Goal: Information Seeking & Learning: Learn about a topic

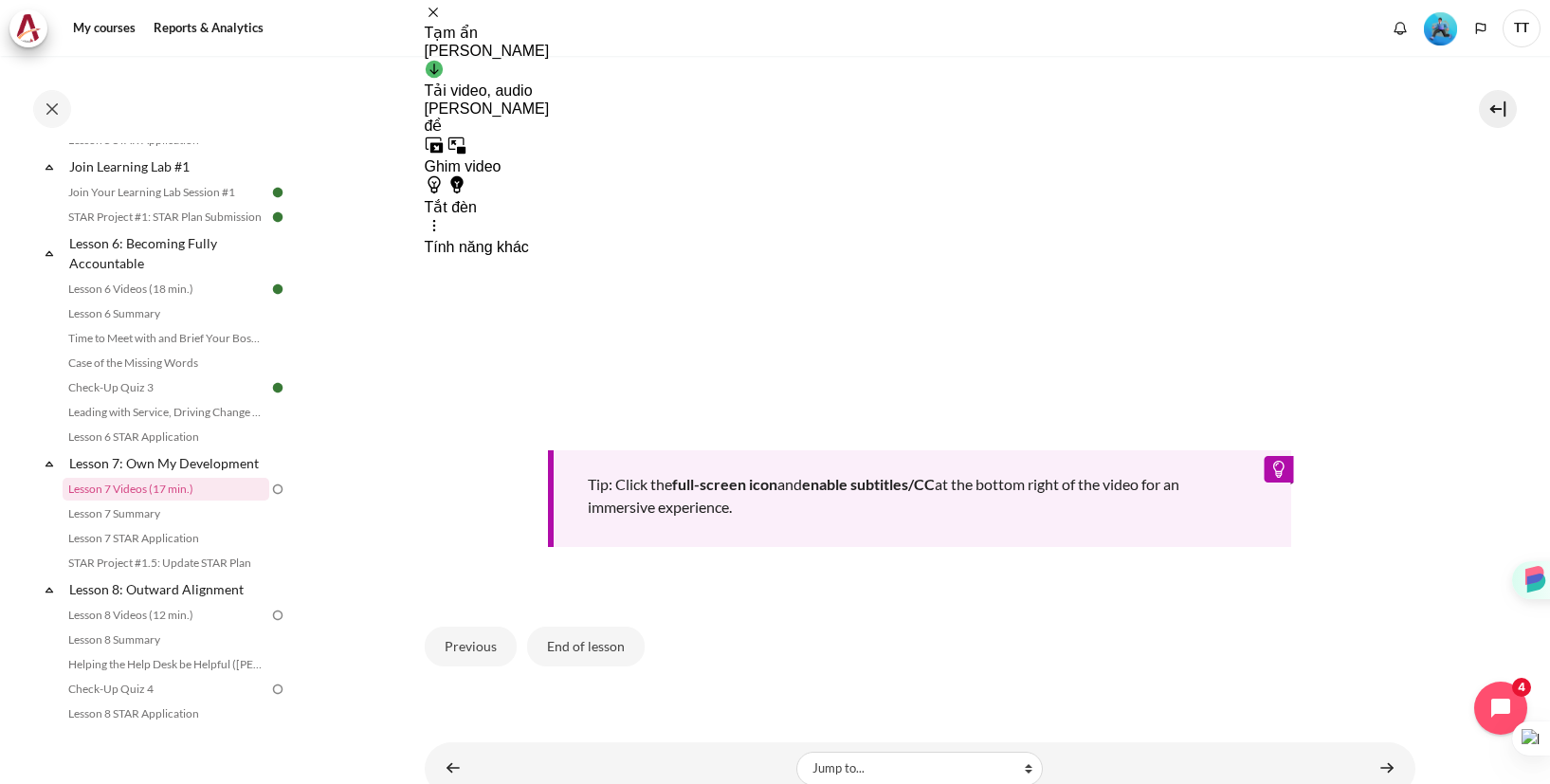
scroll to position [786, 0]
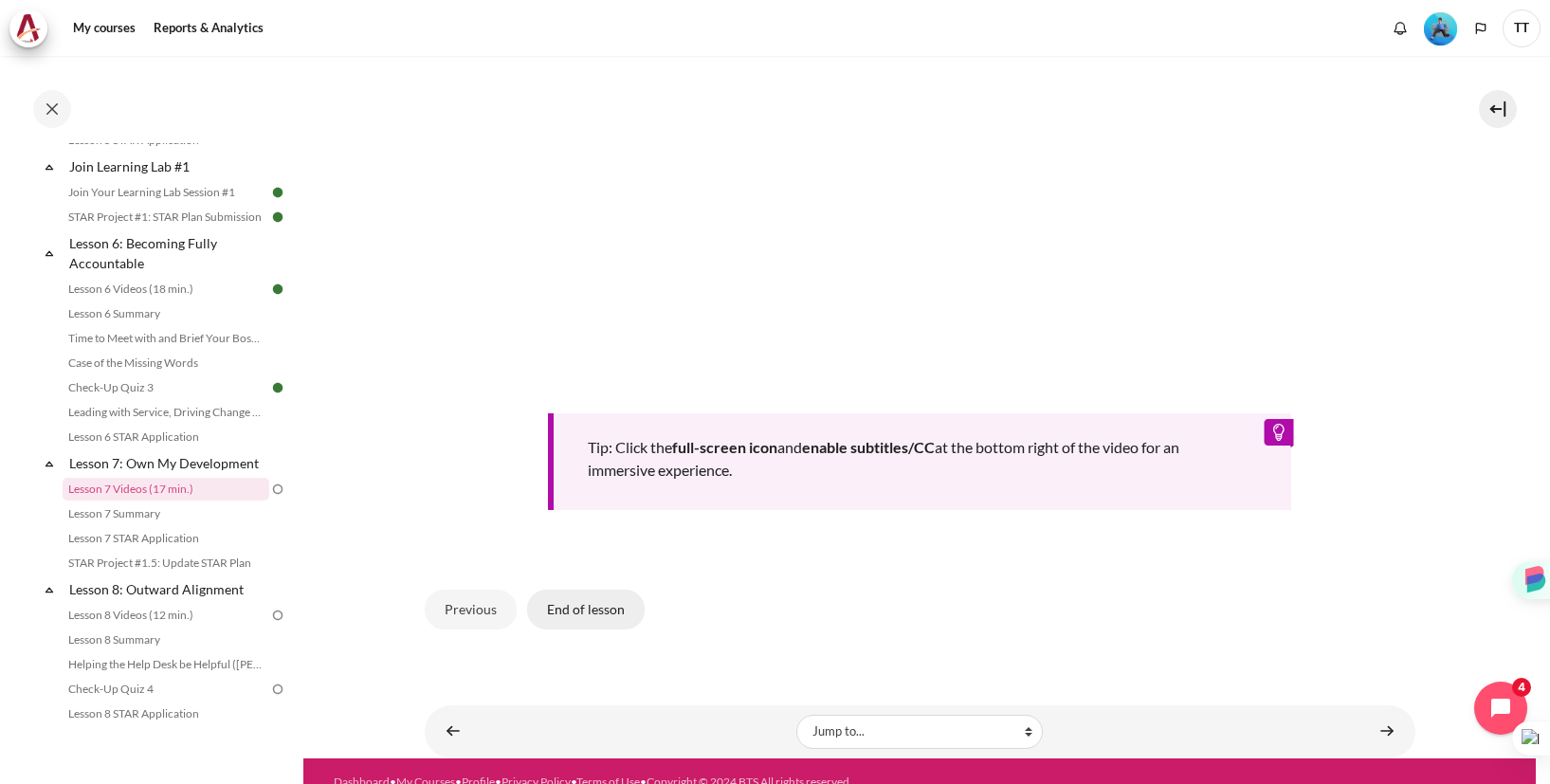
click at [591, 616] on button "End of lesson" at bounding box center [585, 610] width 118 height 40
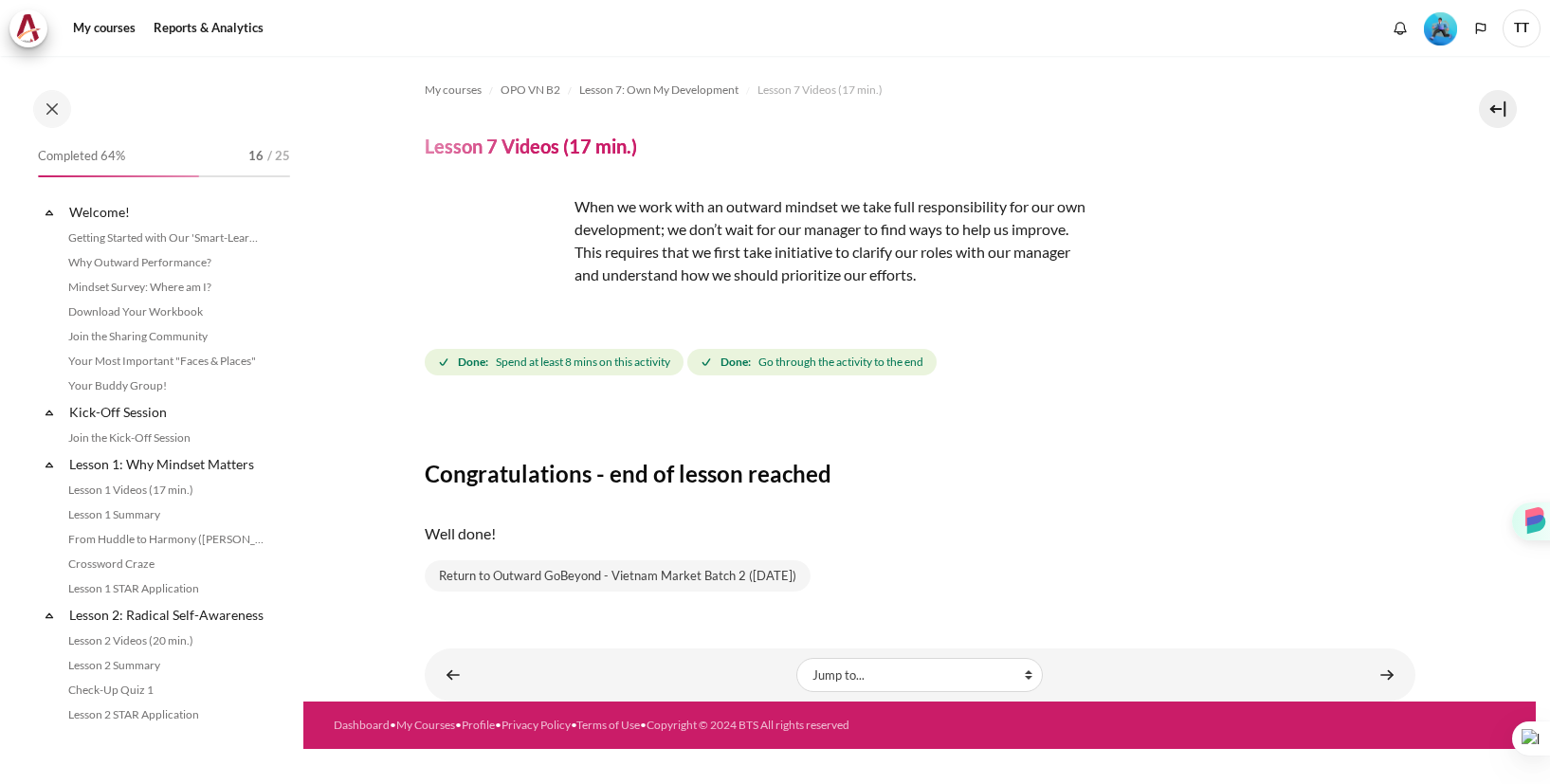
scroll to position [1073, 0]
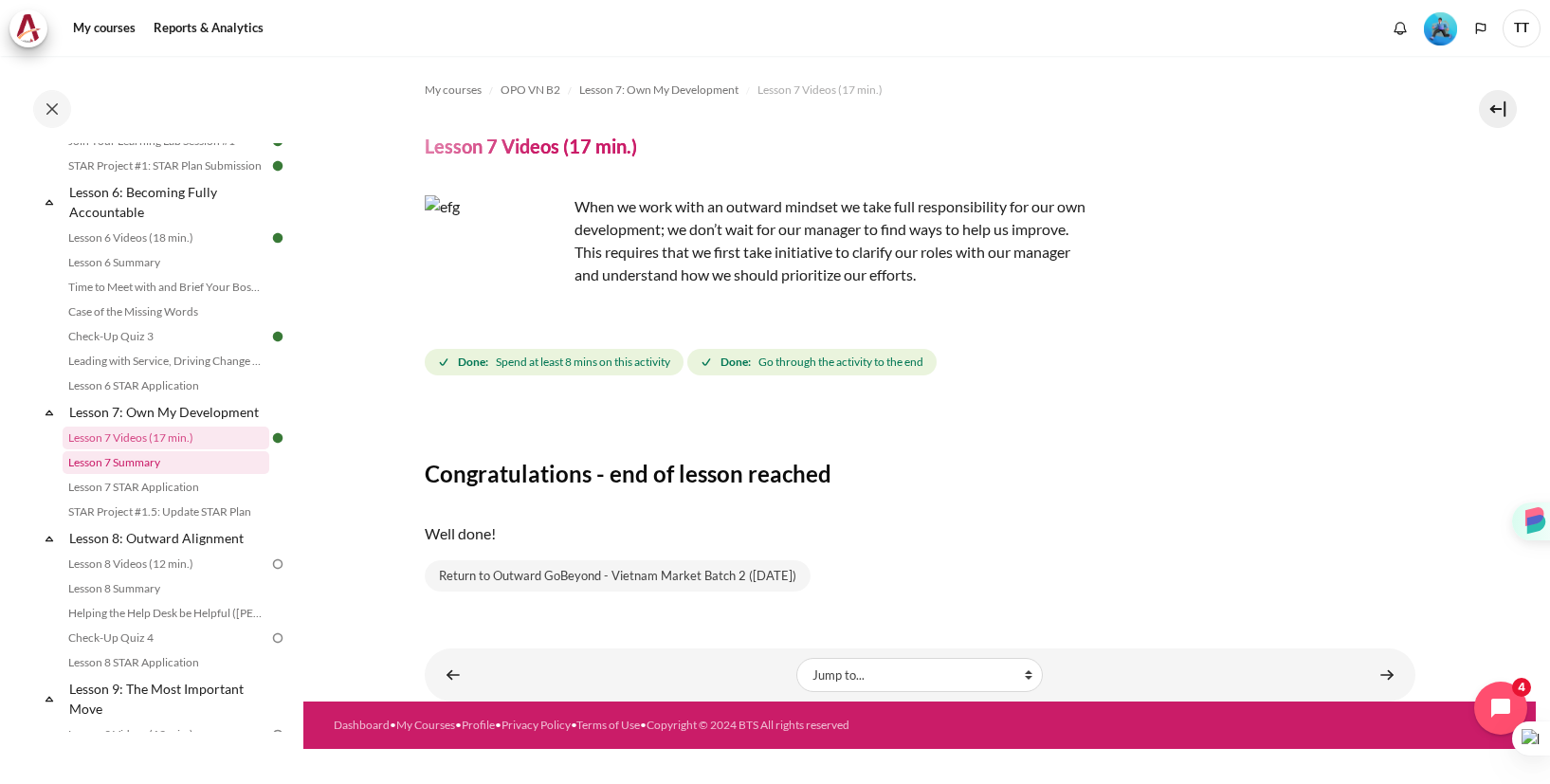
click at [149, 470] on link "Lesson 7 Summary" at bounding box center [166, 462] width 207 height 23
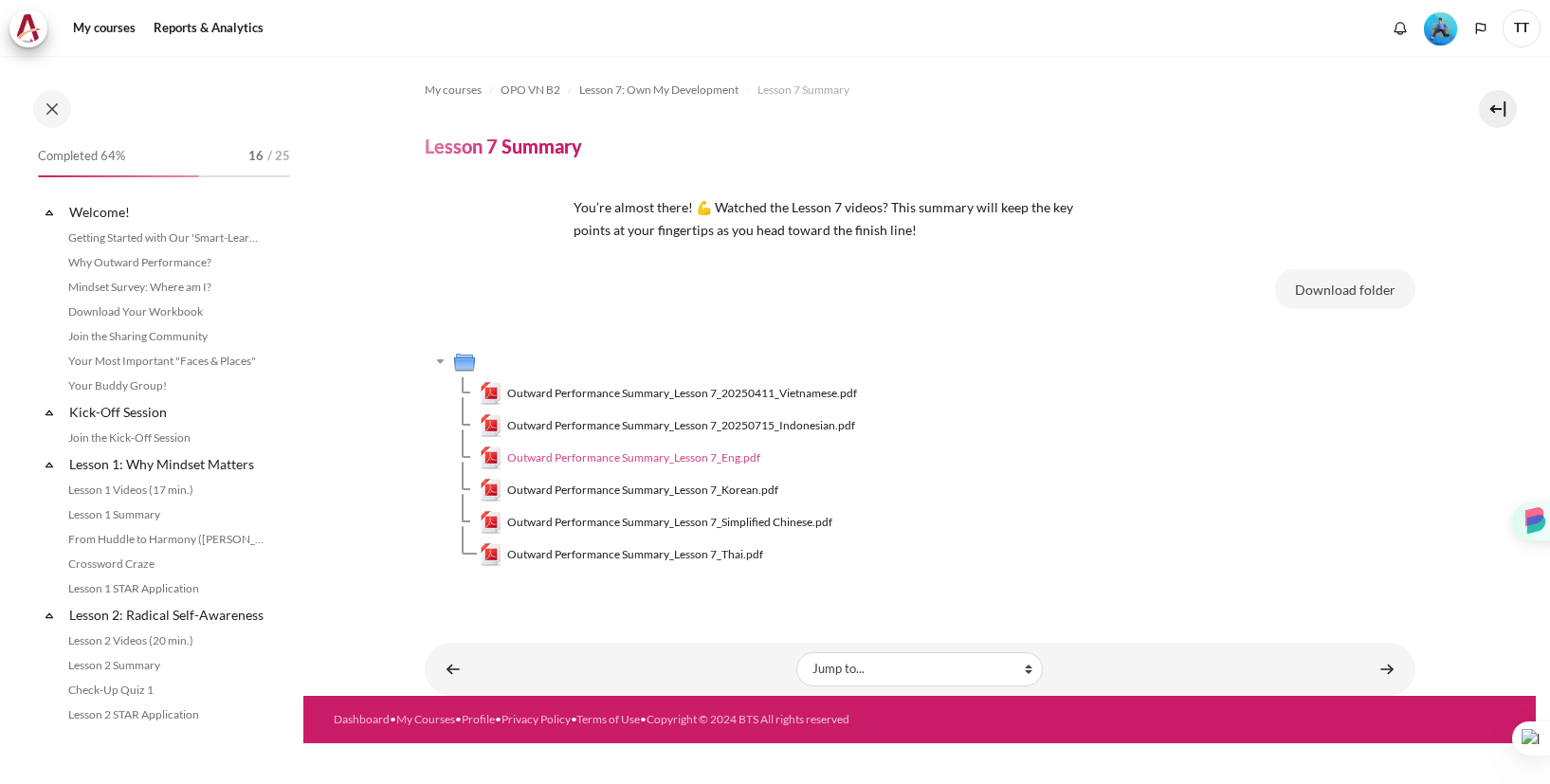
scroll to position [1097, 0]
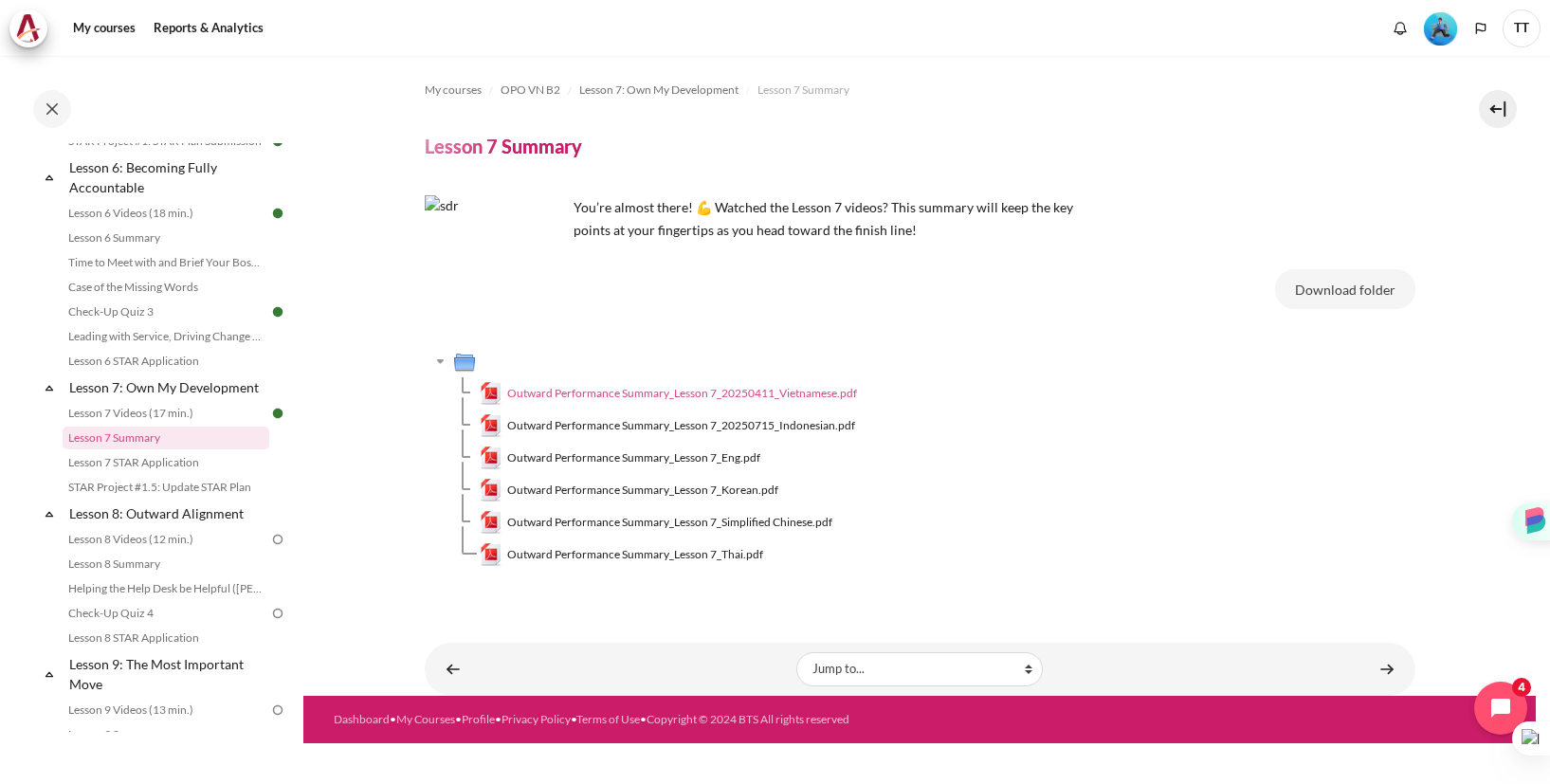
click at [792, 392] on span "Outward Performance Summary_Lesson 7_20250411_Vietnamese.pdf" at bounding box center [682, 393] width 349 height 17
click at [729, 460] on span "Outward Performance Summary_Lesson 7_Eng.pdf" at bounding box center [634, 458] width 253 height 17
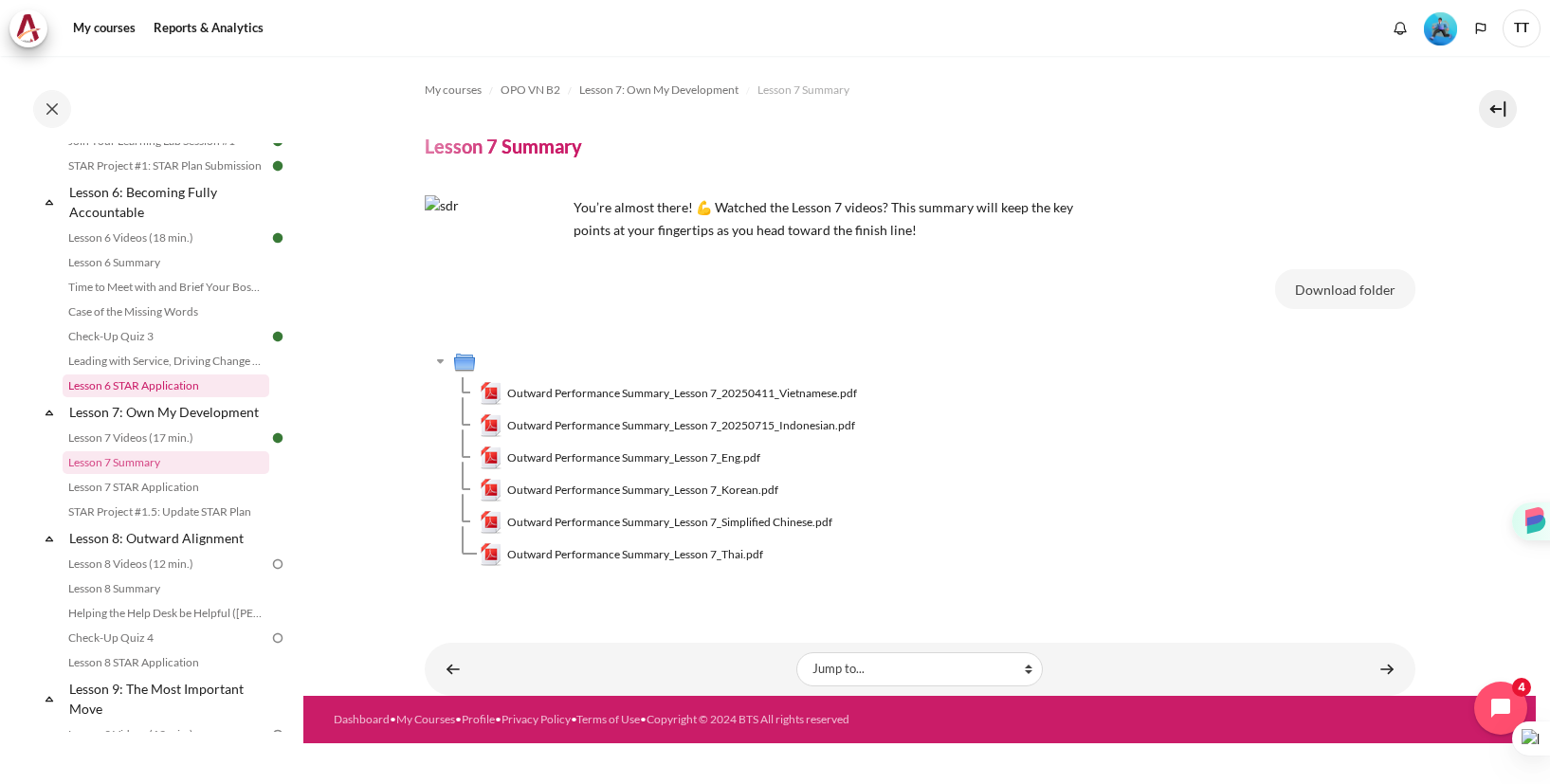
scroll to position [1070, 0]
click at [142, 262] on link "Lesson 6 Summary" at bounding box center [166, 265] width 207 height 23
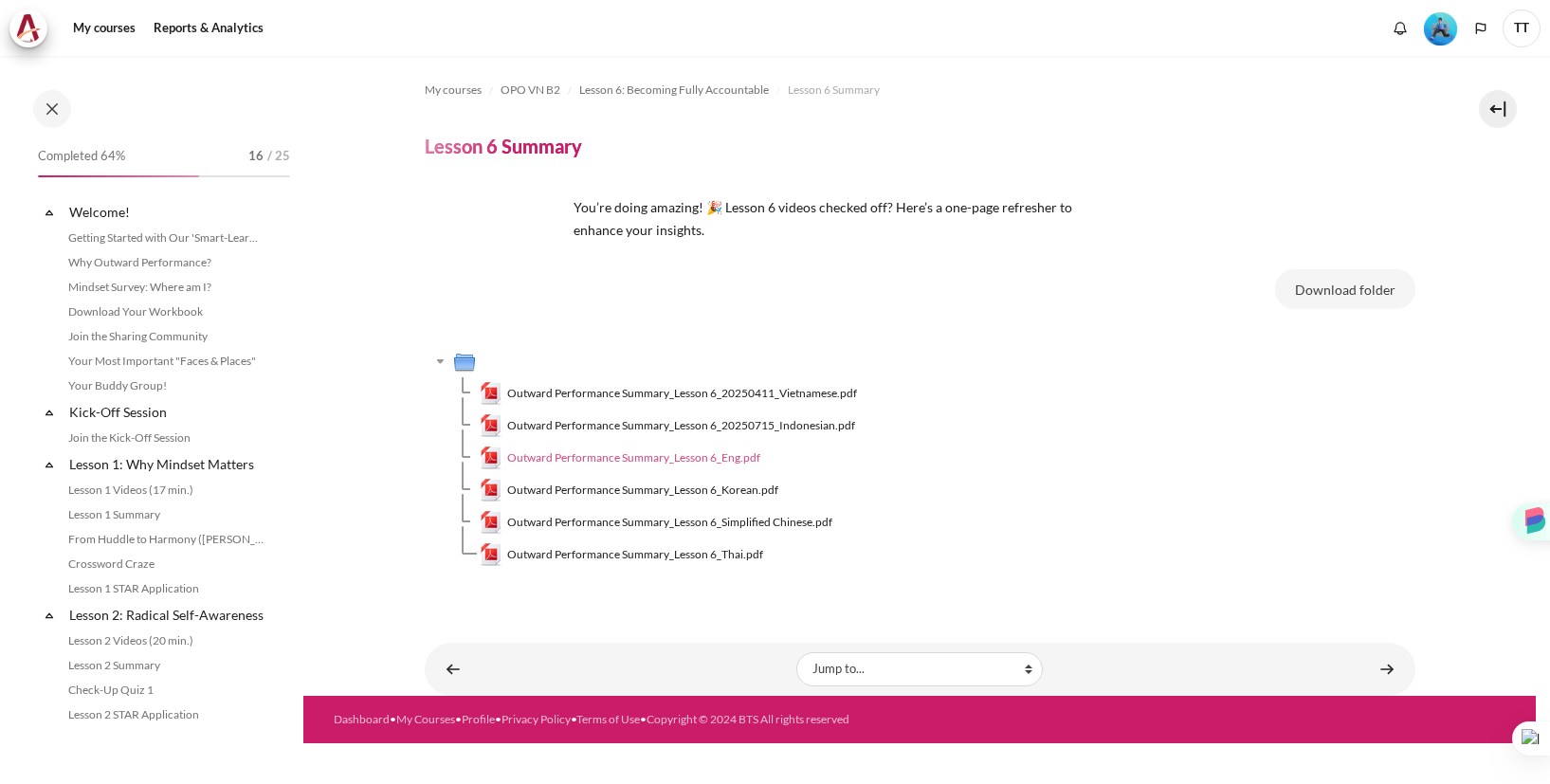
scroll to position [898, 0]
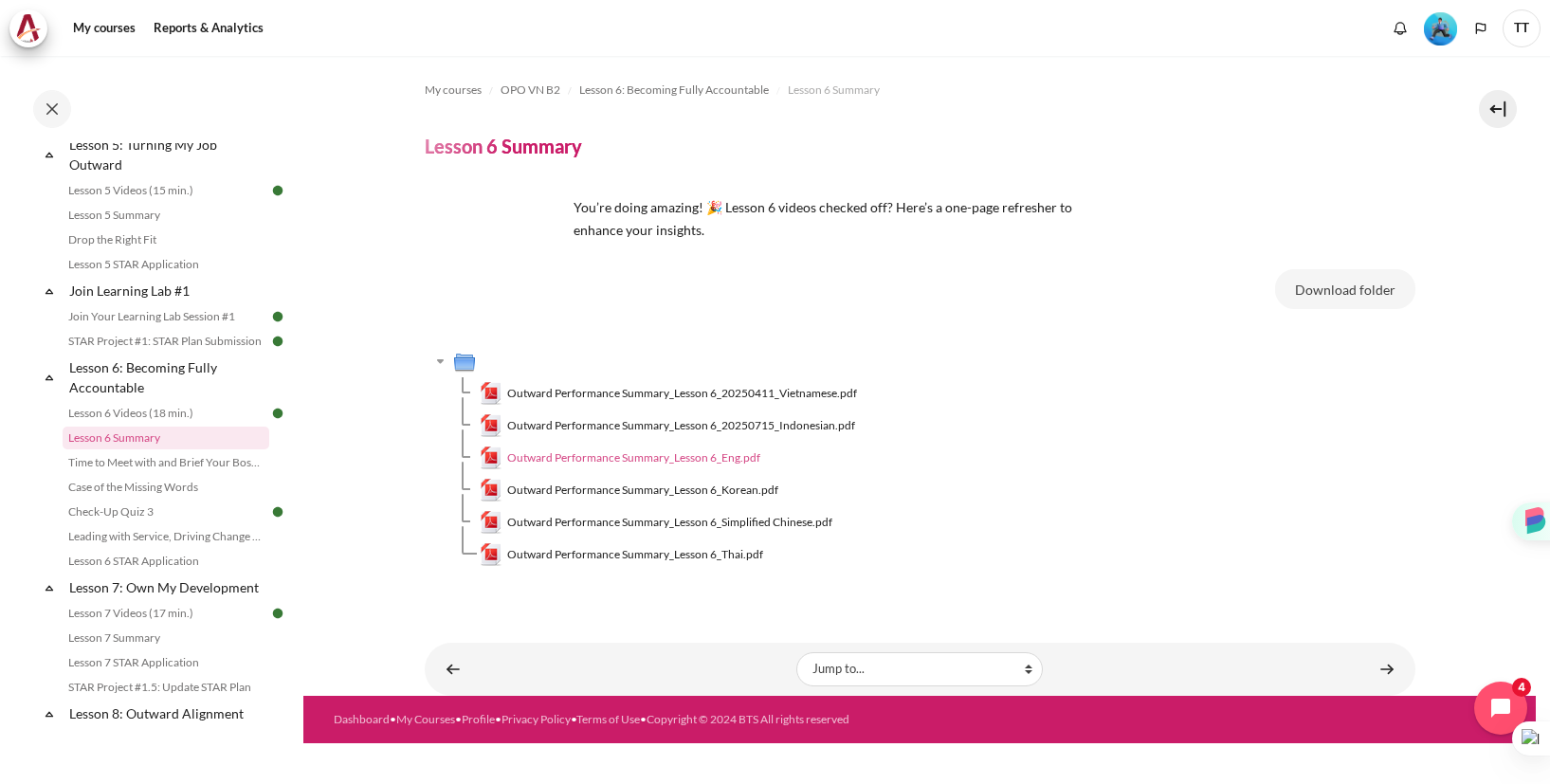
click at [715, 461] on span "Outward Performance Summary_Lesson 6_Eng.pdf" at bounding box center [634, 458] width 253 height 17
click at [146, 219] on link "Lesson 5 Summary" at bounding box center [166, 215] width 207 height 23
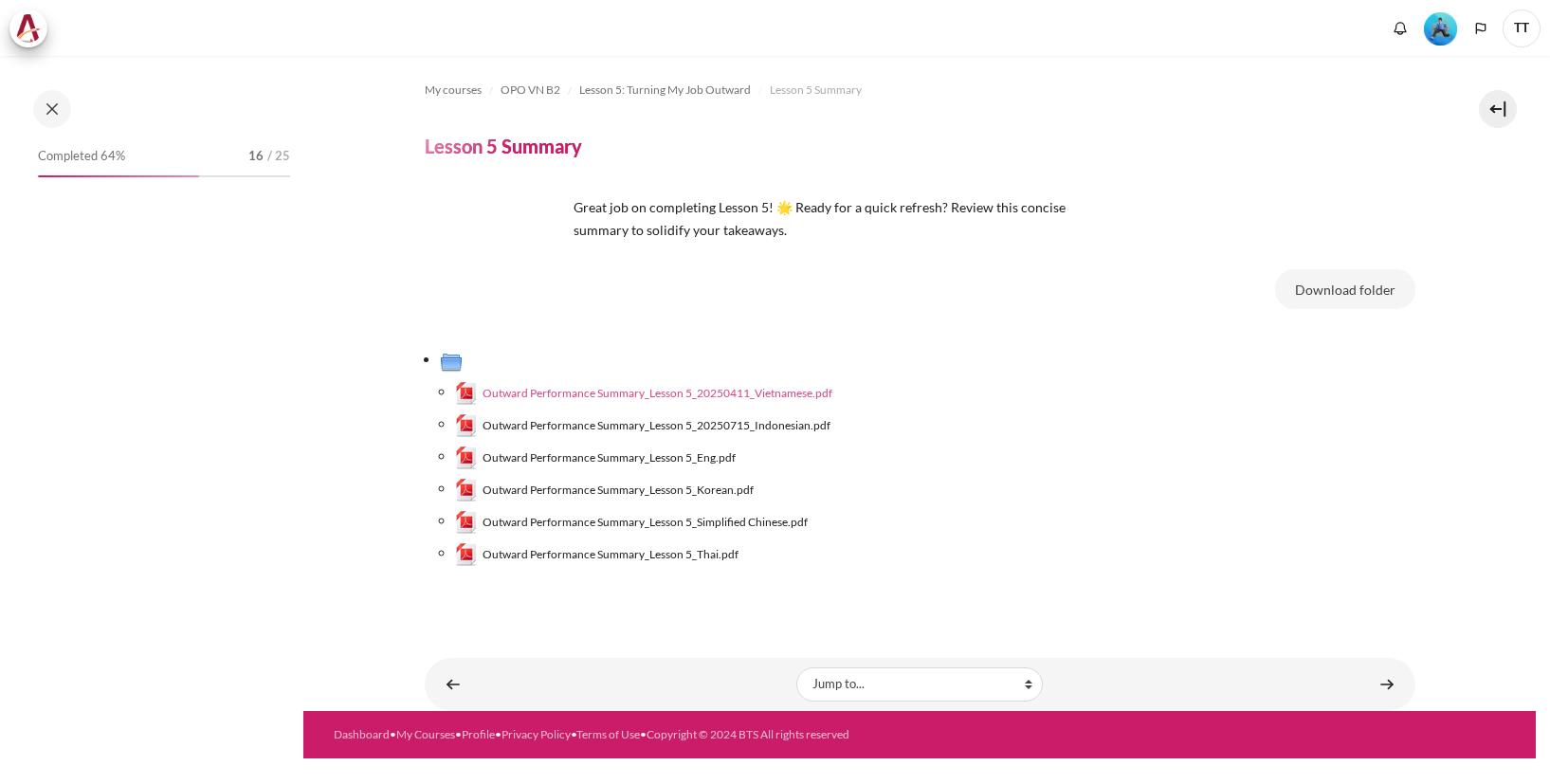
click at [777, 393] on span "Outward Performance Summary_Lesson 5_20250411_Vietnamese.pdf" at bounding box center [657, 393] width 349 height 17
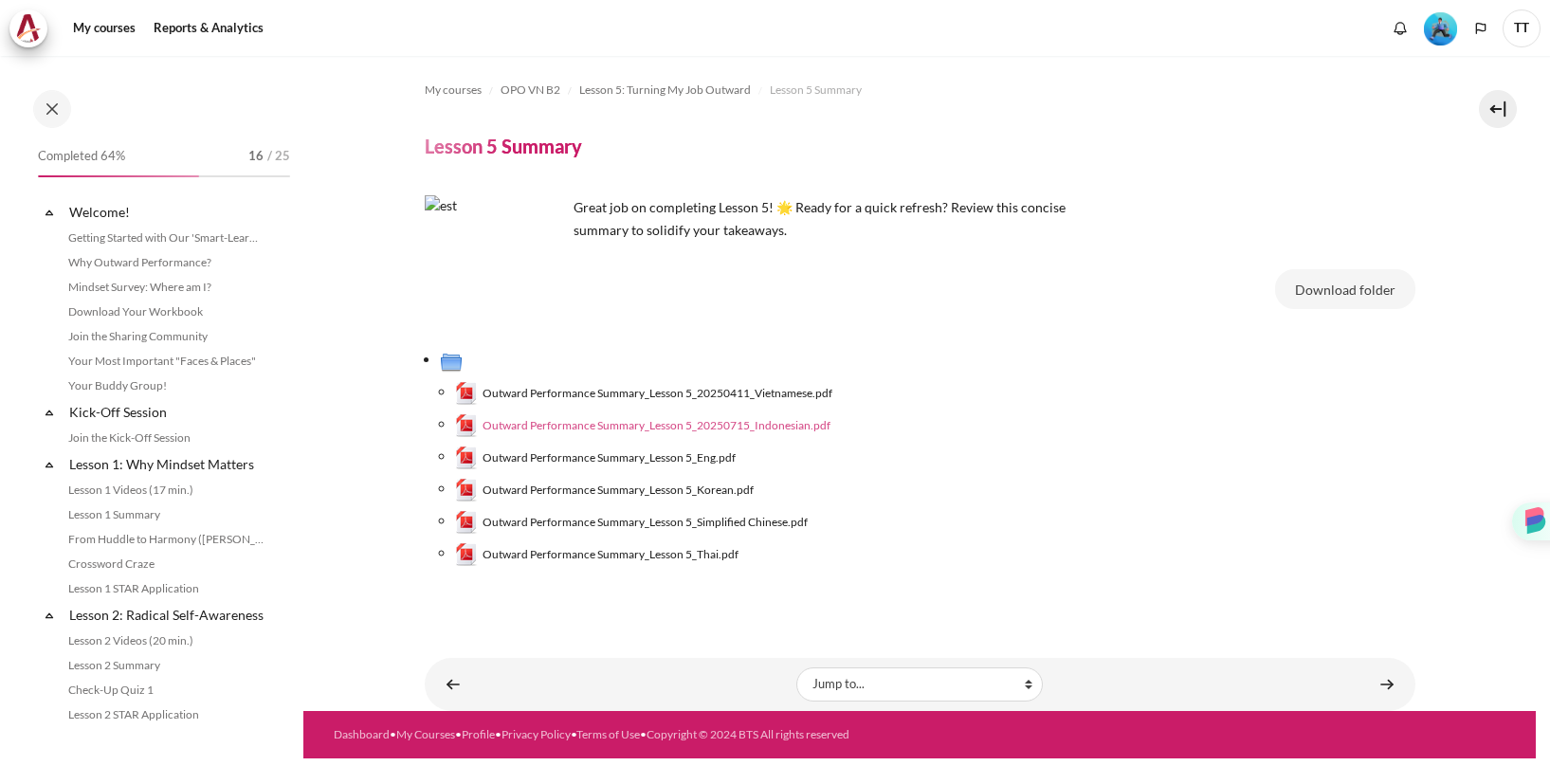
scroll to position [675, 0]
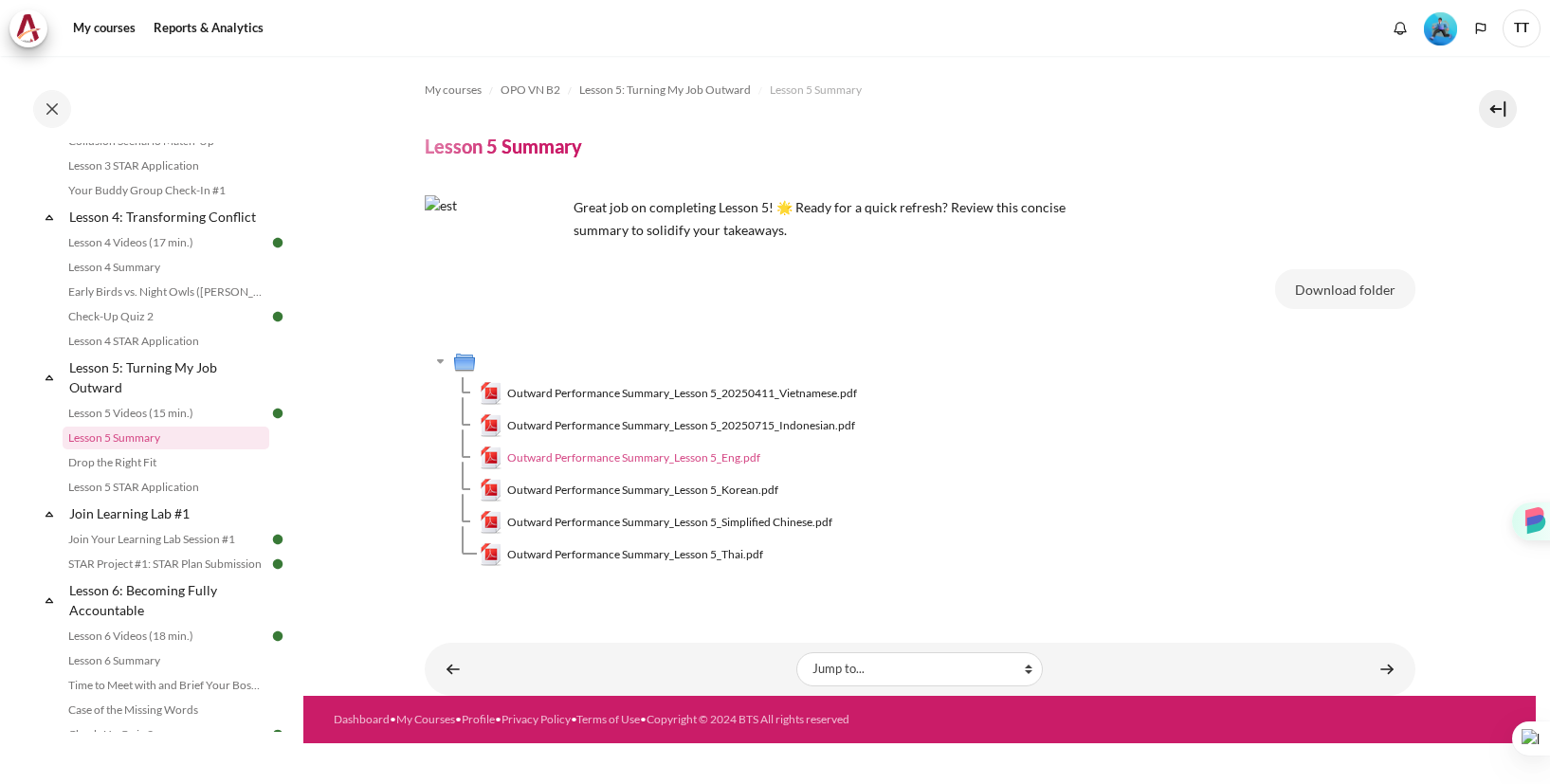
click at [722, 455] on span "Outward Performance Summary_Lesson 5_Eng.pdf" at bounding box center [634, 458] width 253 height 17
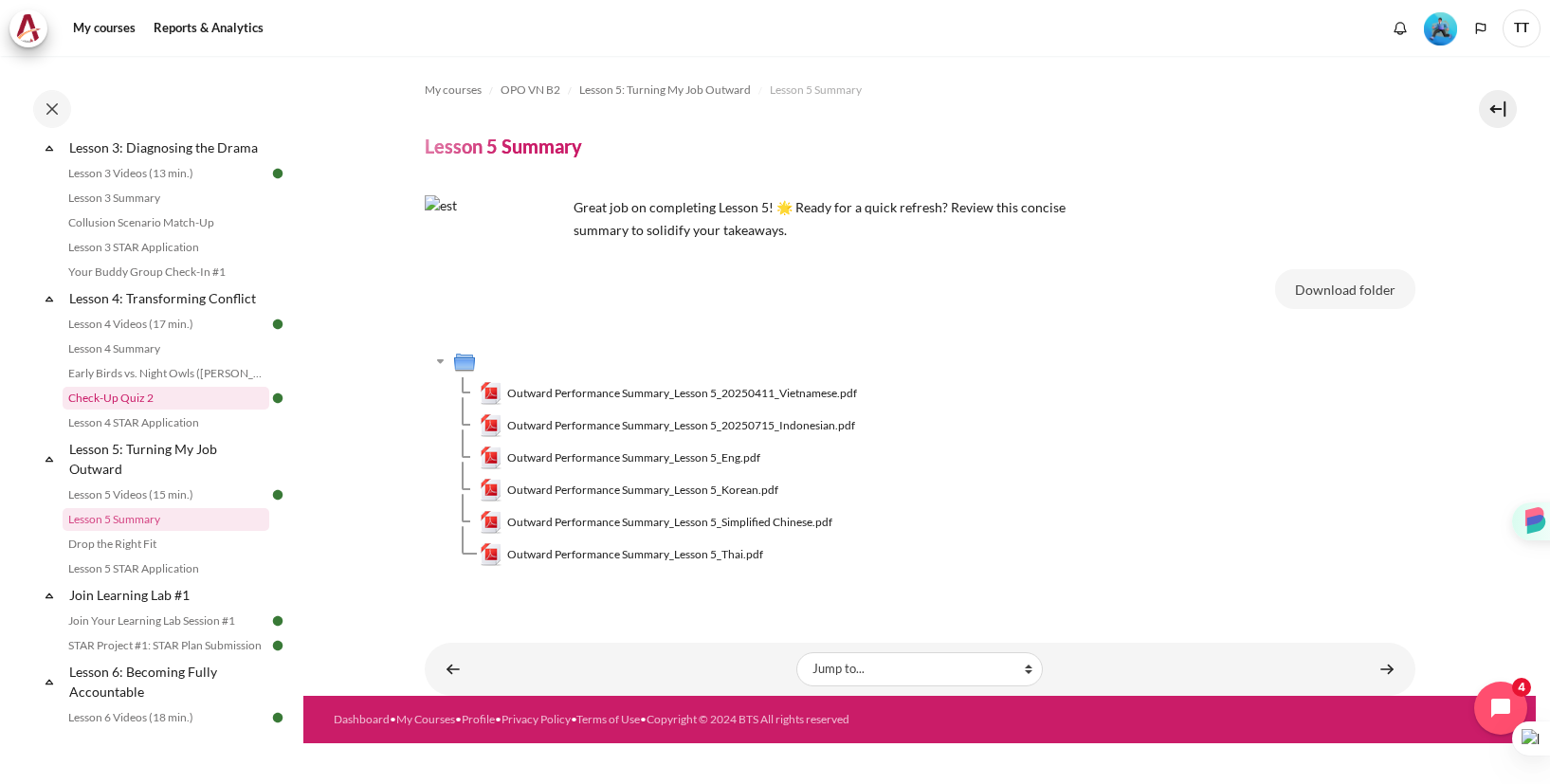
scroll to position [592, 0]
click at [160, 355] on link "Lesson 4 Summary" at bounding box center [166, 350] width 207 height 23
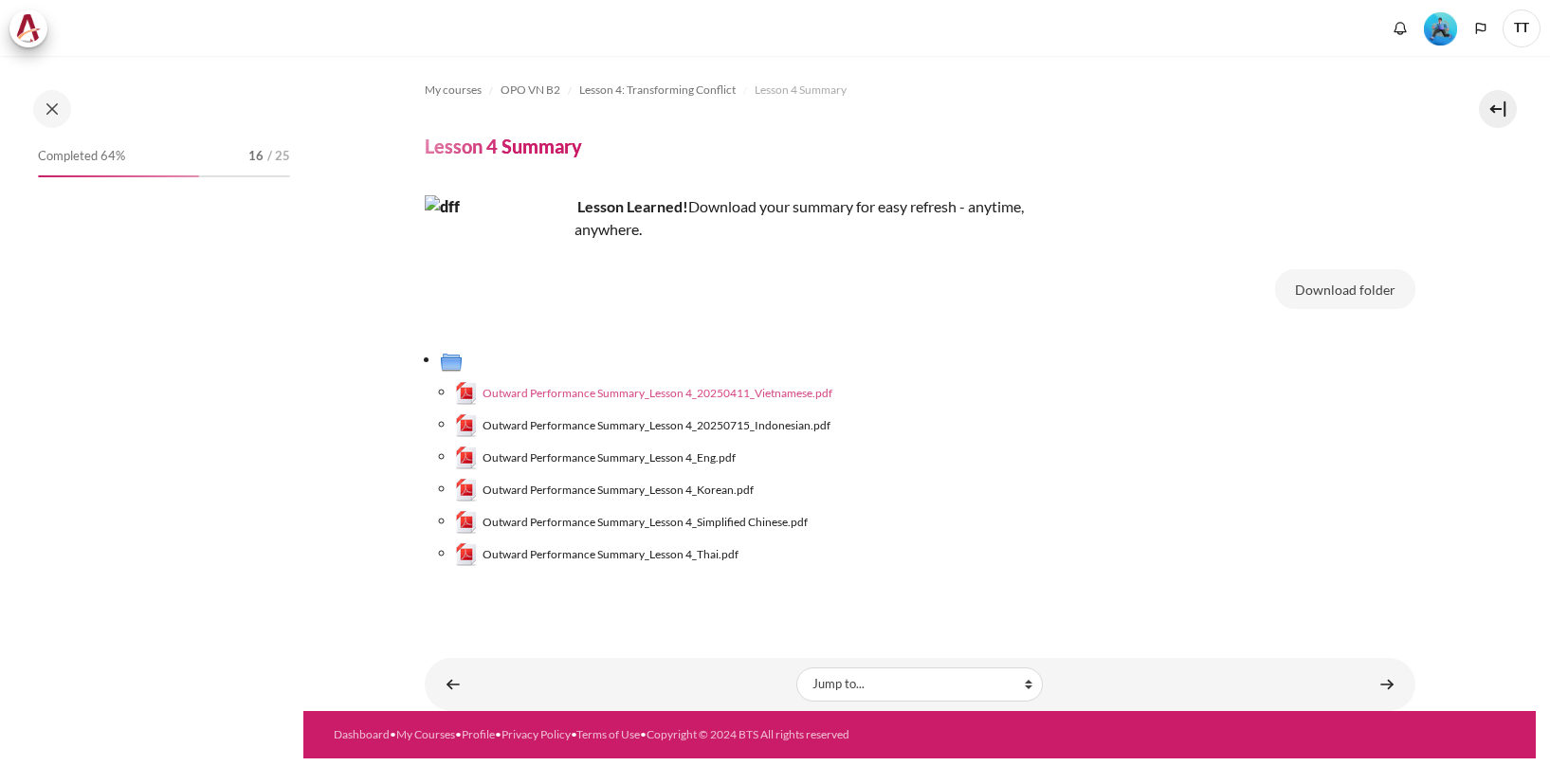
click at [757, 395] on span "Outward Performance Summary_Lesson 4_20250411_Vietnamese.pdf" at bounding box center [657, 393] width 349 height 17
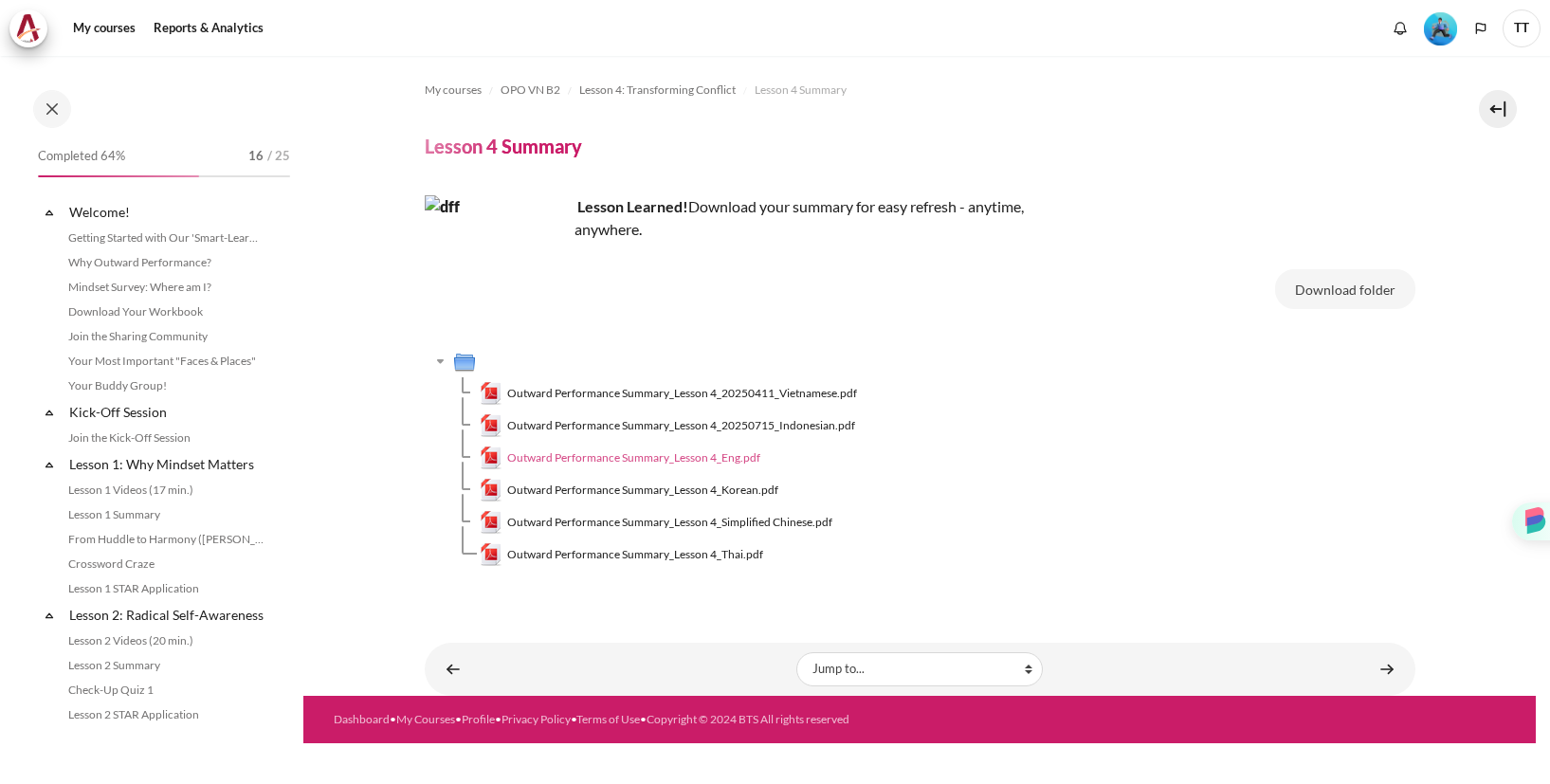
scroll to position [504, 0]
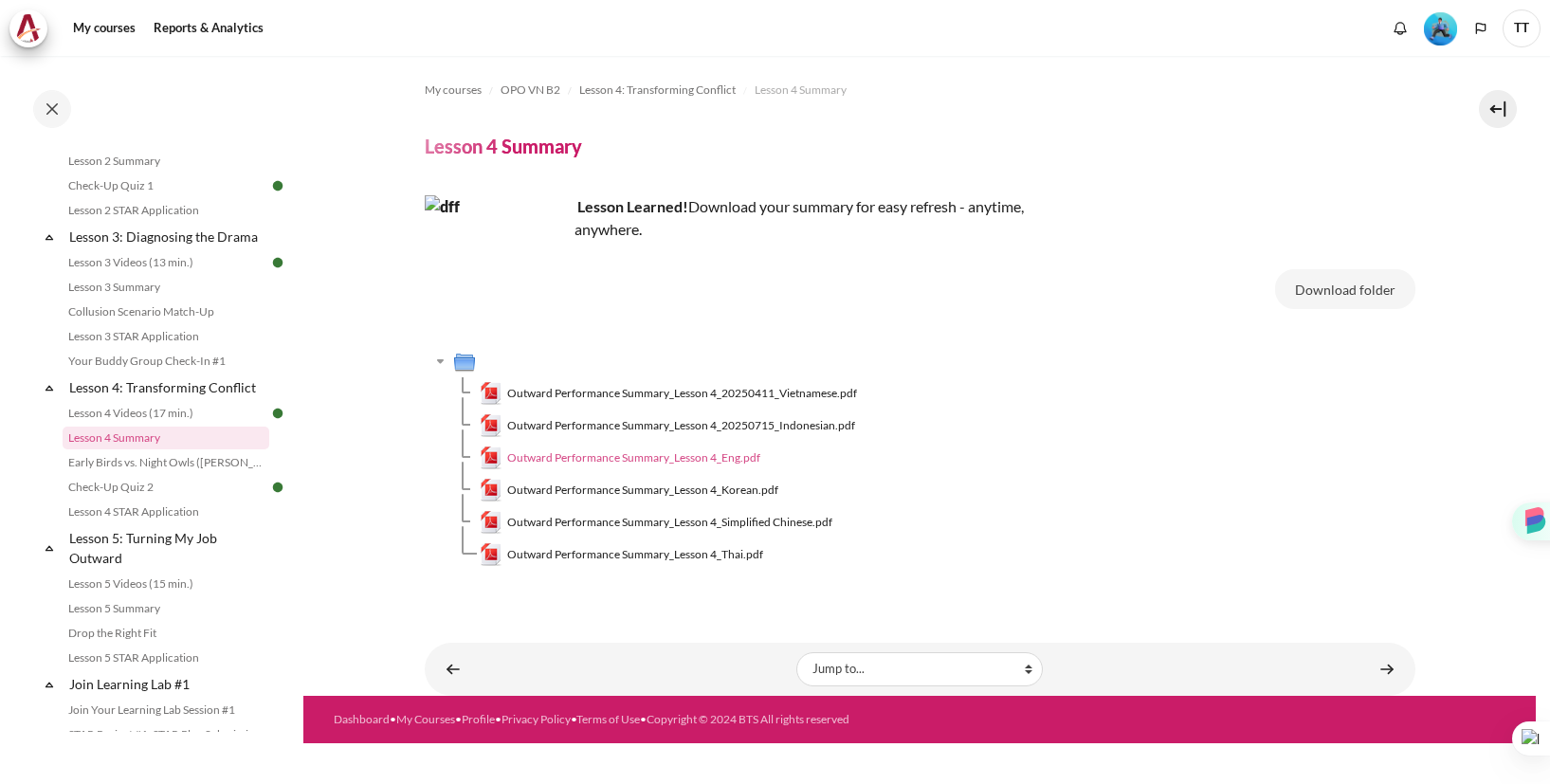
click at [730, 459] on span "Outward Performance Summary_Lesson 4_Eng.pdf" at bounding box center [634, 458] width 253 height 17
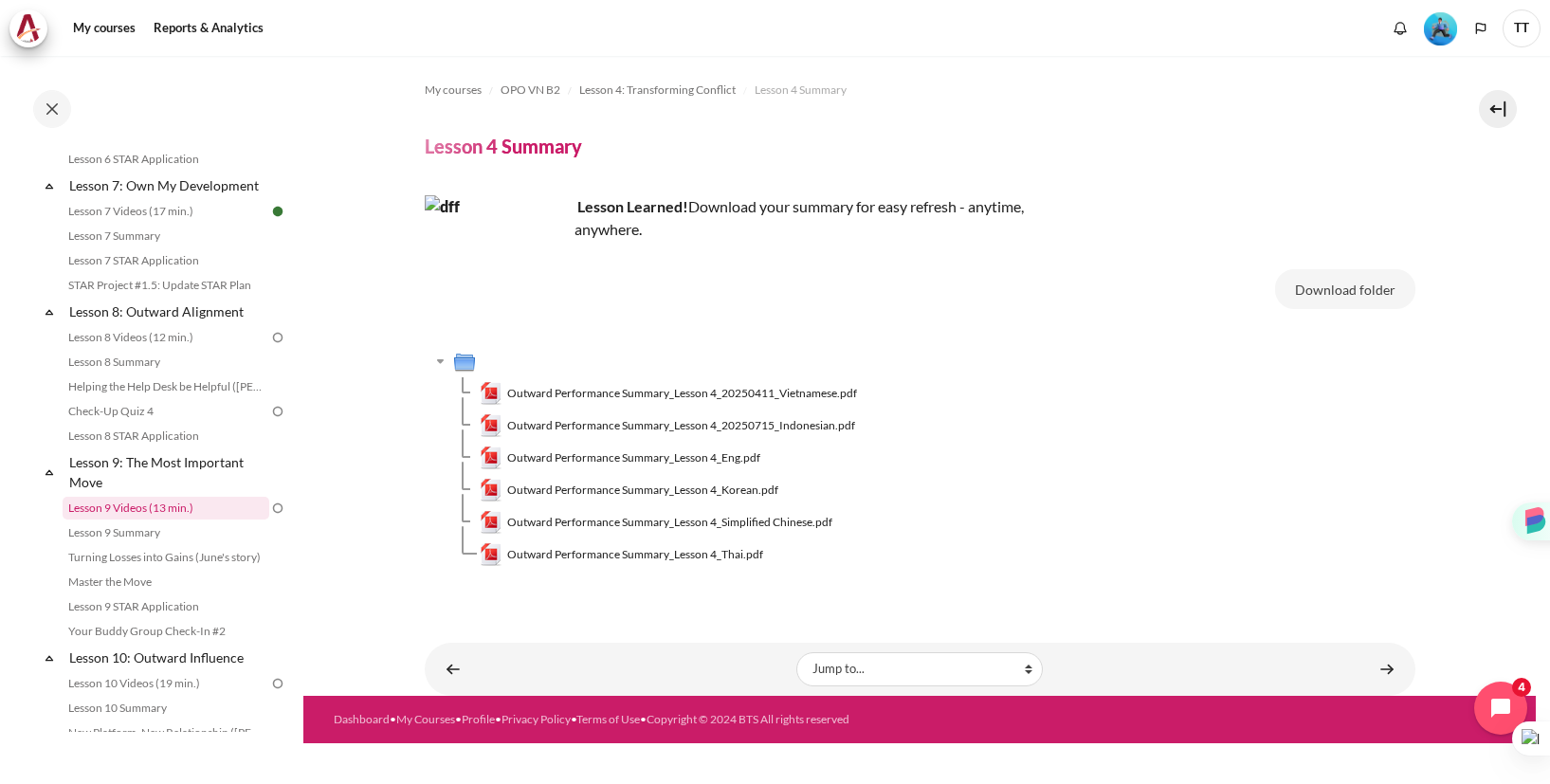
scroll to position [1295, 0]
click at [171, 347] on link "Lesson 8 Videos (12 min.)" at bounding box center [166, 342] width 207 height 23
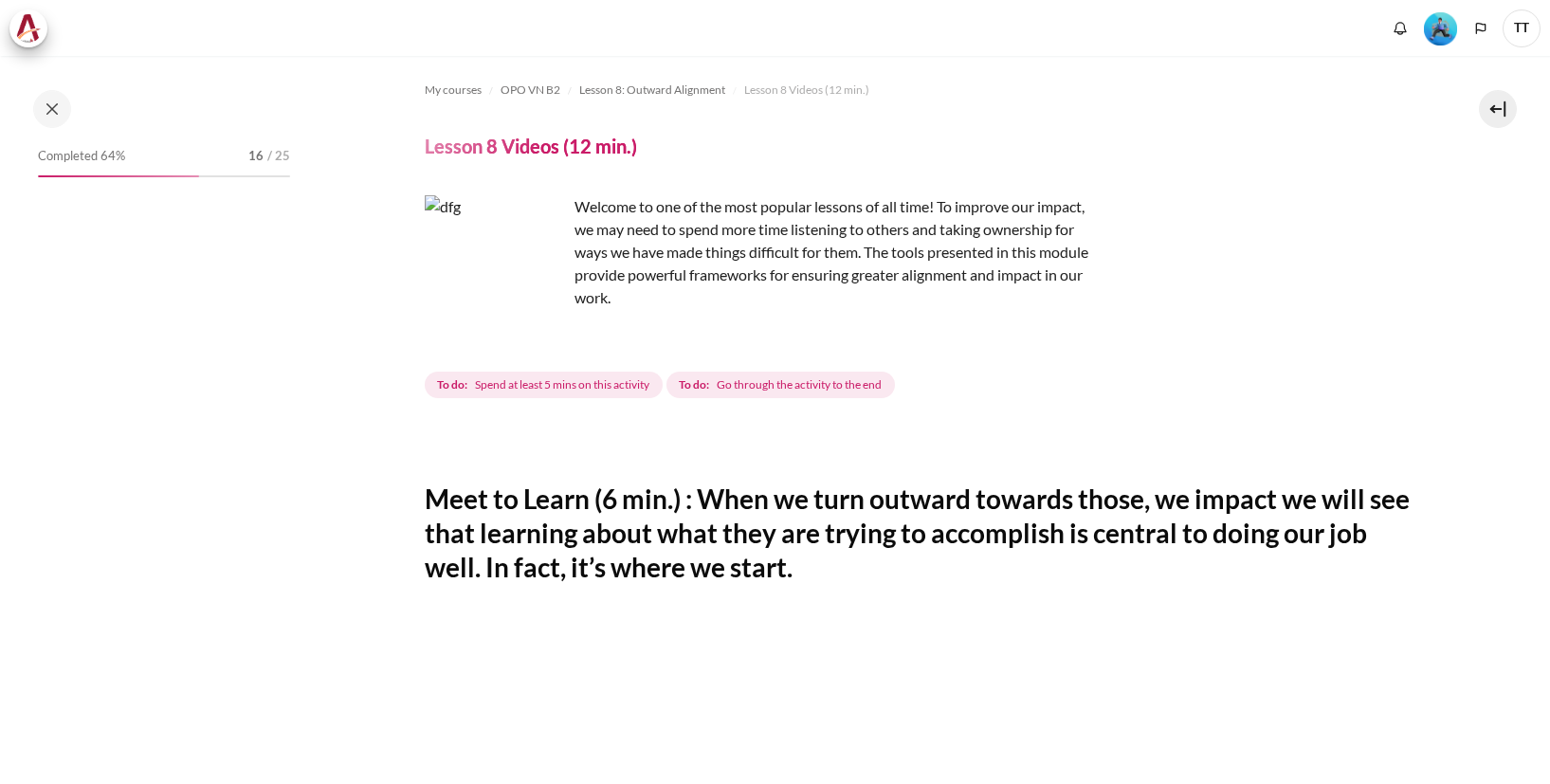
click at [493, 287] on img "Content" at bounding box center [496, 266] width 143 height 143
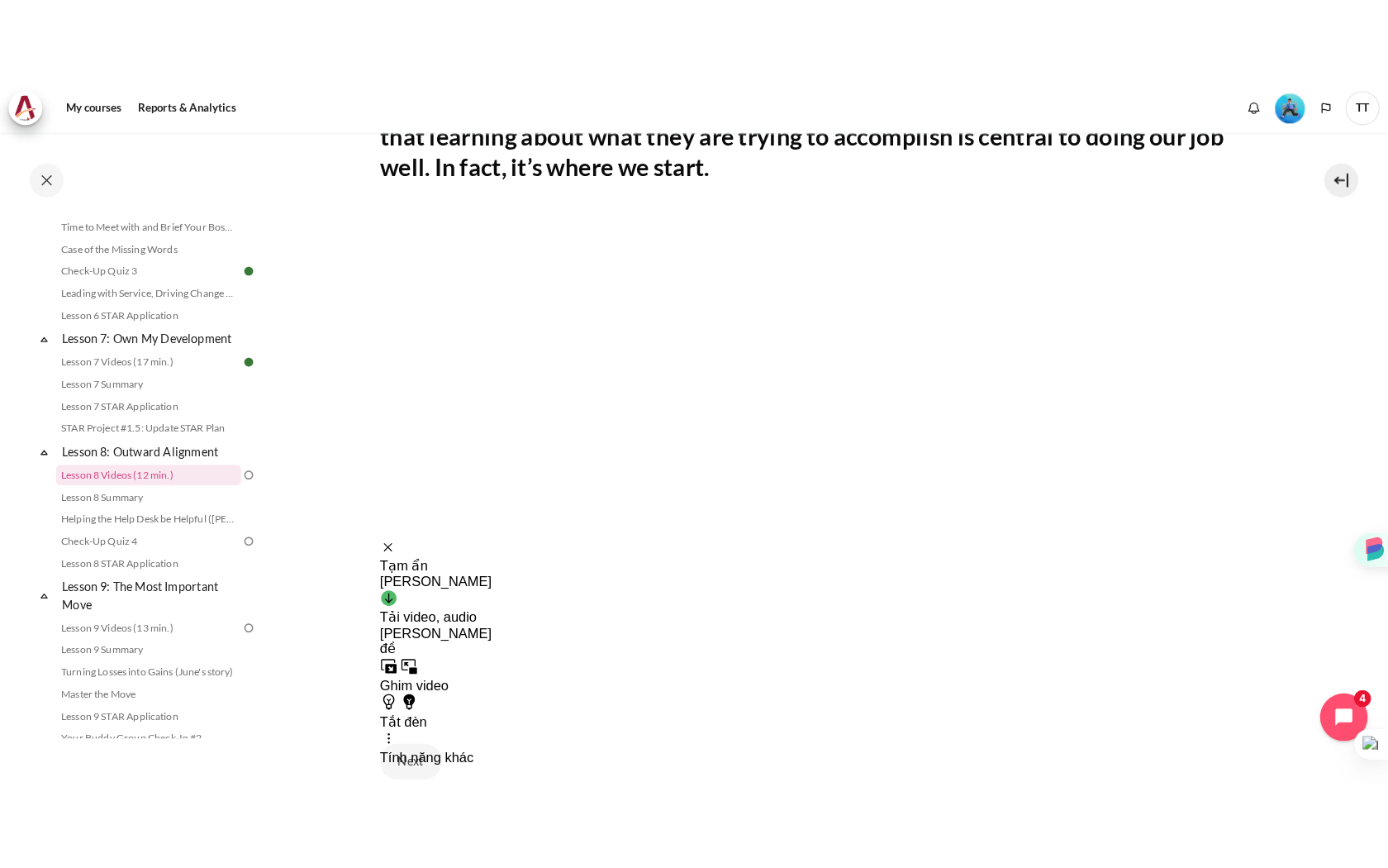
scroll to position [414, 0]
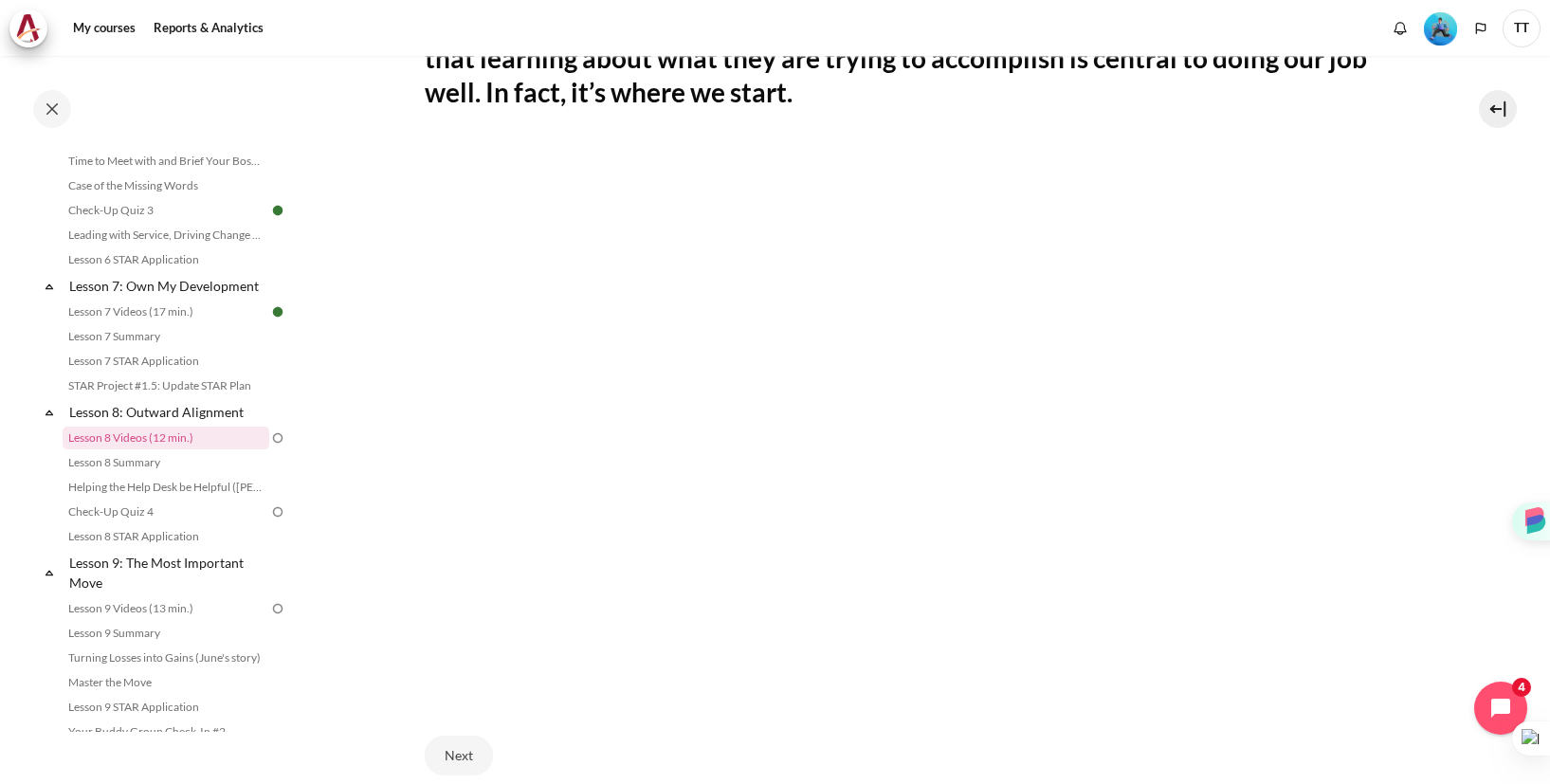
click at [1486, 366] on section "My courses OPO VN B2 Lesson 8: Outward Alignment Lesson 8 Videos (12 min.) Less…" at bounding box center [919, 242] width 1232 height 1323
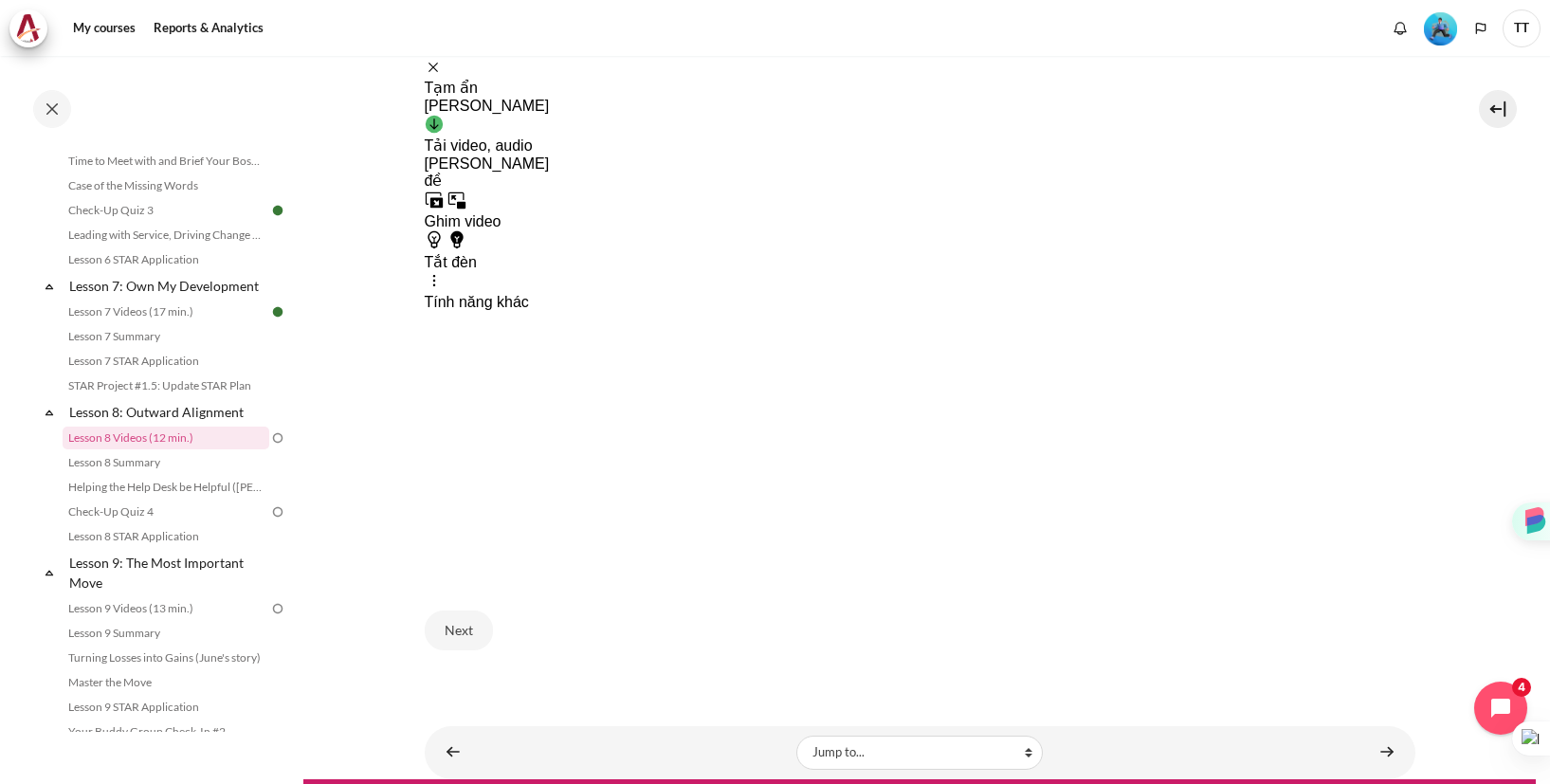
scroll to position [603, 0]
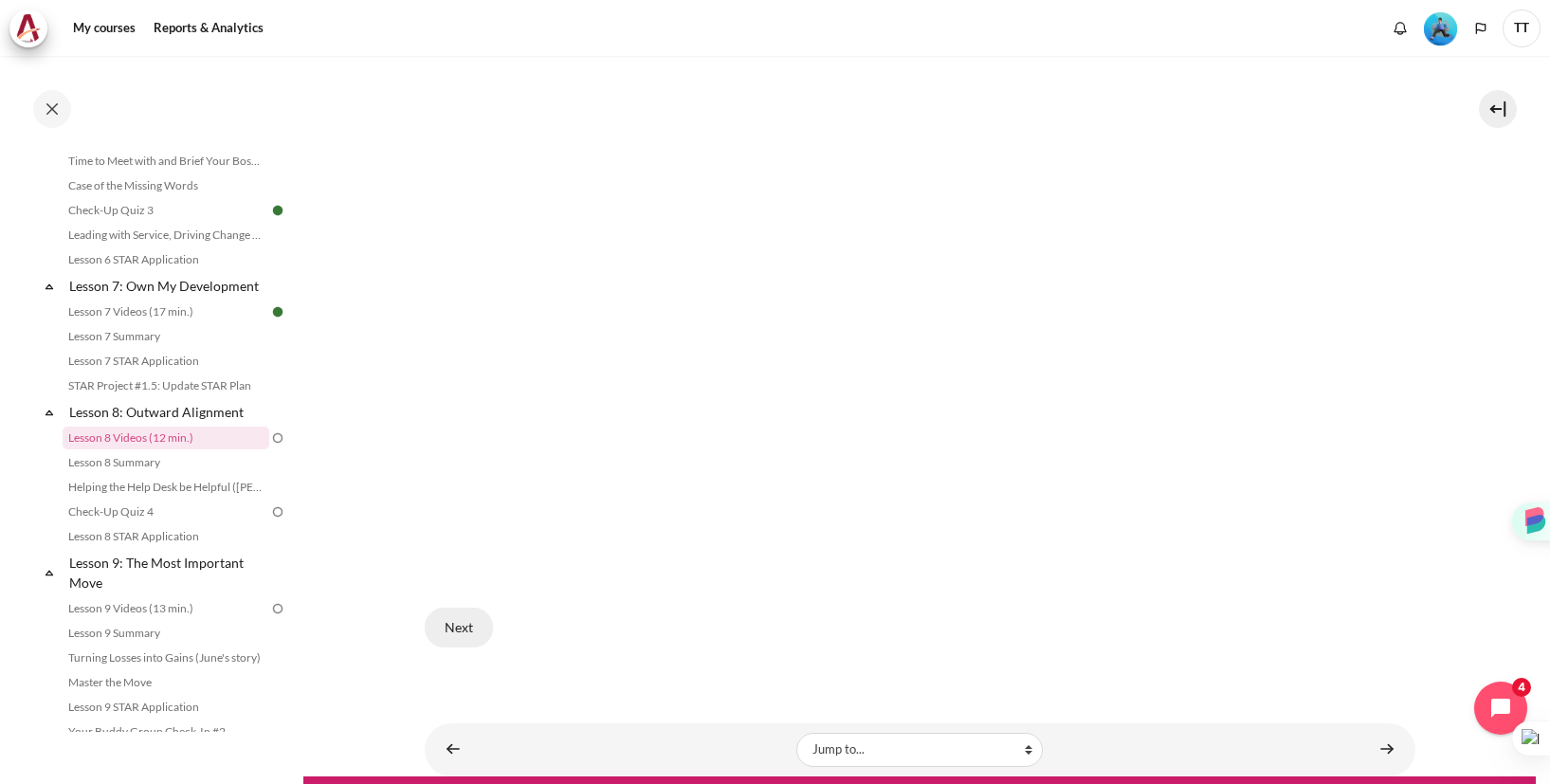
click at [461, 627] on button "Next" at bounding box center [459, 628] width 68 height 40
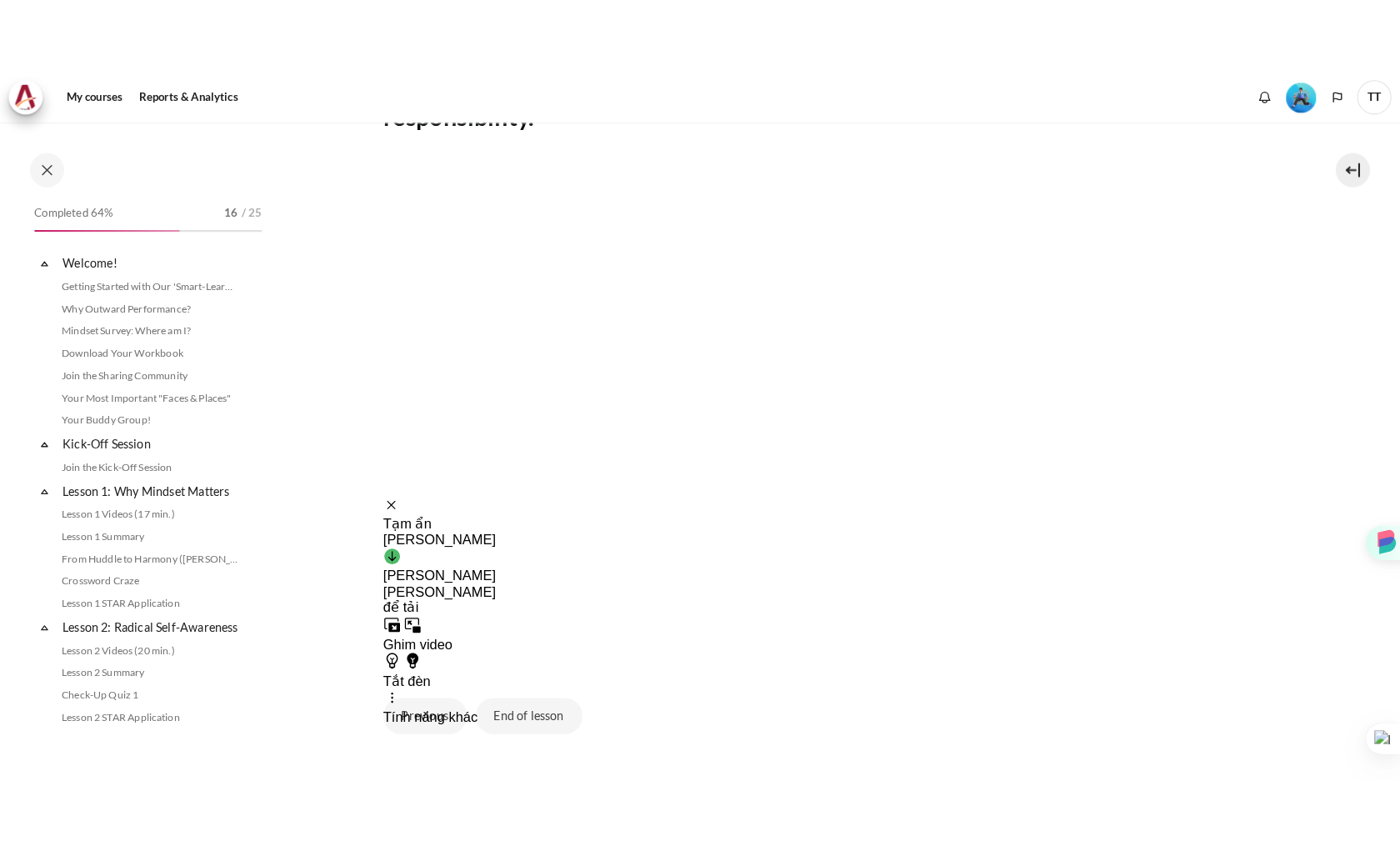
scroll to position [1054, 0]
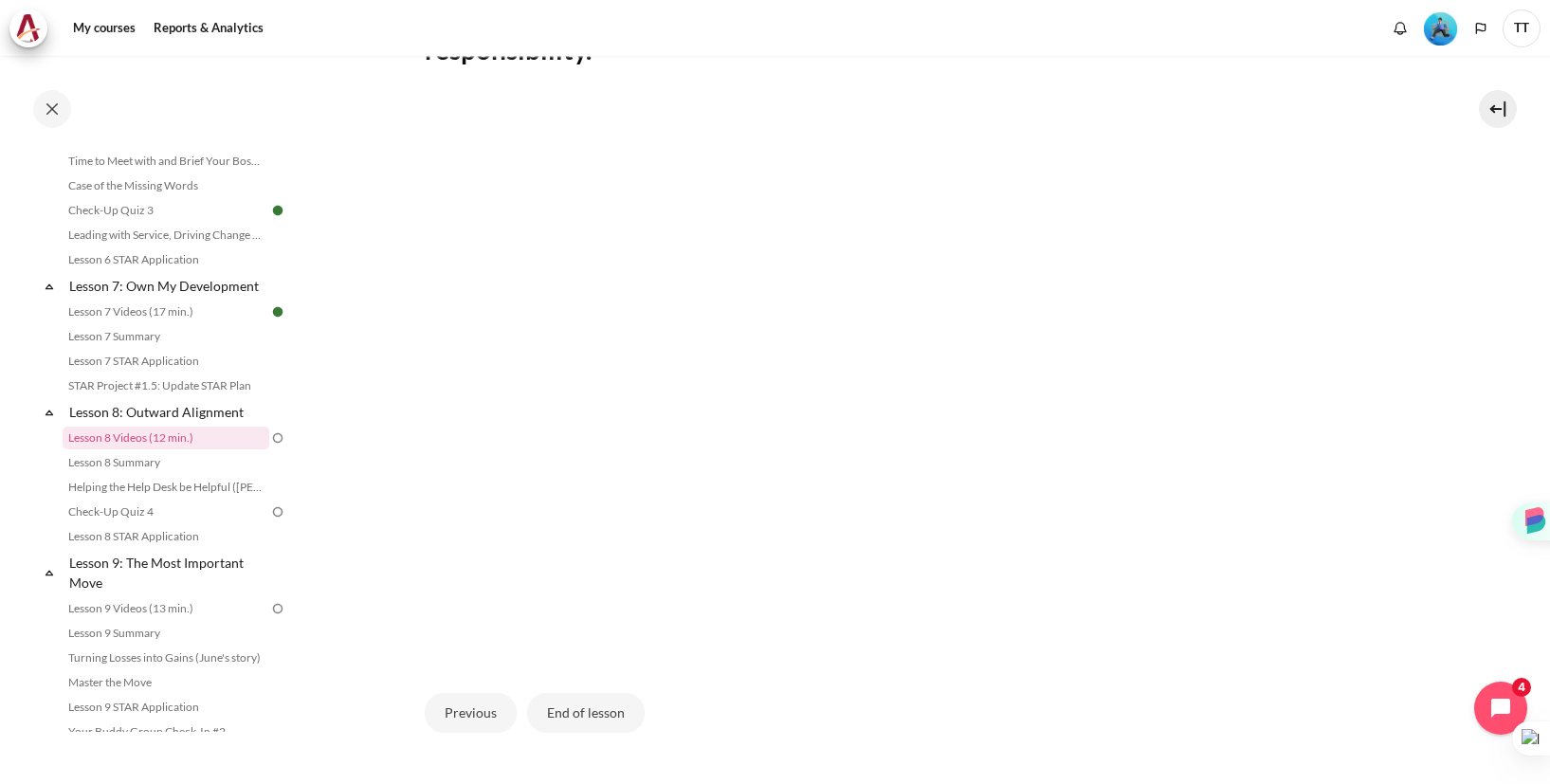
click at [1232, 695] on div "Previous End of lesson" at bounding box center [920, 712] width 991 height 78
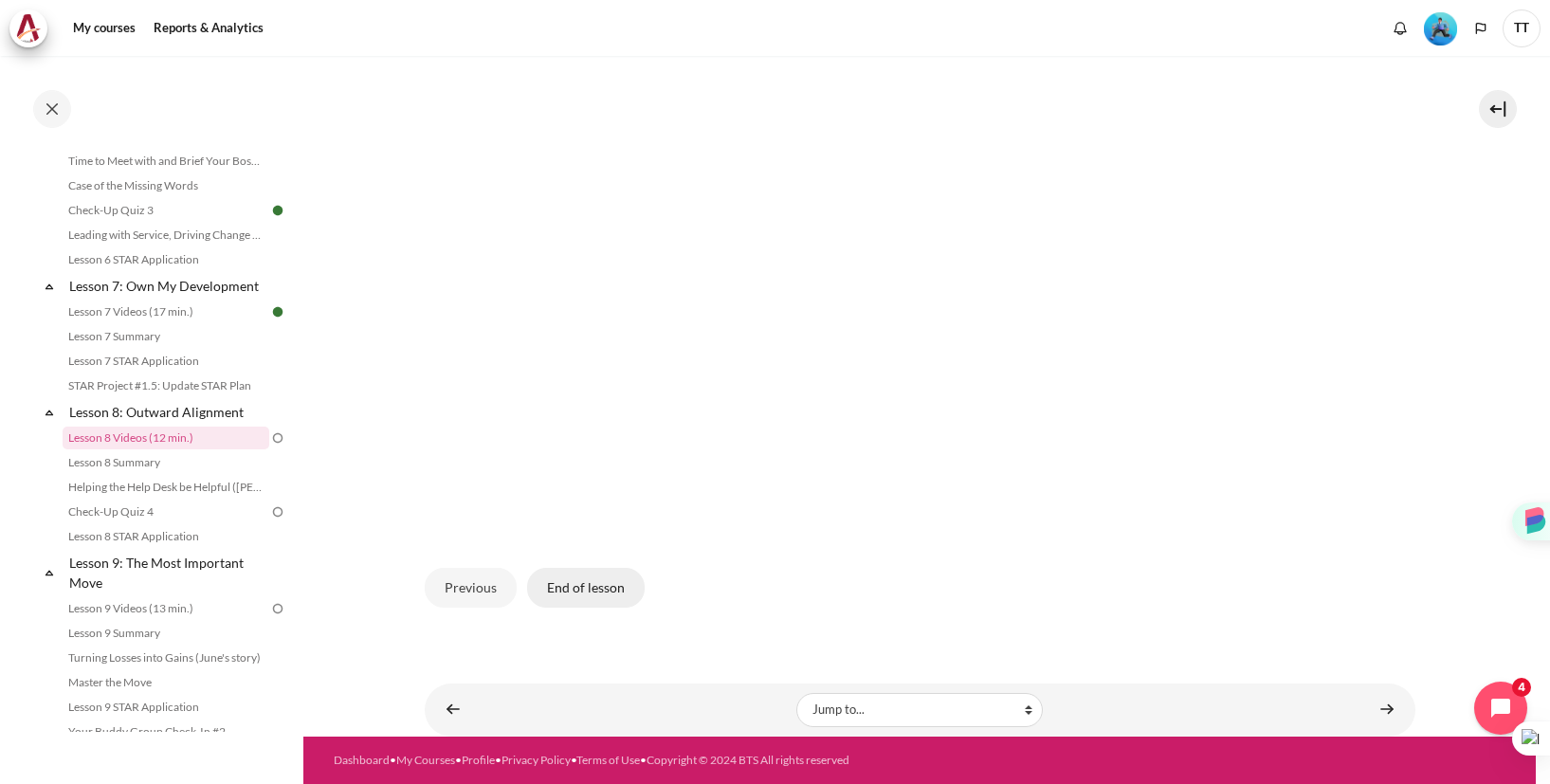
click at [599, 589] on button "End of lesson" at bounding box center [585, 588] width 118 height 40
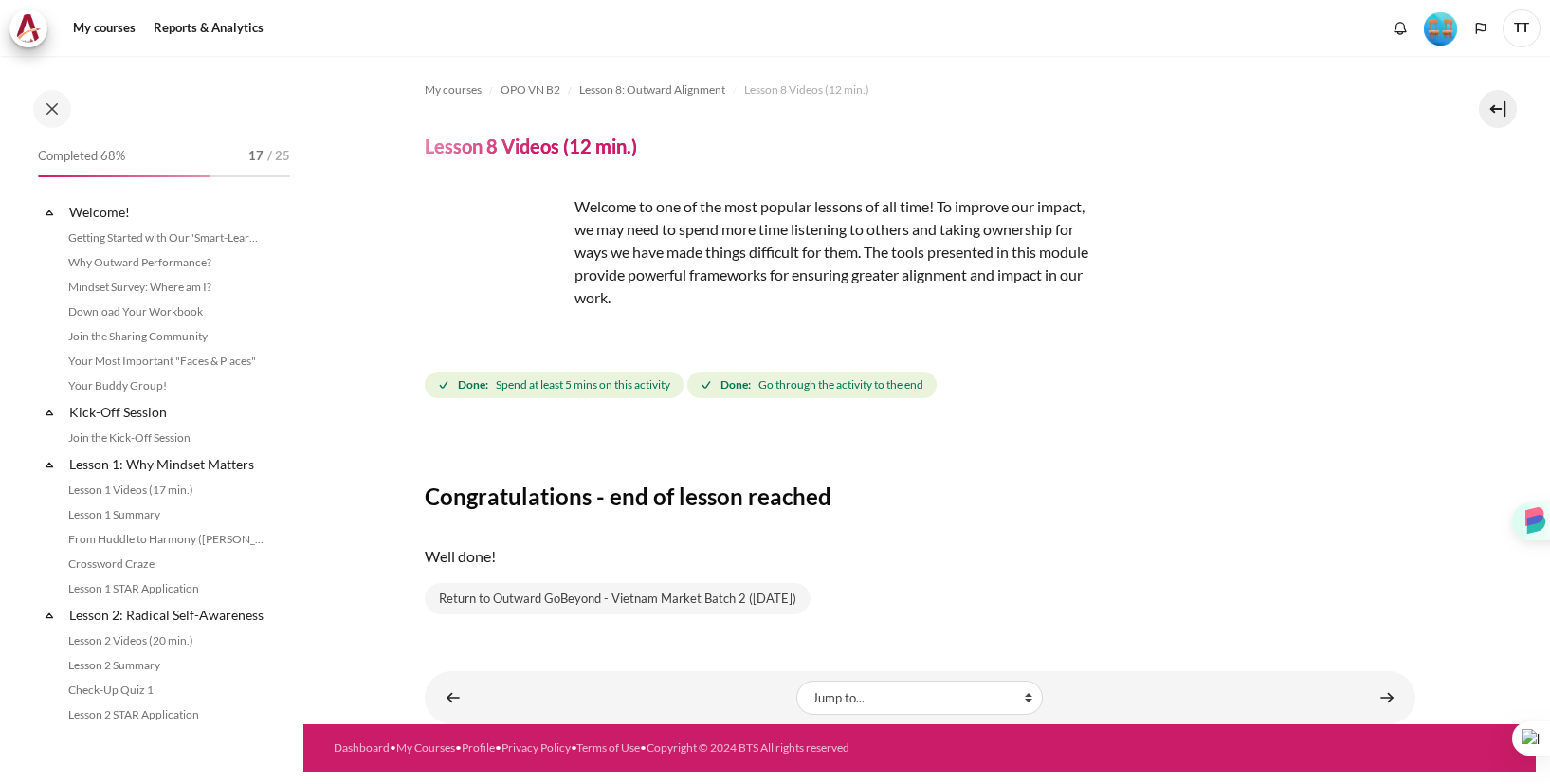
scroll to position [1198, 0]
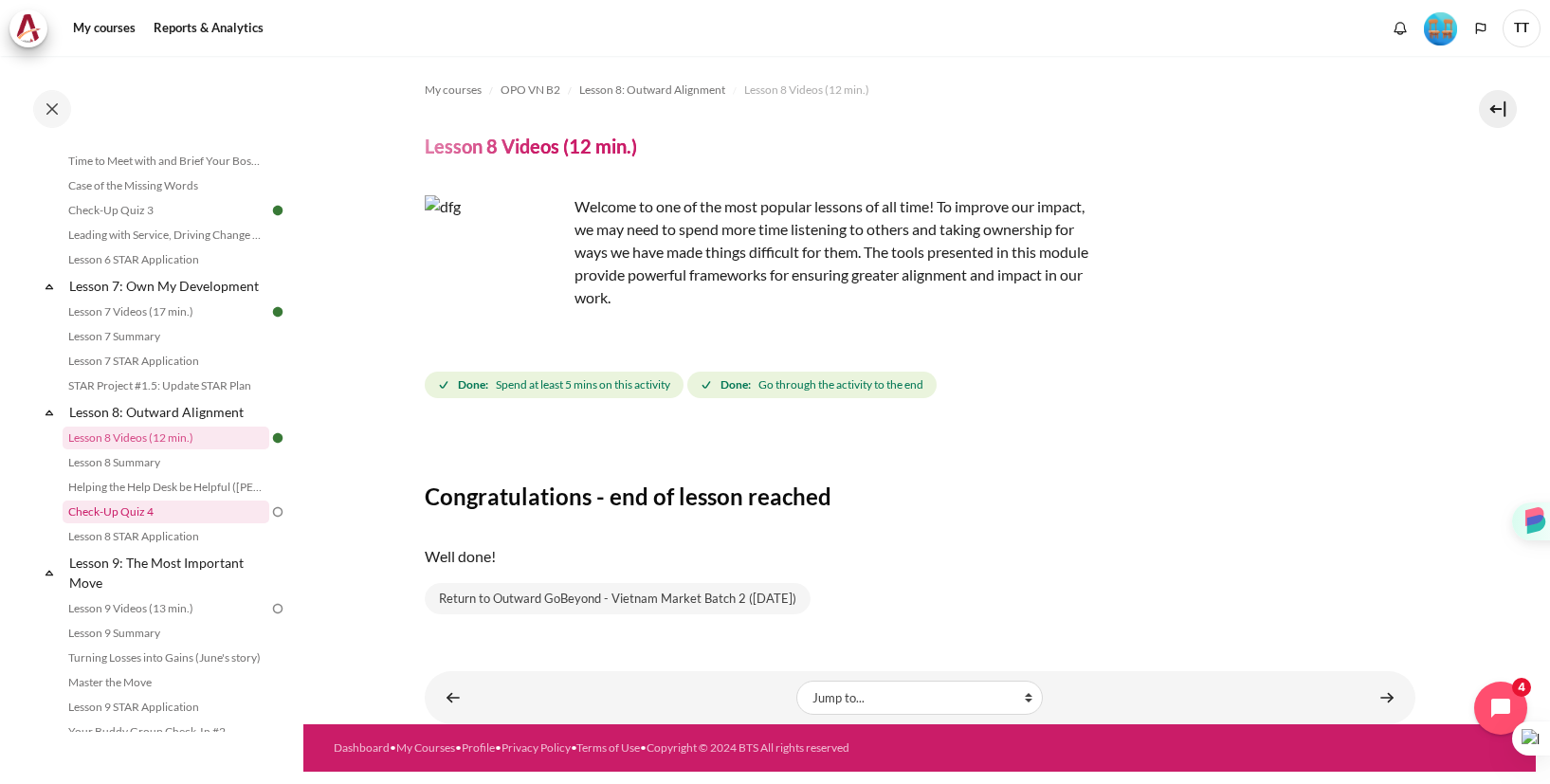
click at [194, 512] on link "Check-Up Quiz 4" at bounding box center [166, 512] width 207 height 23
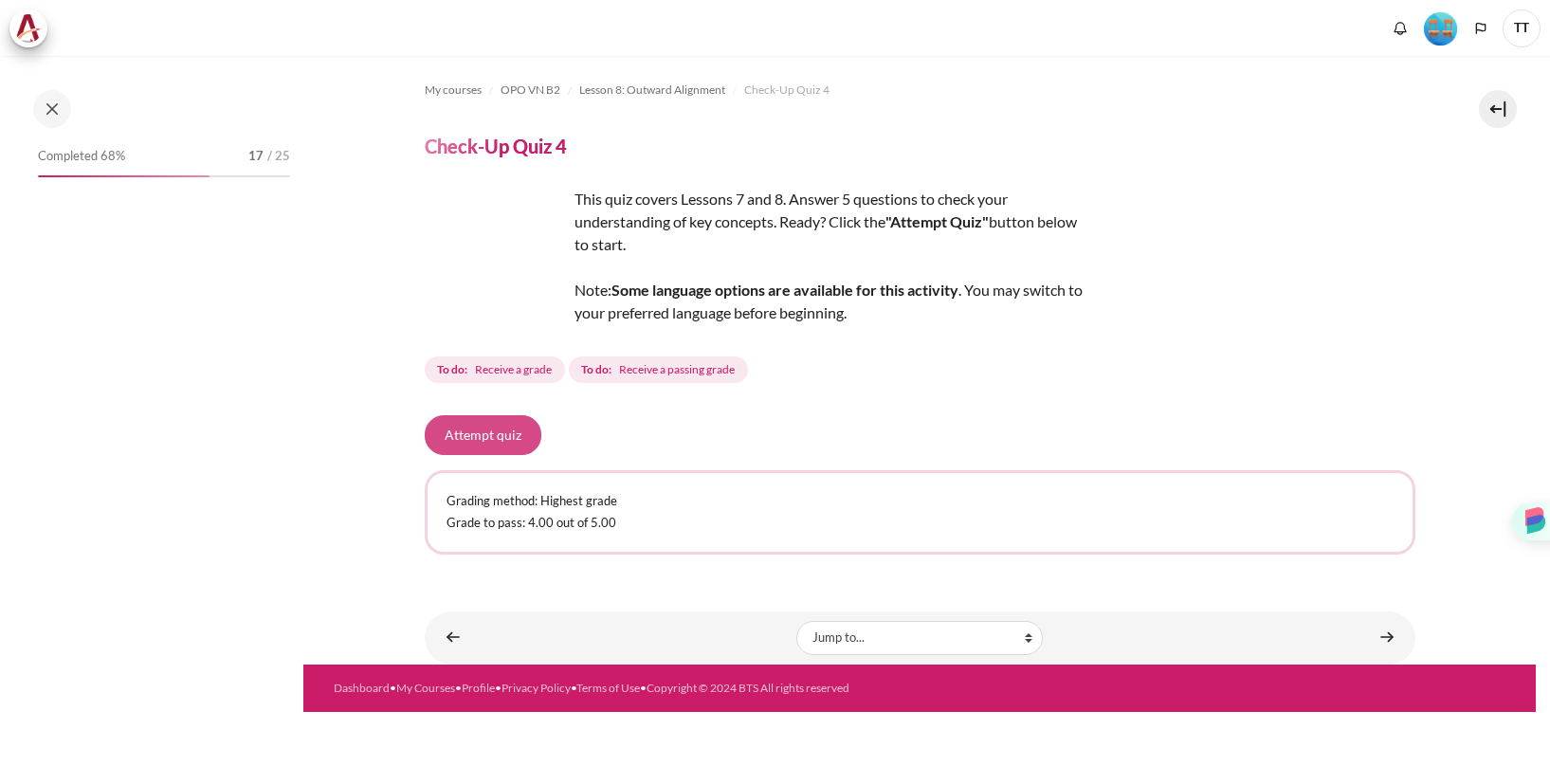
click at [479, 429] on button "Attempt quiz" at bounding box center [483, 436] width 117 height 40
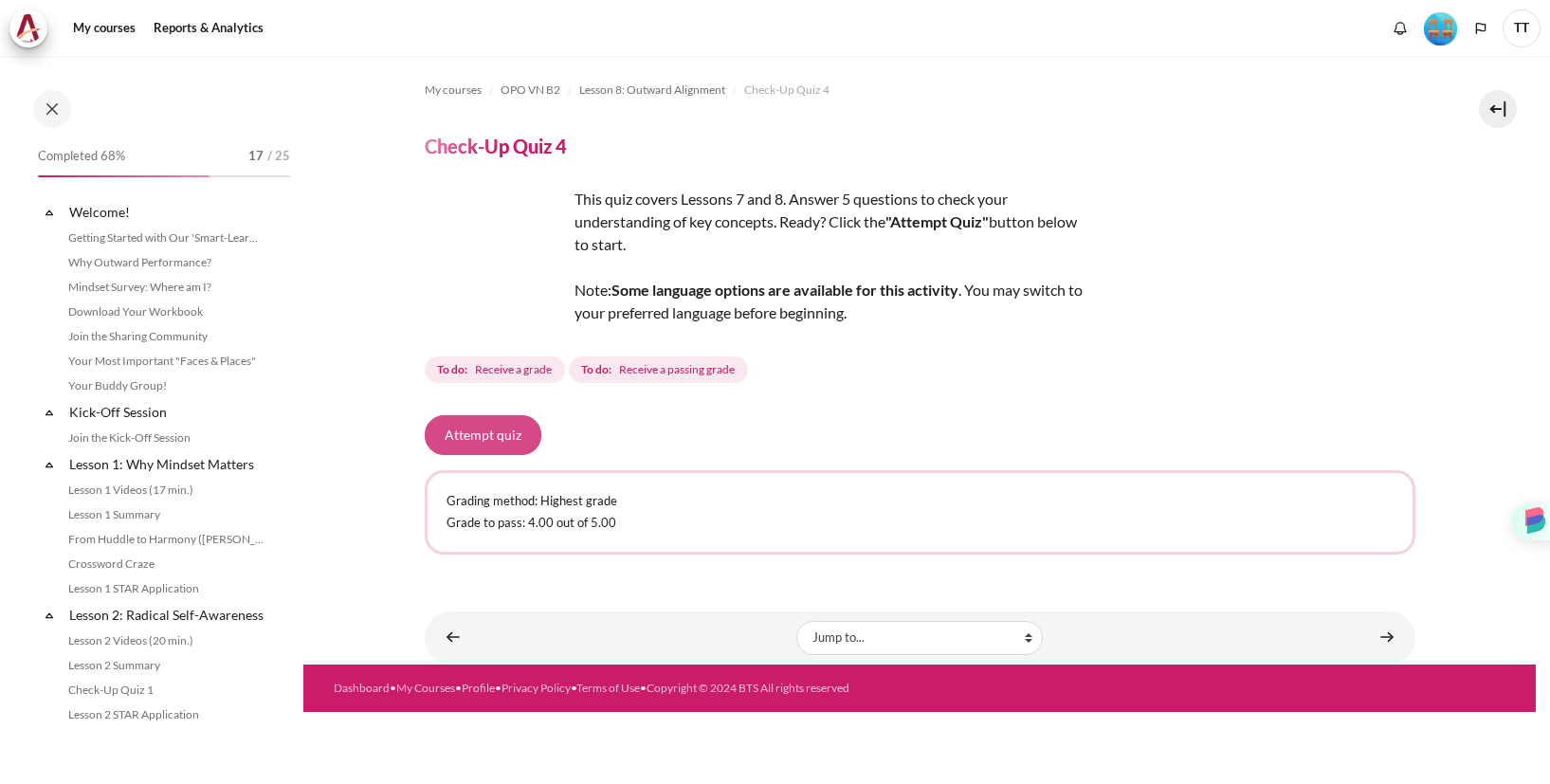
scroll to position [1273, 0]
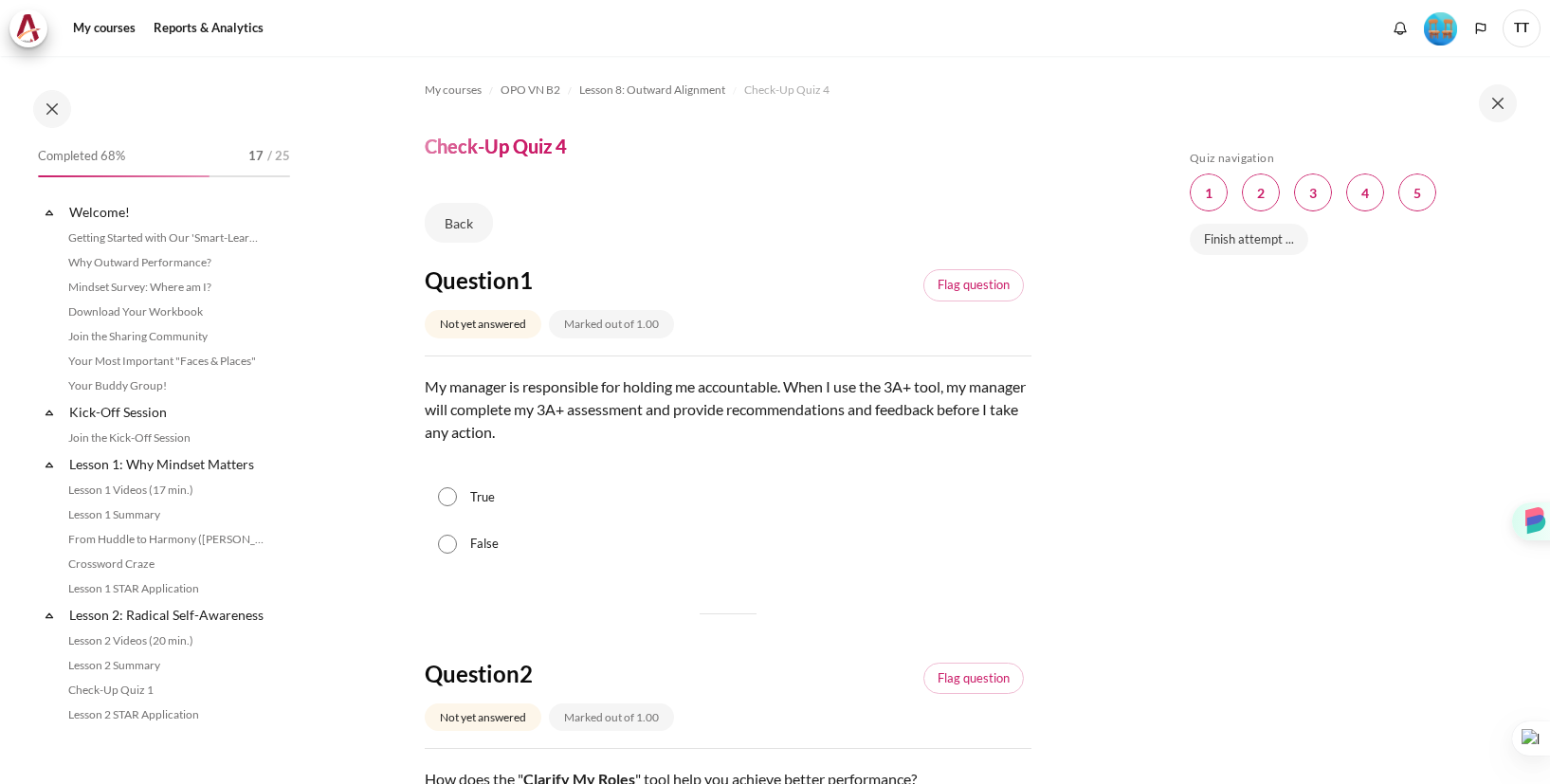
scroll to position [1273, 0]
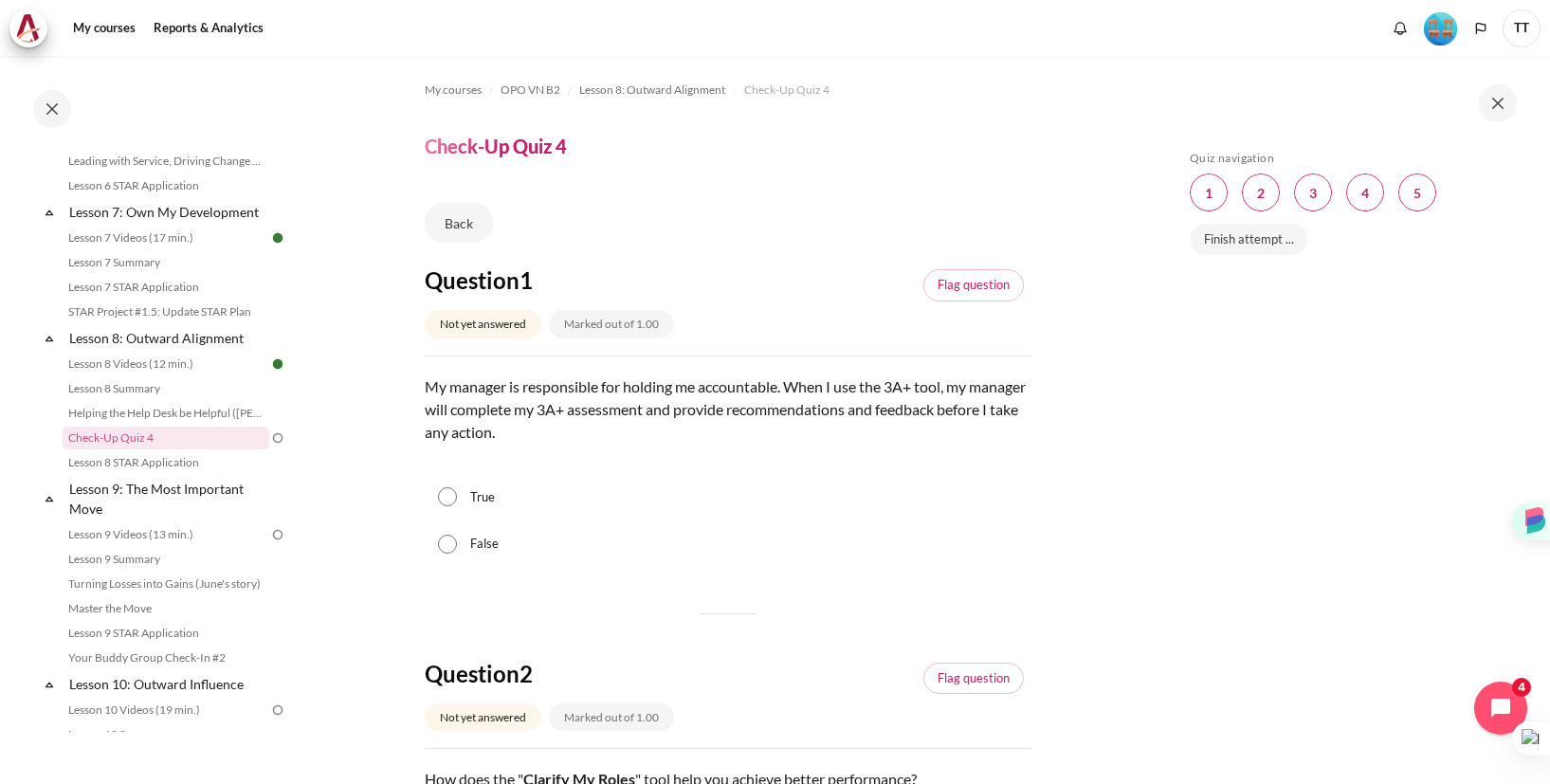
click at [448, 505] on input "True" at bounding box center [447, 497] width 19 height 19
radio input "true"
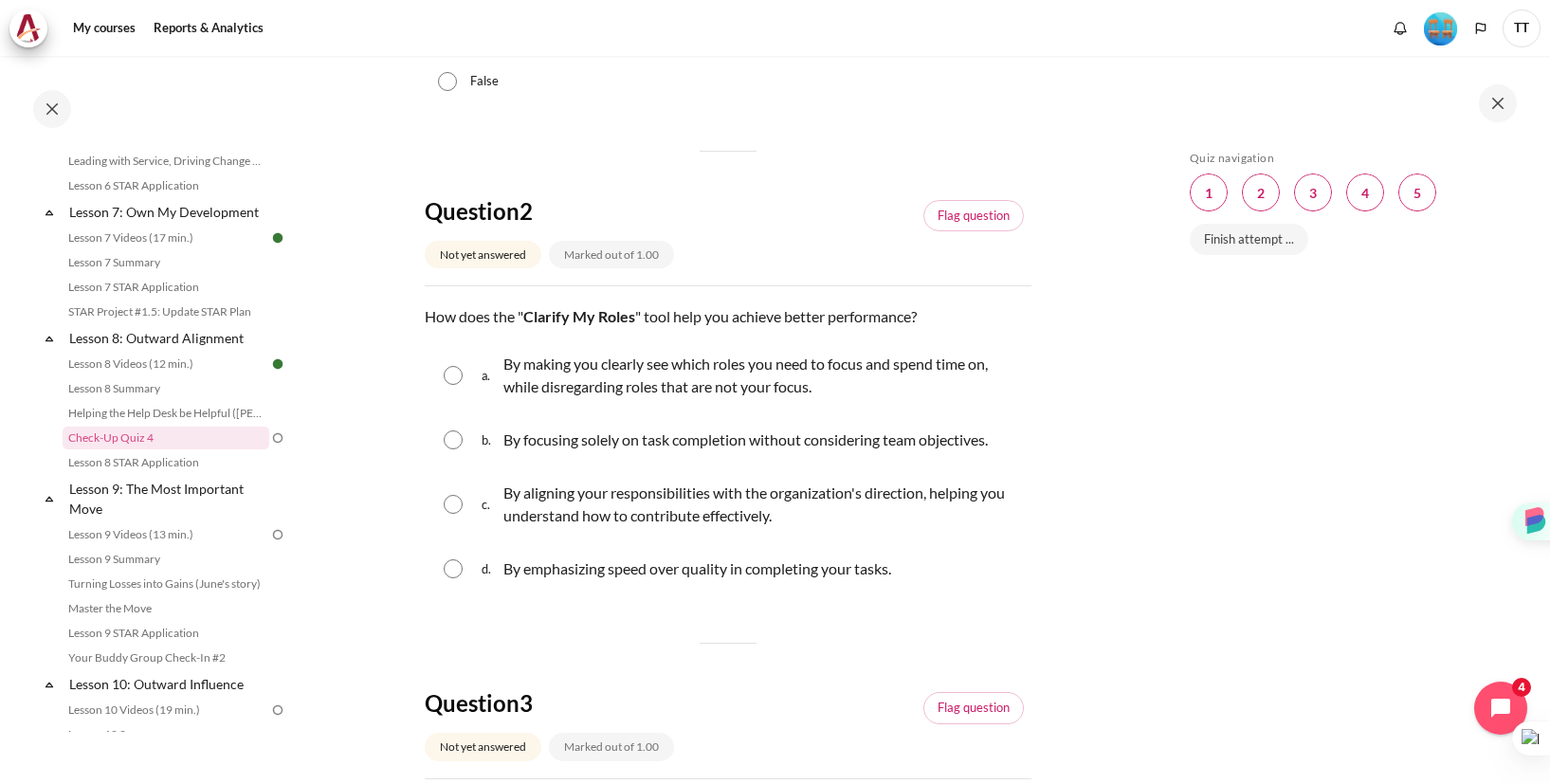
scroll to position [463, 0]
click at [455, 501] on input "Content" at bounding box center [453, 504] width 19 height 19
radio input "true"
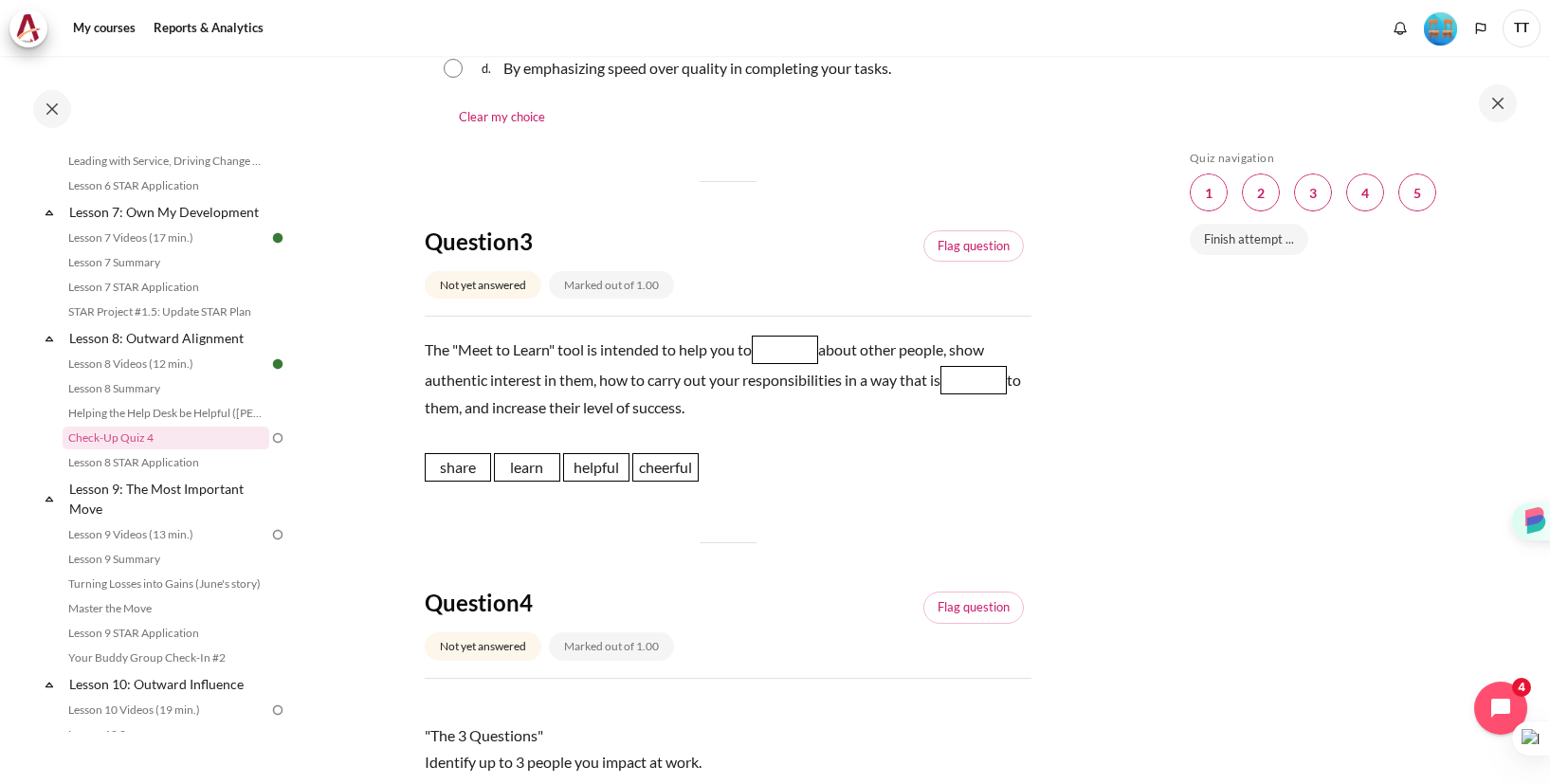
scroll to position [971, 0]
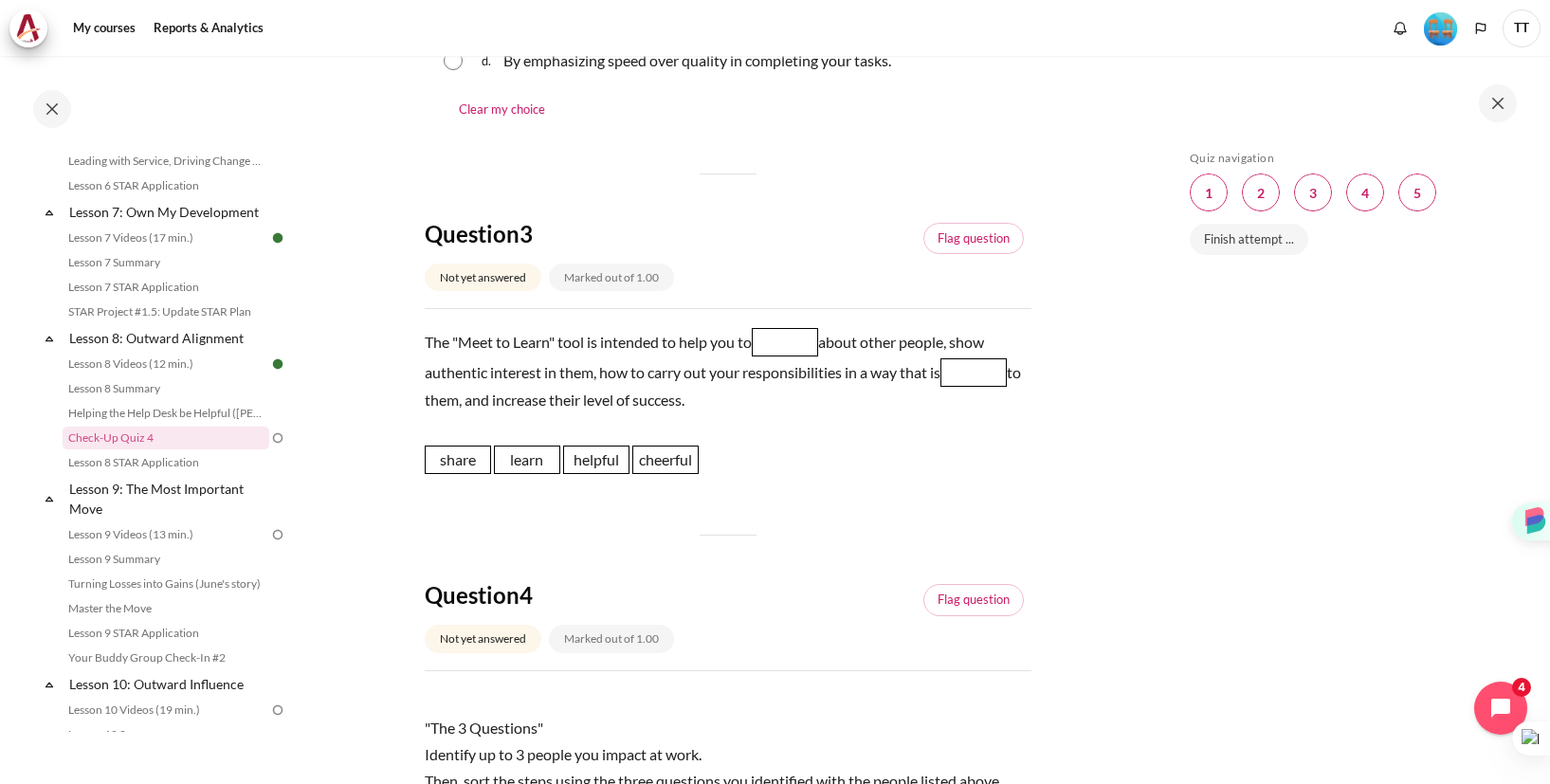
click at [468, 464] on span "share" at bounding box center [458, 459] width 66 height 29
click at [529, 468] on span "learn" at bounding box center [527, 459] width 66 height 29
drag, startPoint x: 528, startPoint y: 468, endPoint x: 798, endPoint y: 351, distance: 294.3
click at [798, 351] on span "learn" at bounding box center [797, 344] width 66 height 29
drag, startPoint x: 589, startPoint y: 462, endPoint x: 978, endPoint y: 374, distance: 398.8
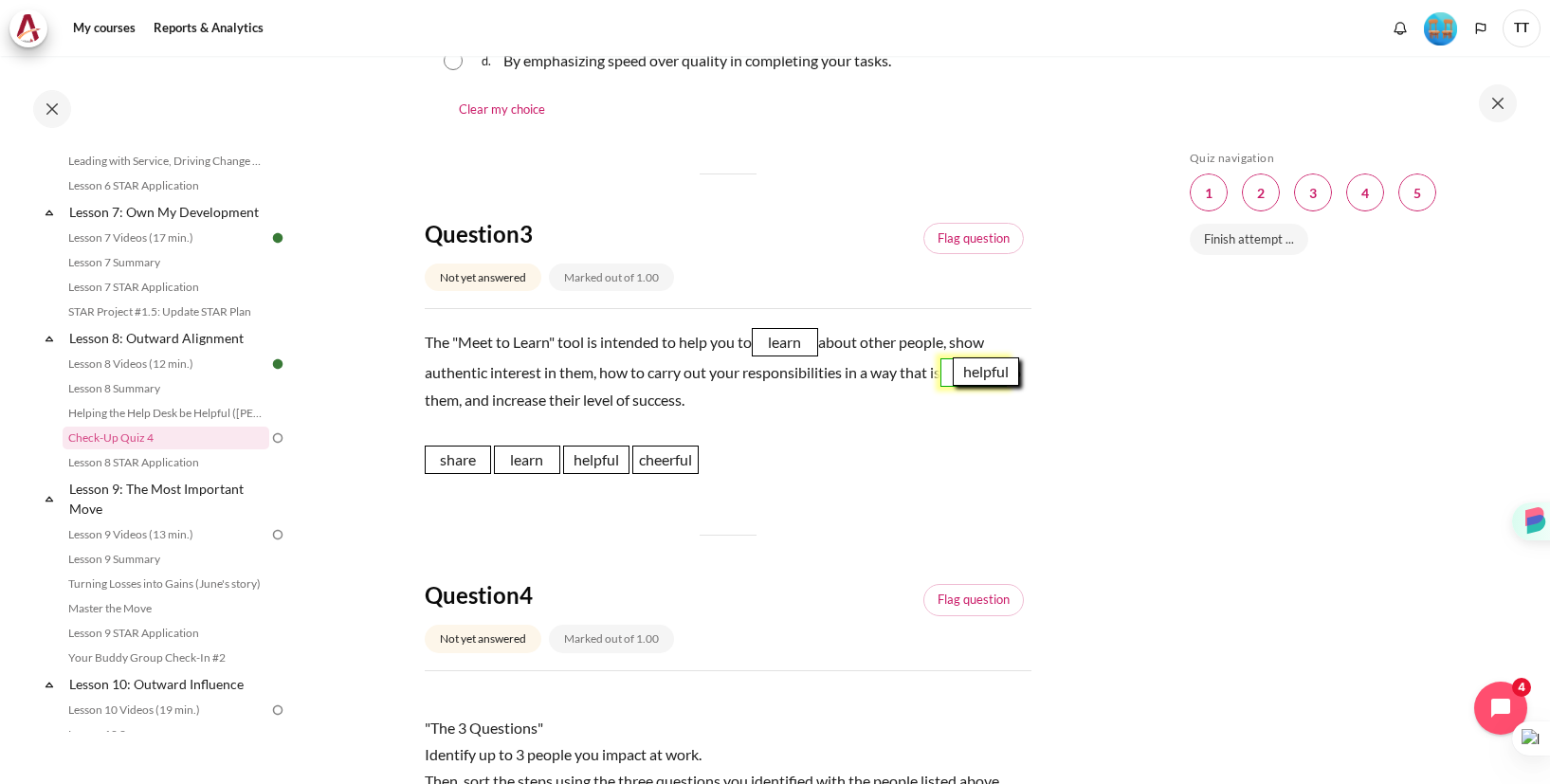
click at [978, 374] on span "helpful" at bounding box center [985, 371] width 66 height 29
drag, startPoint x: 978, startPoint y: 374, endPoint x: 966, endPoint y: 439, distance: 66.1
click at [966, 419] on span "helpful" at bounding box center [977, 405] width 66 height 29
drag, startPoint x: 467, startPoint y: 459, endPoint x: 985, endPoint y: 372, distance: 525.3
click at [985, 372] on span "share" at bounding box center [975, 372] width 66 height 29
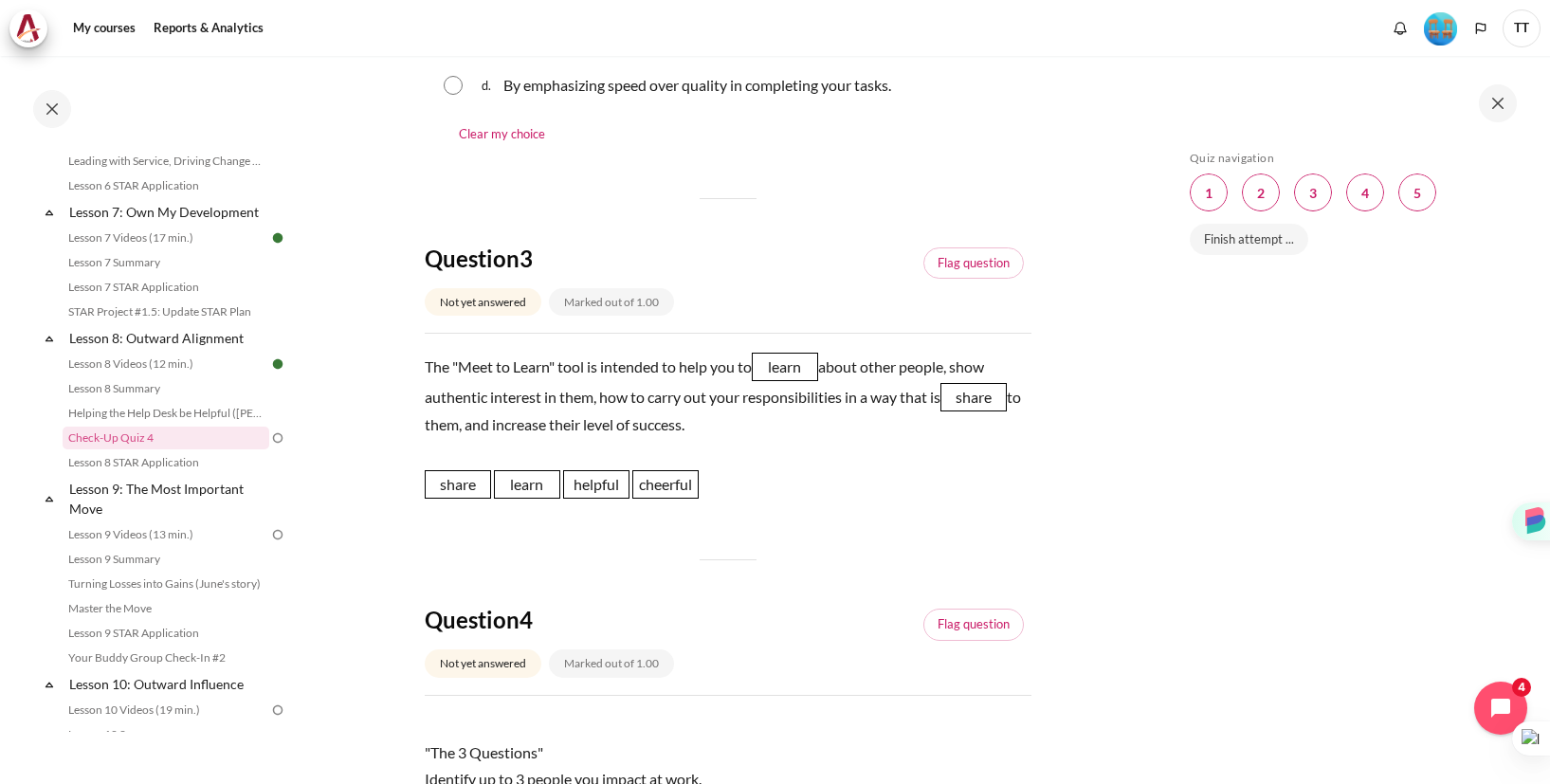
scroll to position [935, 0]
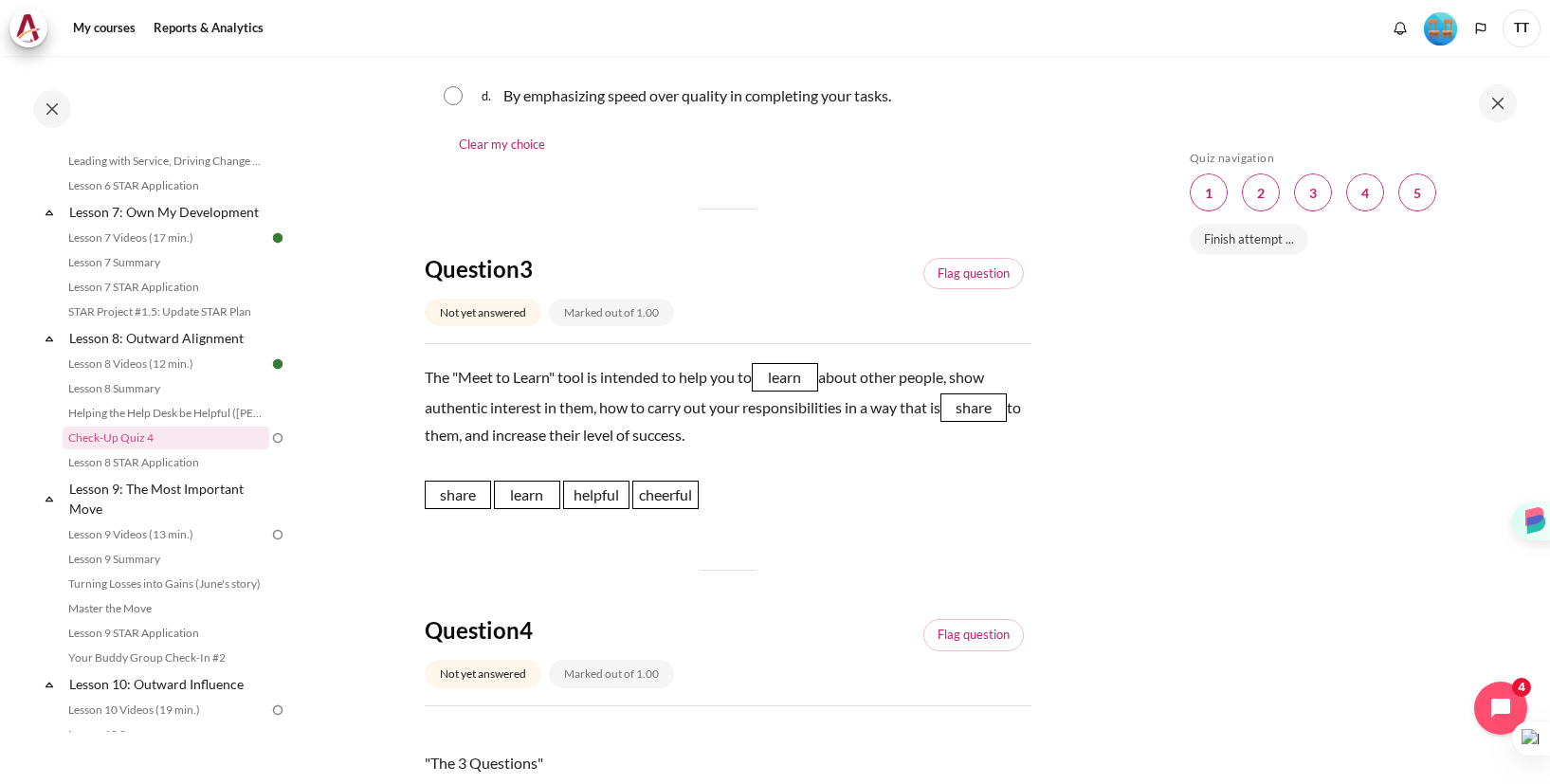
click at [810, 383] on span "learn" at bounding box center [784, 377] width 66 height 29
click at [962, 409] on span "share" at bounding box center [973, 408] width 66 height 29
click at [888, 481] on div "share share learn learn helpful helpful cheerful cheerful" at bounding box center [729, 503] width 607 height 44
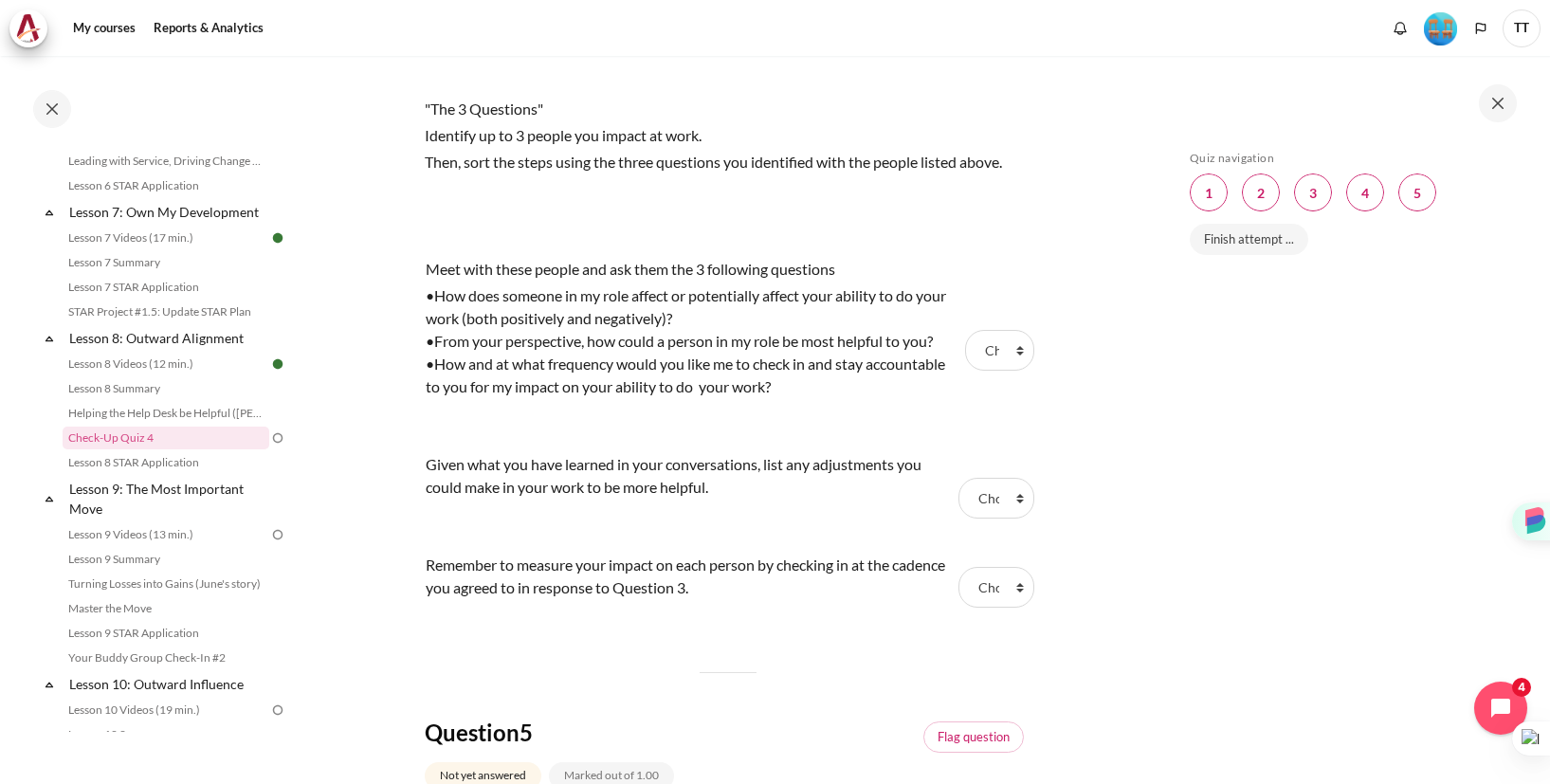
scroll to position [1611, 0]
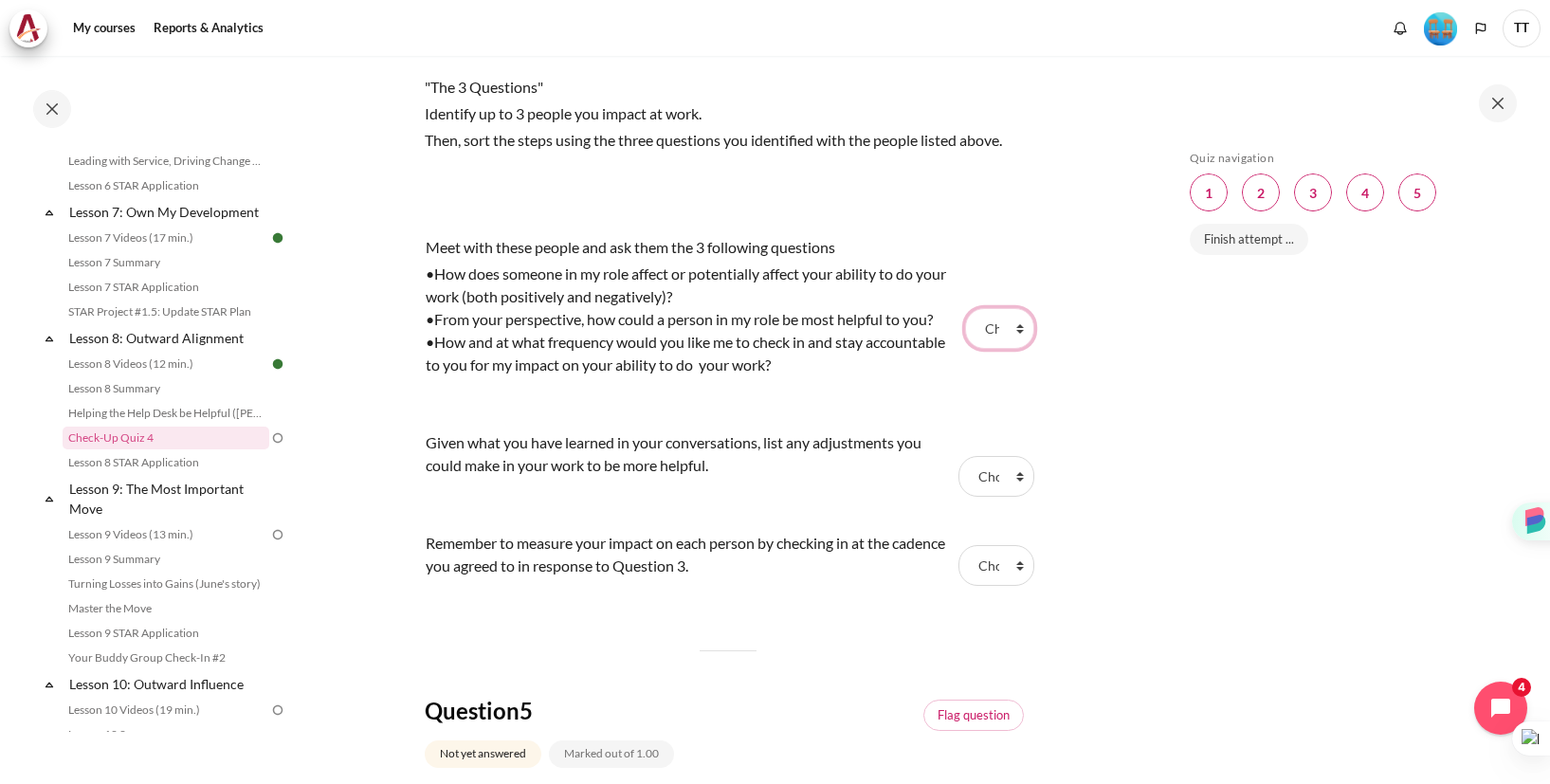
click at [998, 331] on select "Choose... Step 1 Step 2 Step 3" at bounding box center [1000, 328] width 69 height 40
click at [952, 269] on div "•How does someone in my role affect or potentially affect your ability to do yo…" at bounding box center [692, 285] width 533 height 46
click at [994, 319] on select "Choose... Step 1 Step 2 Step 3" at bounding box center [1000, 328] width 69 height 40
click at [991, 355] on tr "Meet with these people and ask them the 3 following questions •How does someone…" at bounding box center [729, 329] width 607 height 195
click at [996, 325] on select "Choose... Step 1 Step 2 Step 3" at bounding box center [1000, 328] width 69 height 40
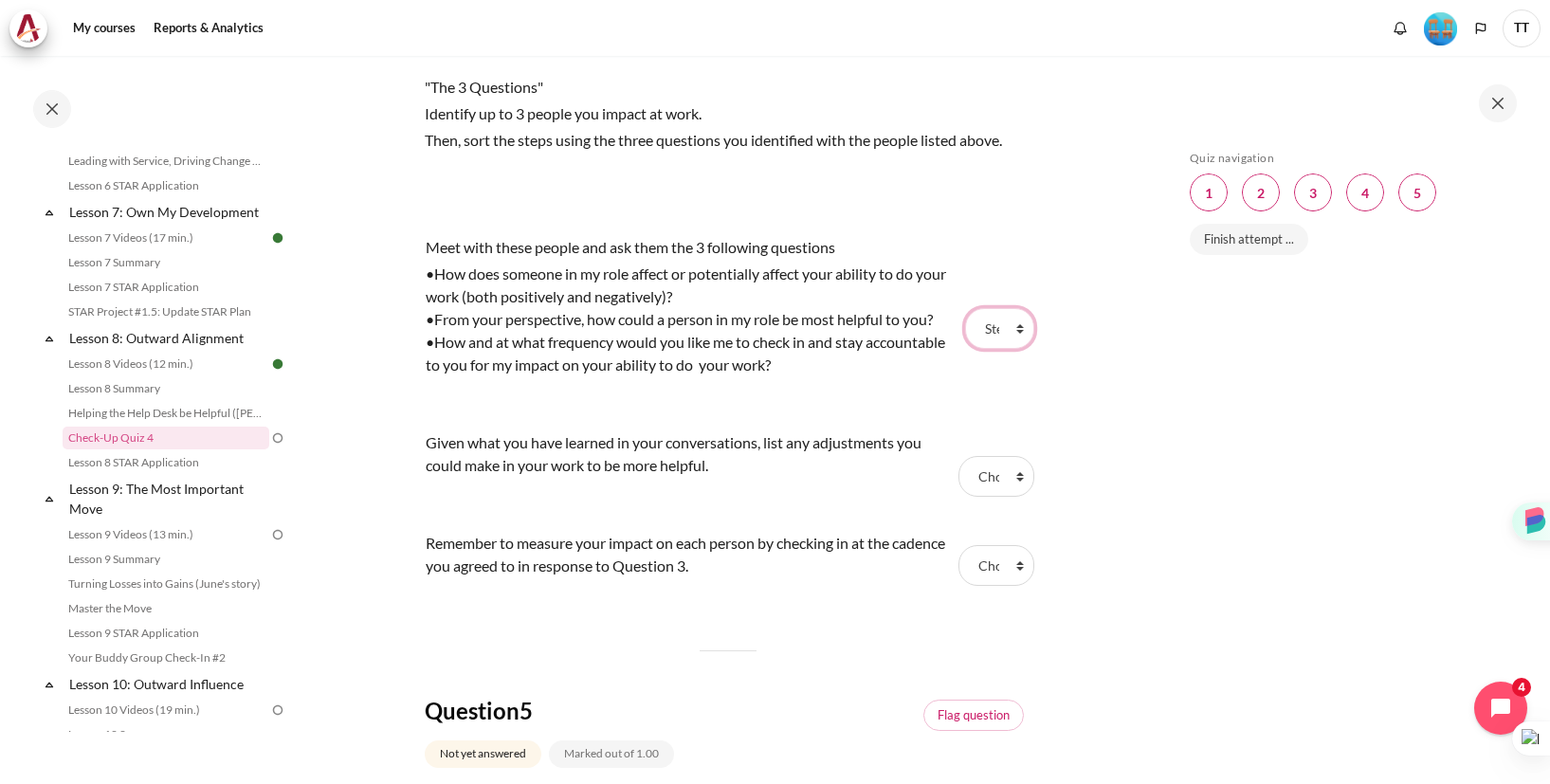
select select "1"
click at [987, 471] on select "Choose... Step 1 Step 2 Step 3" at bounding box center [996, 476] width 75 height 40
click at [981, 469] on select "Choose... Step 1 Step 2 Step 3" at bounding box center [996, 476] width 75 height 40
select select "2"
click at [990, 559] on select "Choose... Step 1 Step 2 Step 3" at bounding box center [996, 565] width 75 height 40
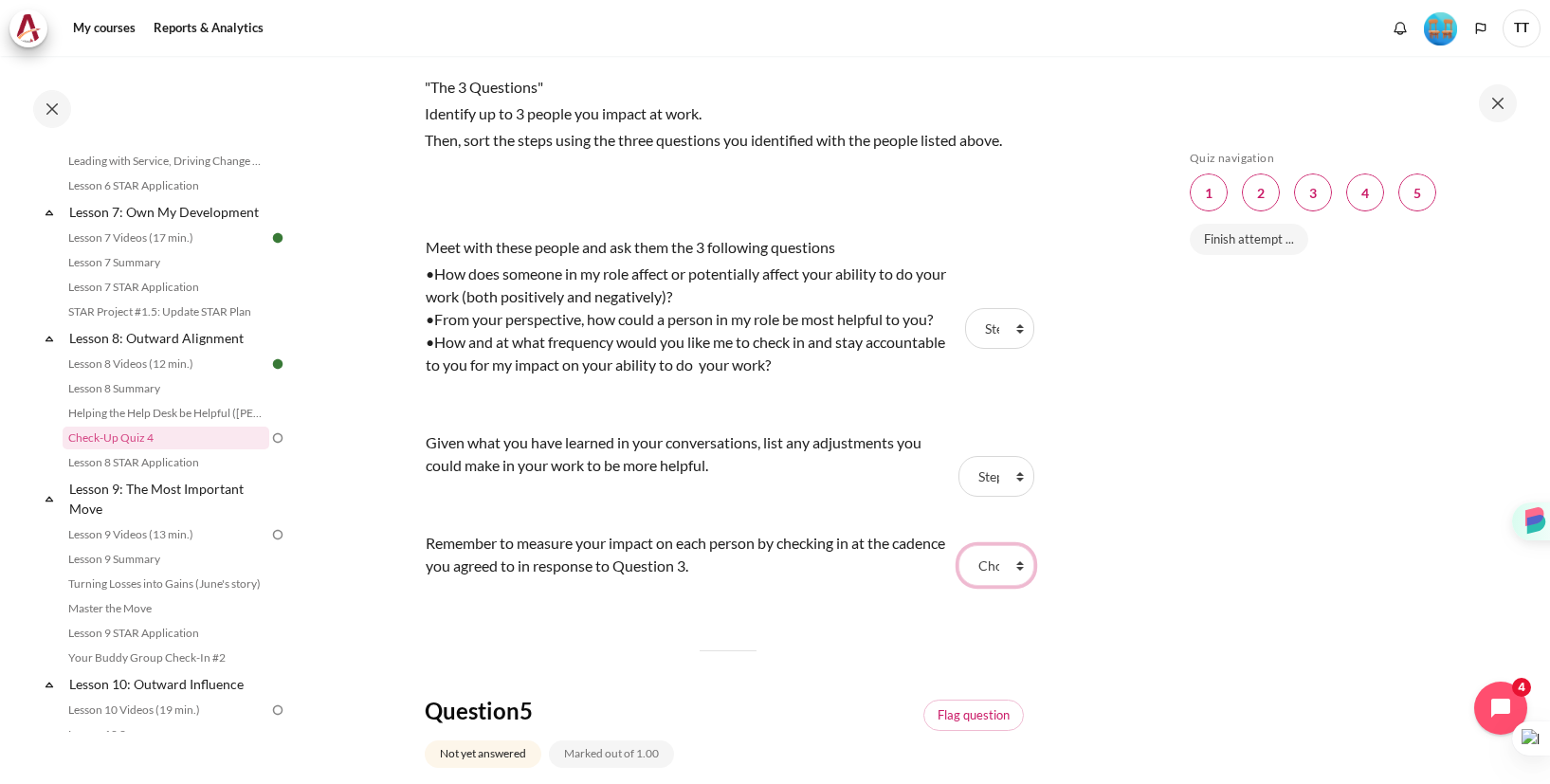
select select "3"
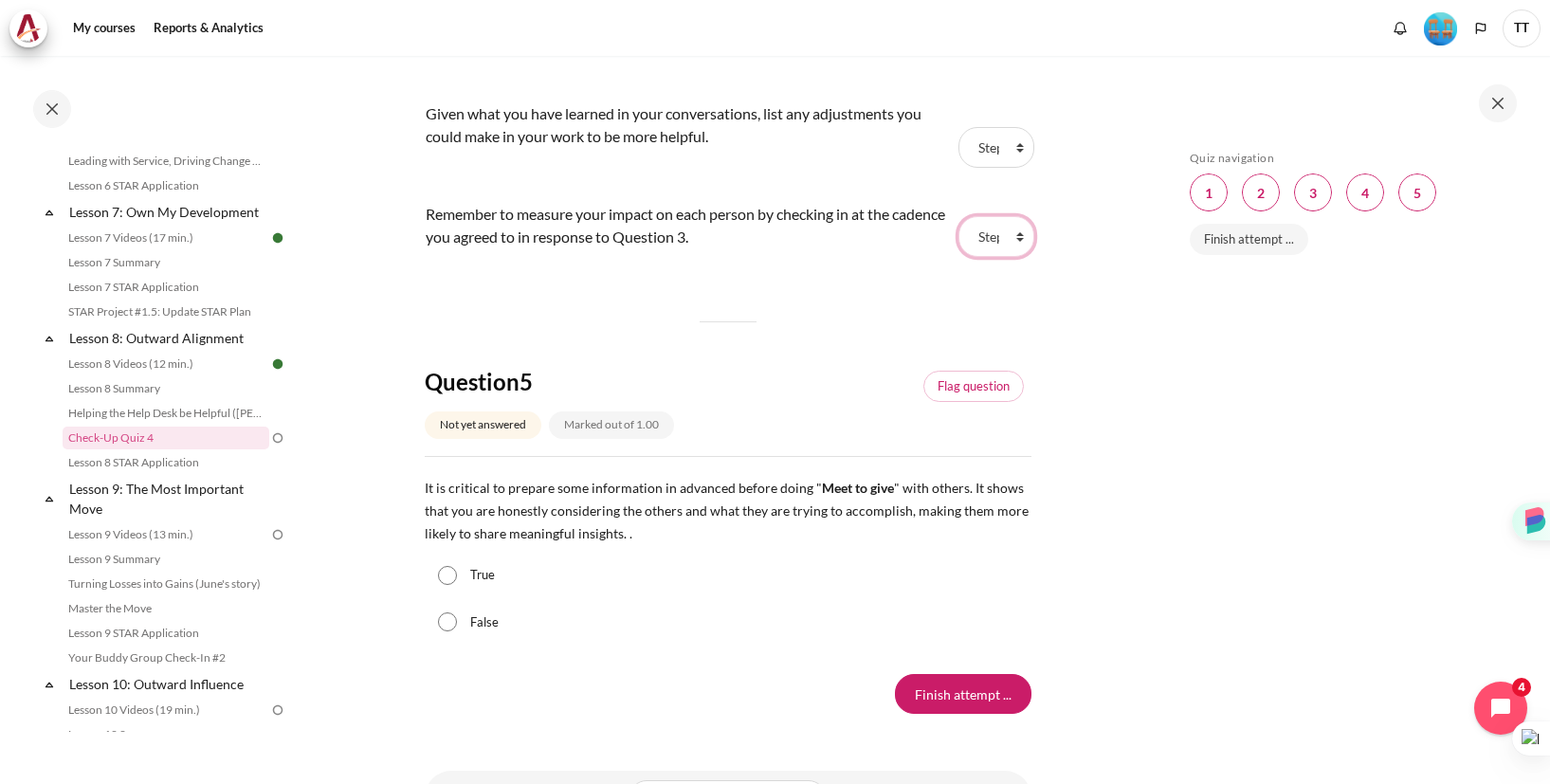
scroll to position [1943, 0]
click at [444, 571] on input "True" at bounding box center [447, 572] width 19 height 19
radio input "true"
click at [985, 698] on input "Finish attempt ..." at bounding box center [963, 691] width 137 height 40
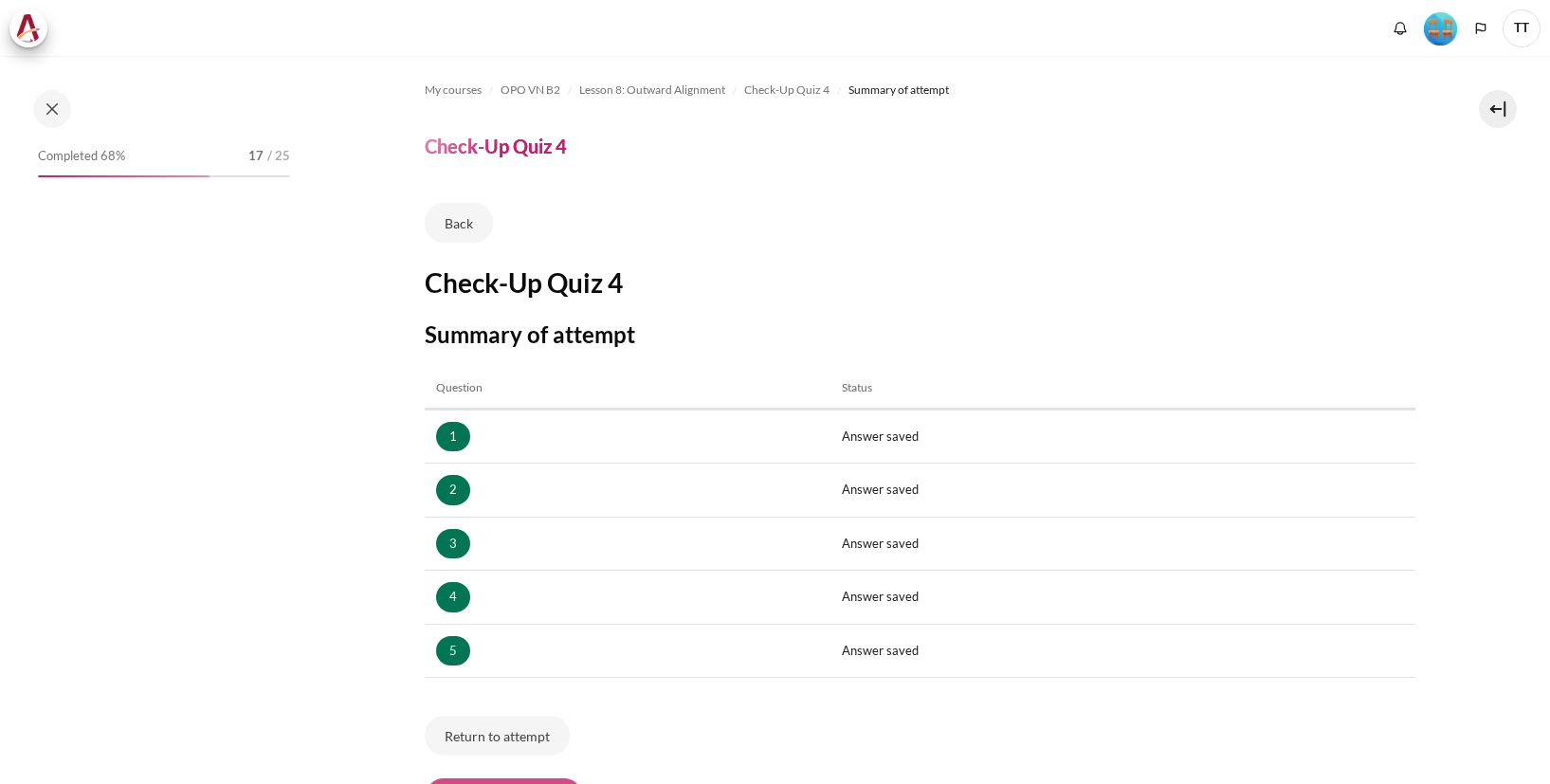
click at [517, 778] on button "Submit all and finish" at bounding box center [504, 798] width 158 height 40
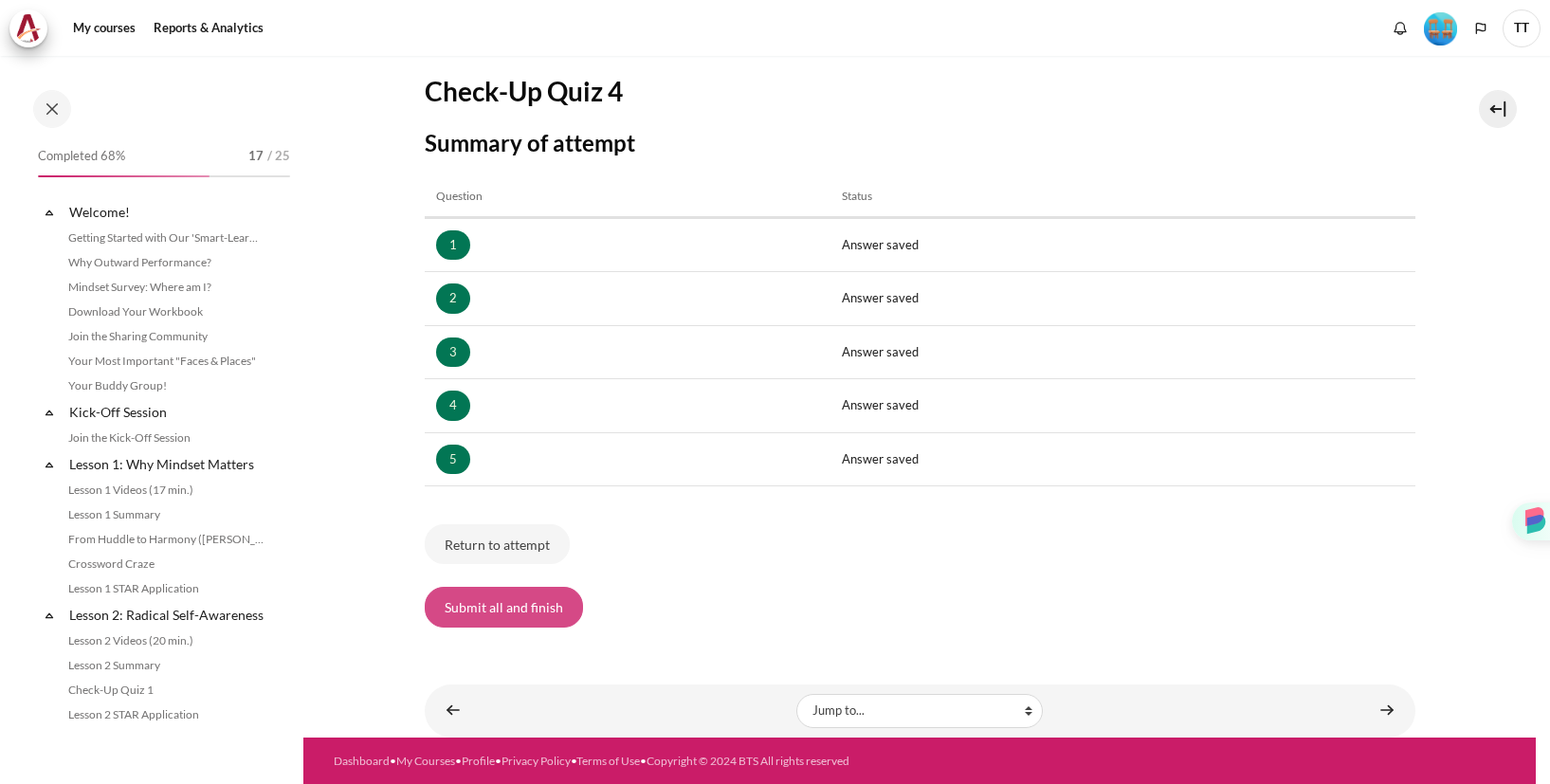
scroll to position [1273, 0]
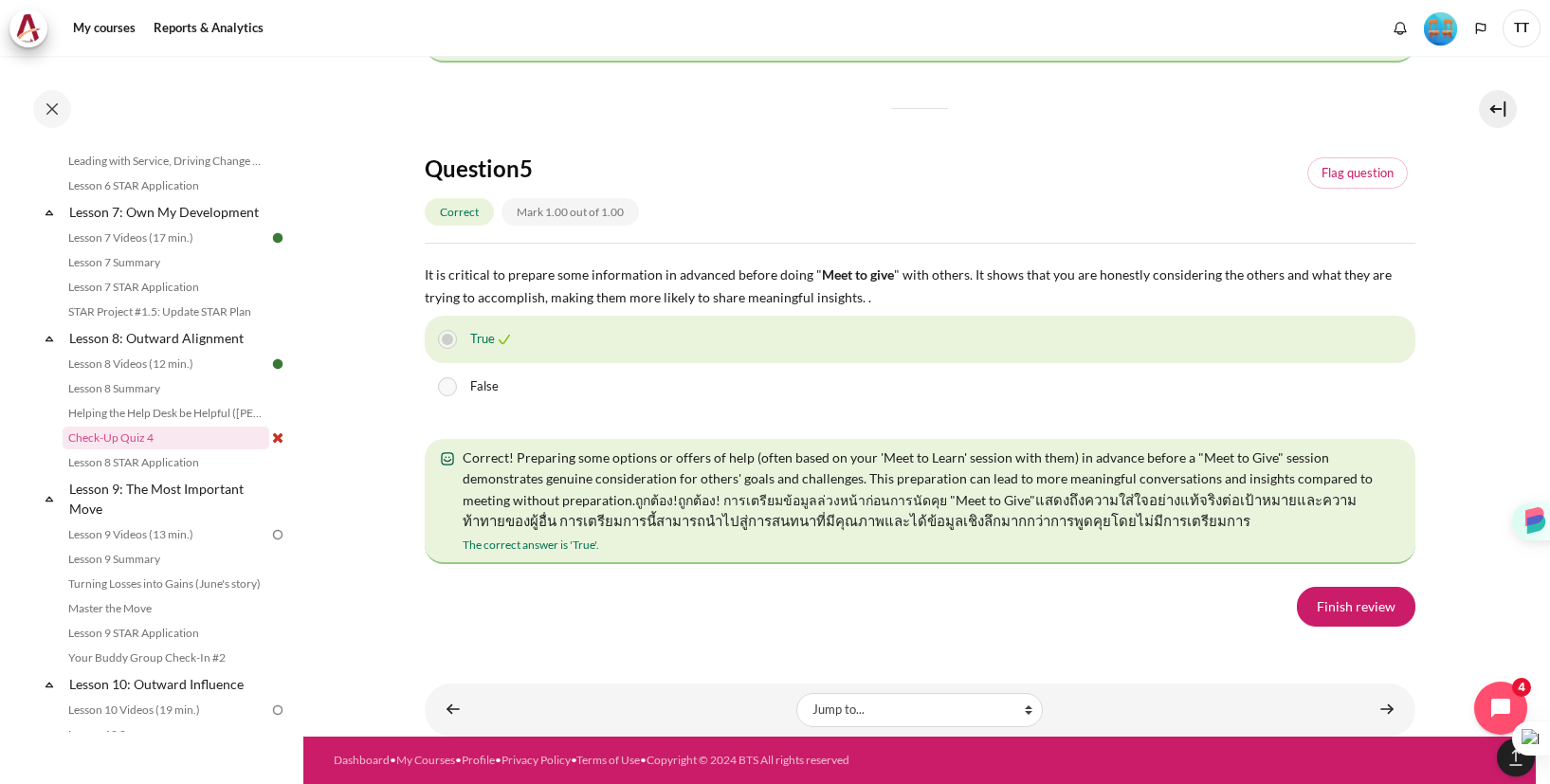
scroll to position [3414, 0]
click at [1337, 594] on link "Finish review" at bounding box center [1356, 607] width 119 height 40
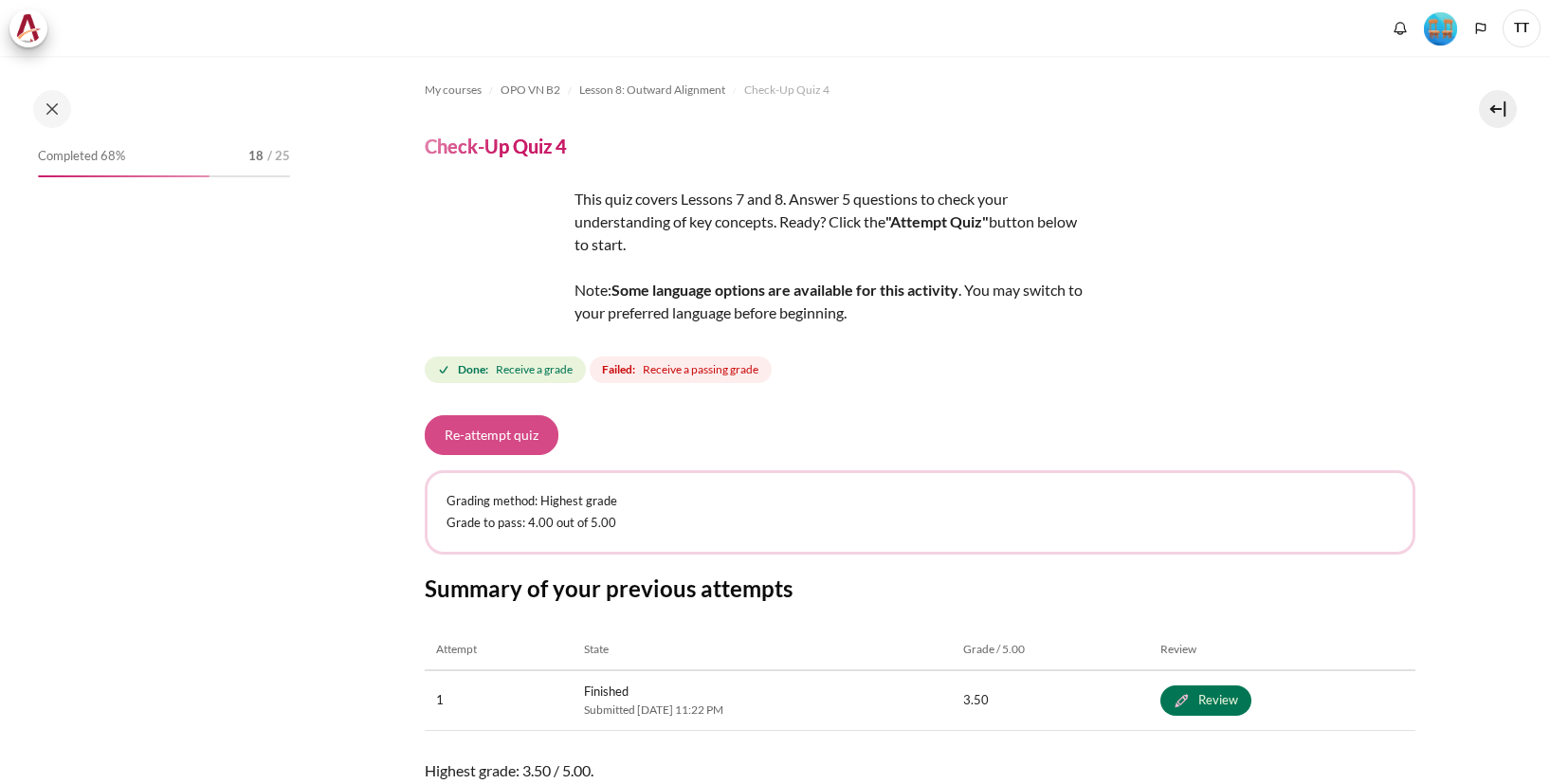
click at [503, 440] on button "Re-attempt quiz" at bounding box center [492, 436] width 134 height 40
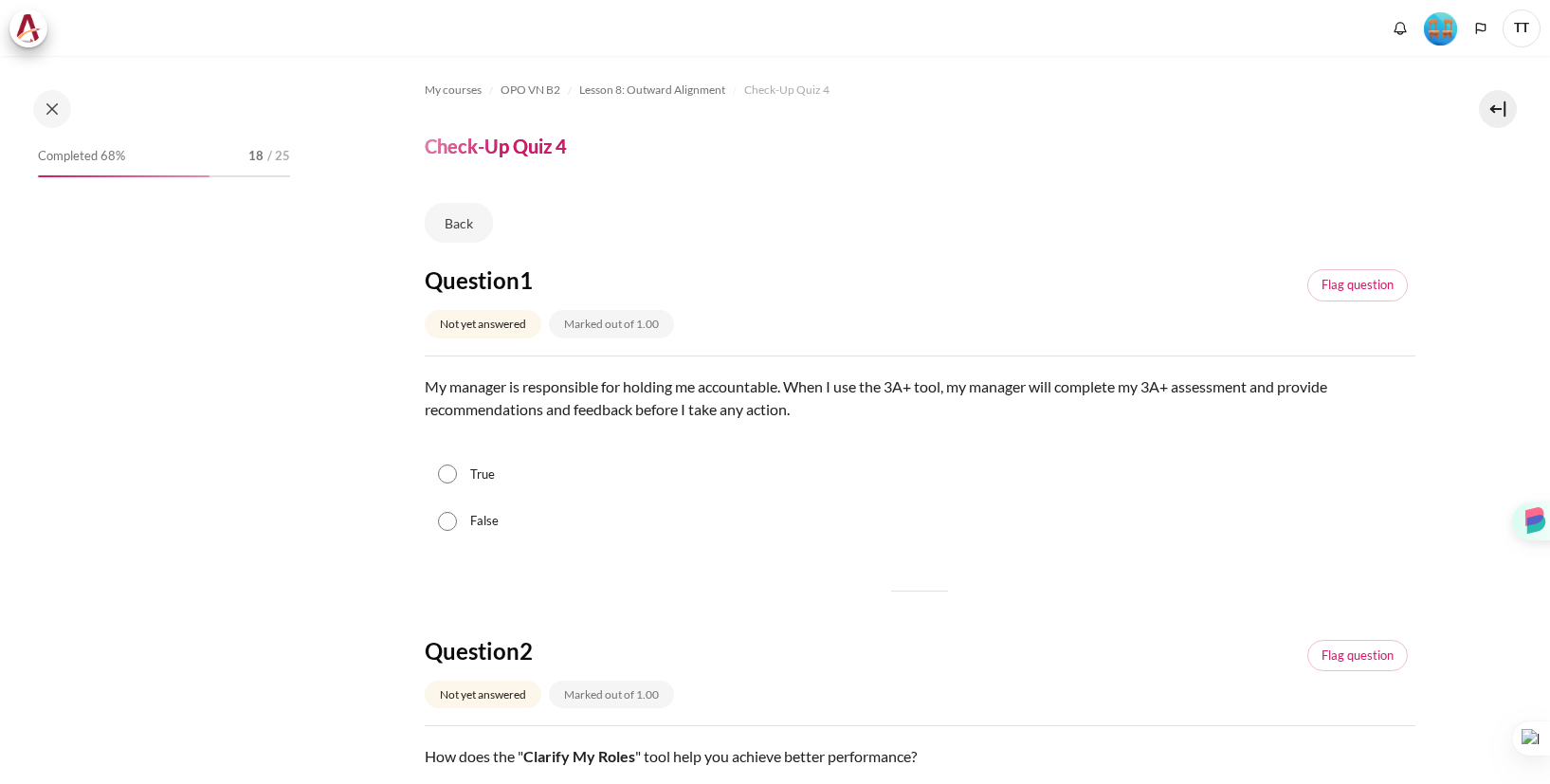
click at [457, 520] on div "False" at bounding box center [920, 522] width 991 height 48
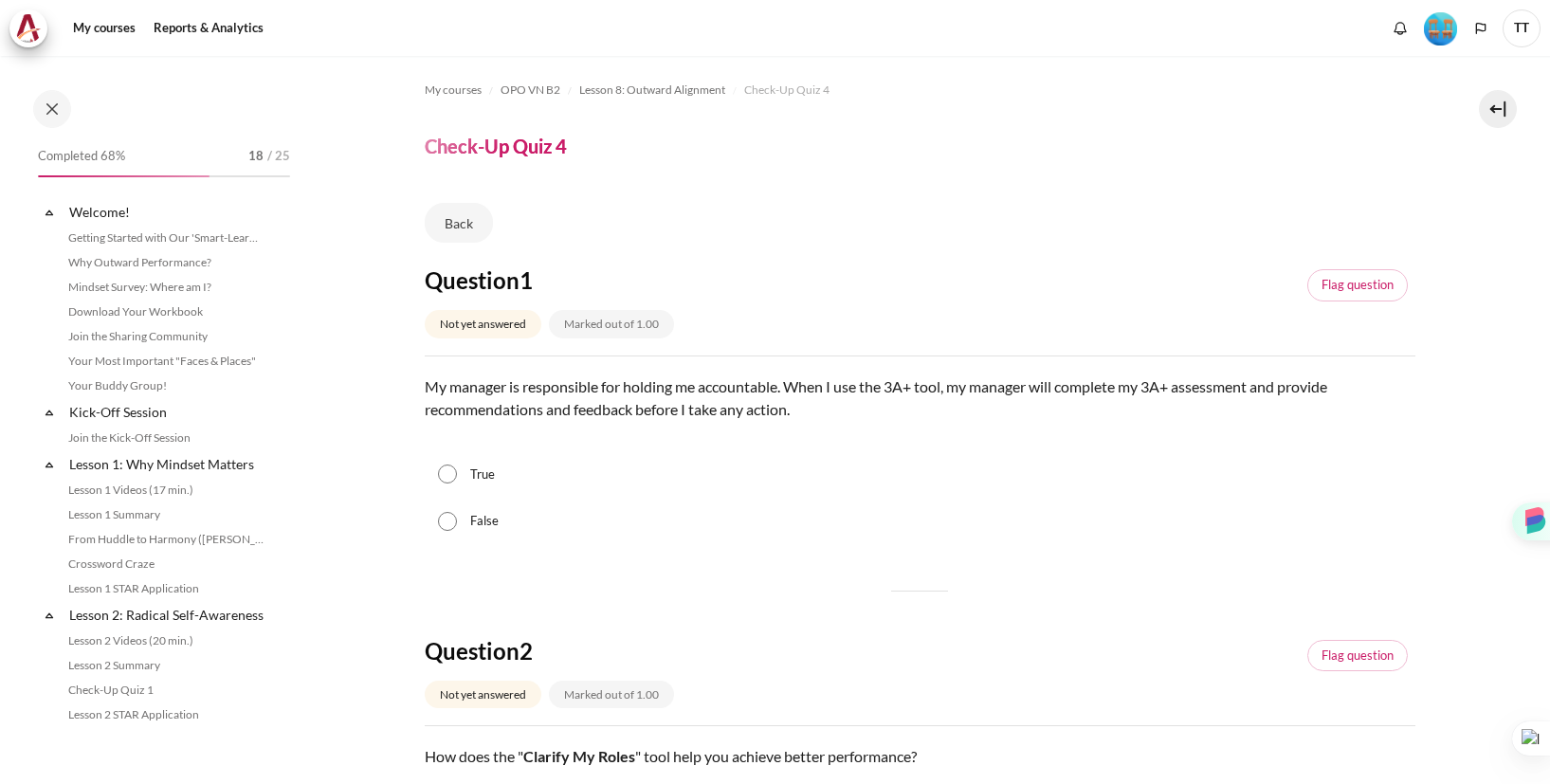
scroll to position [1273, 0]
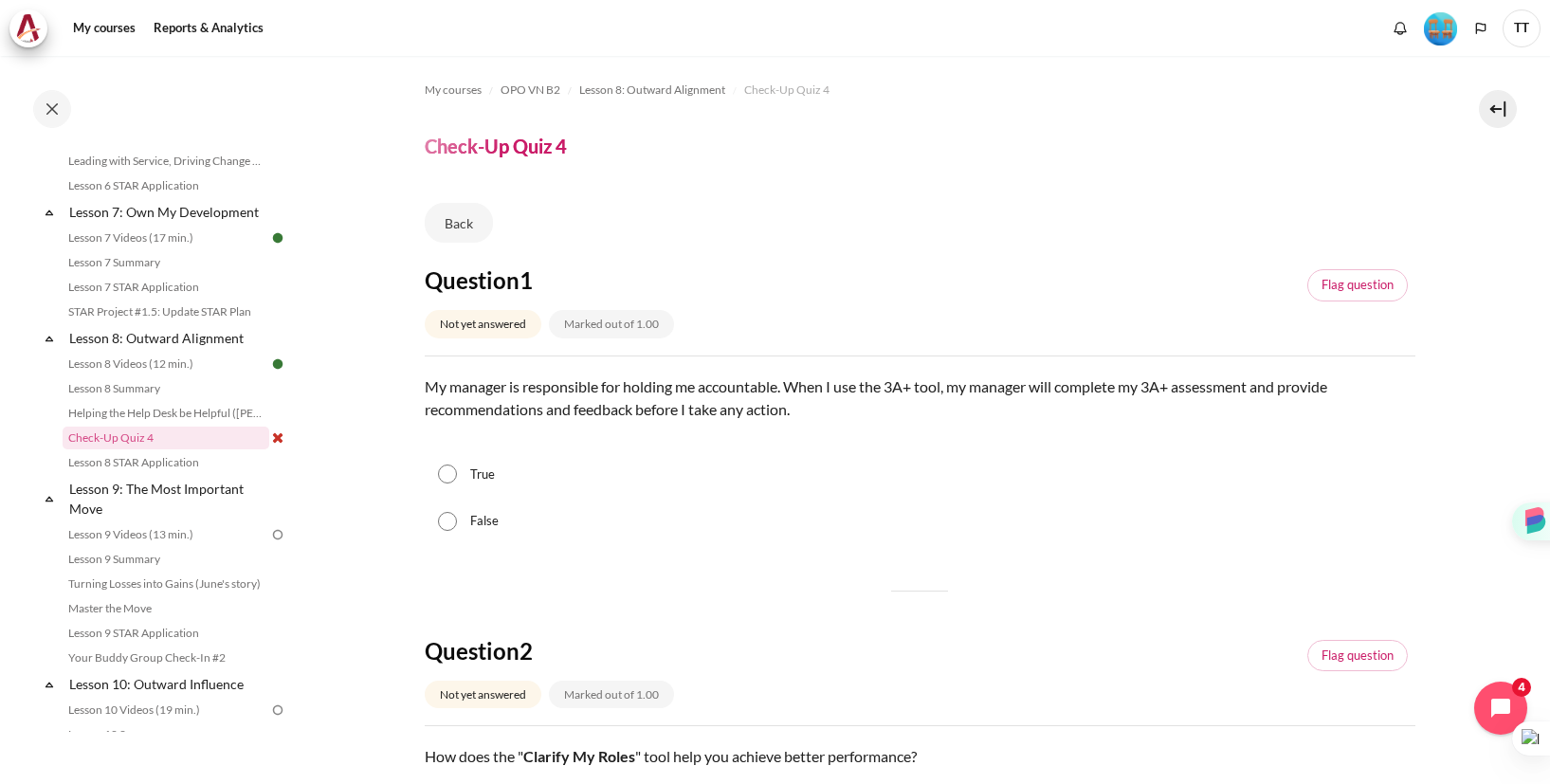
click at [446, 509] on div "False" at bounding box center [920, 522] width 991 height 48
click at [446, 527] on input "False" at bounding box center [447, 522] width 19 height 19
radio input "true"
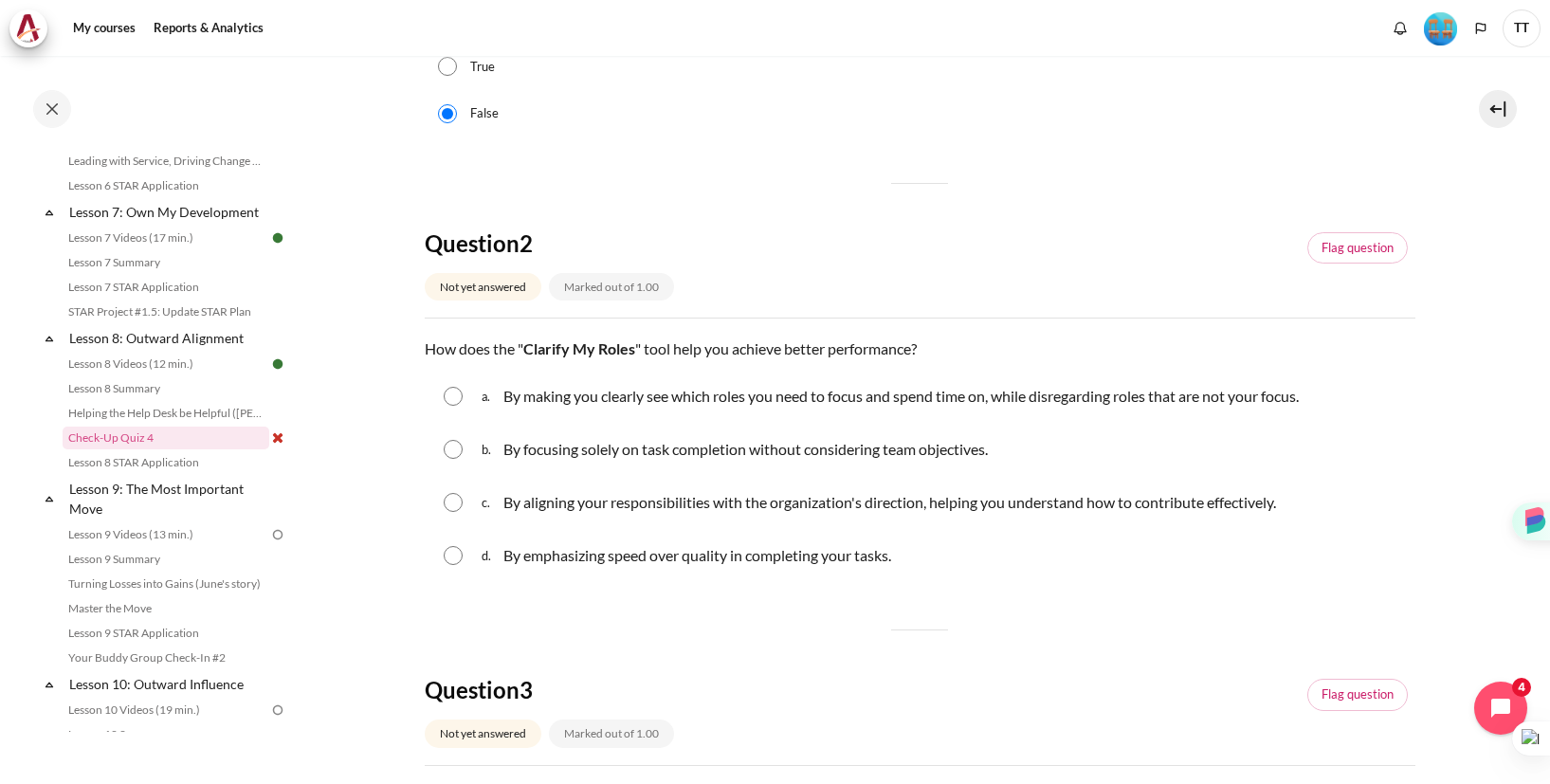
scroll to position [414, 0]
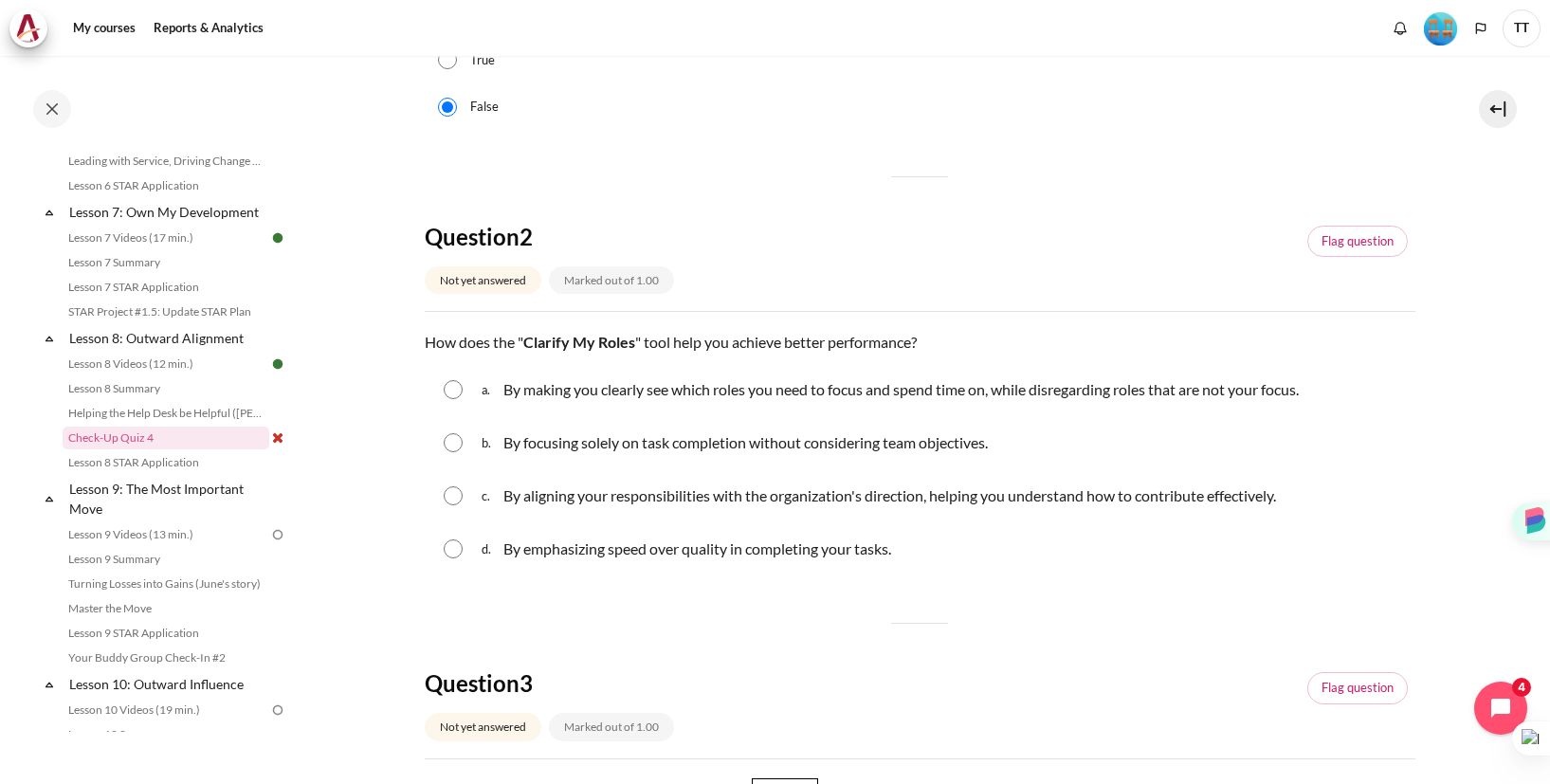
click at [461, 497] on input "Content" at bounding box center [453, 496] width 19 height 19
radio input "true"
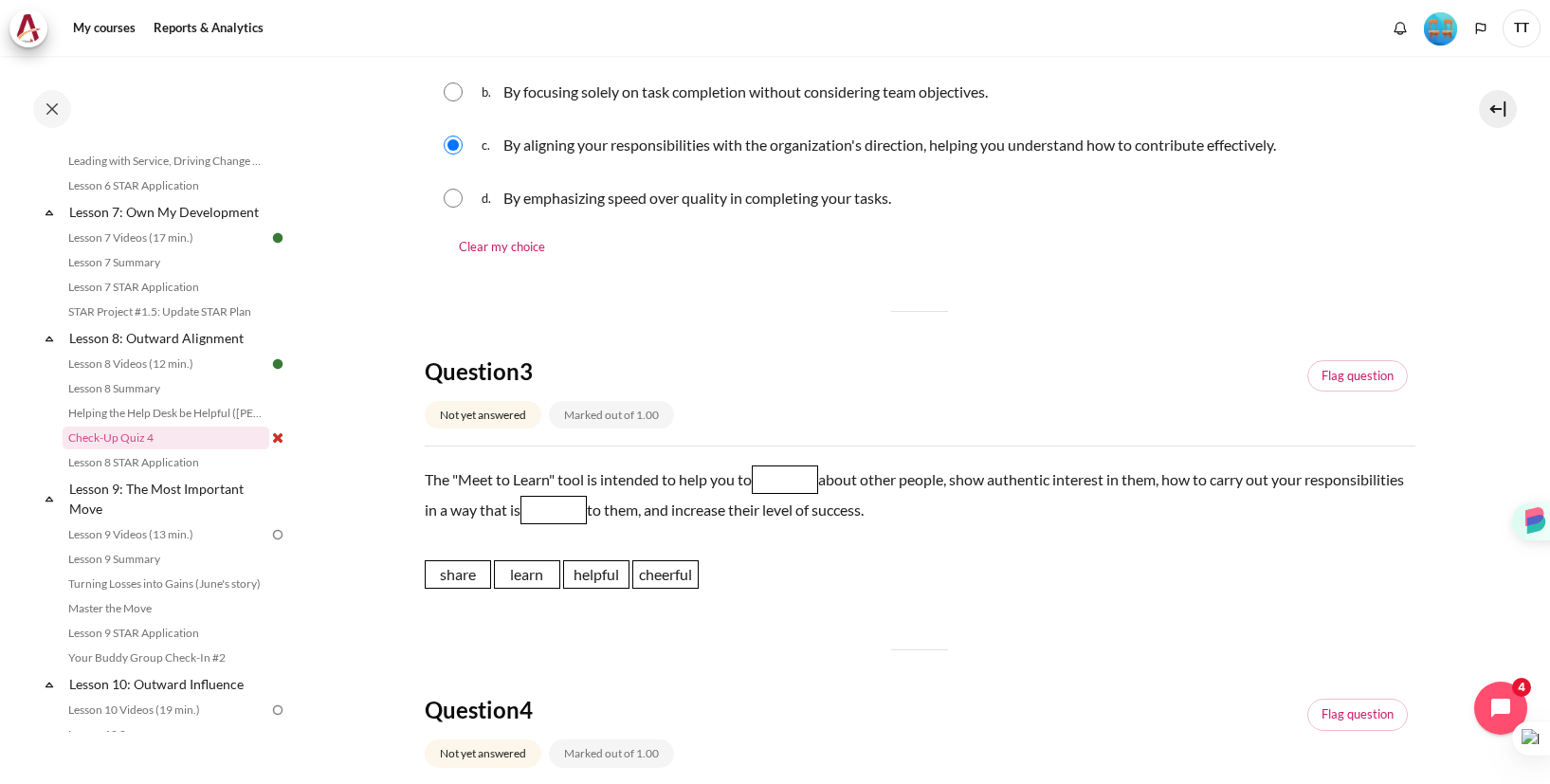
scroll to position [885, 0]
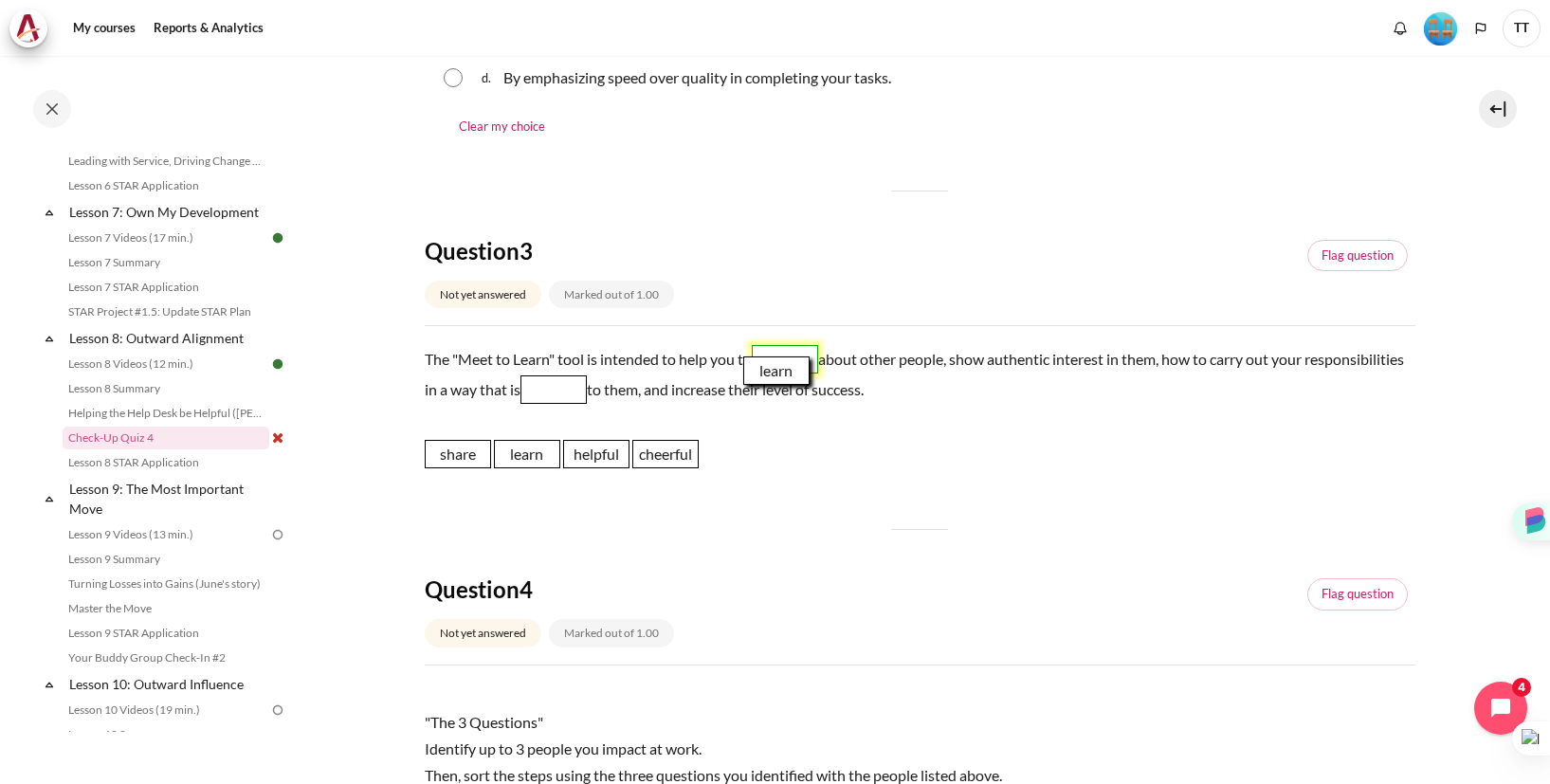
drag, startPoint x: 513, startPoint y: 455, endPoint x: 762, endPoint y: 365, distance: 264.8
click at [762, 365] on span "learn" at bounding box center [775, 370] width 66 height 29
drag, startPoint x: 590, startPoint y: 458, endPoint x: 645, endPoint y: 393, distance: 85.1
click at [645, 393] on span "helpful" at bounding box center [651, 390] width 66 height 29
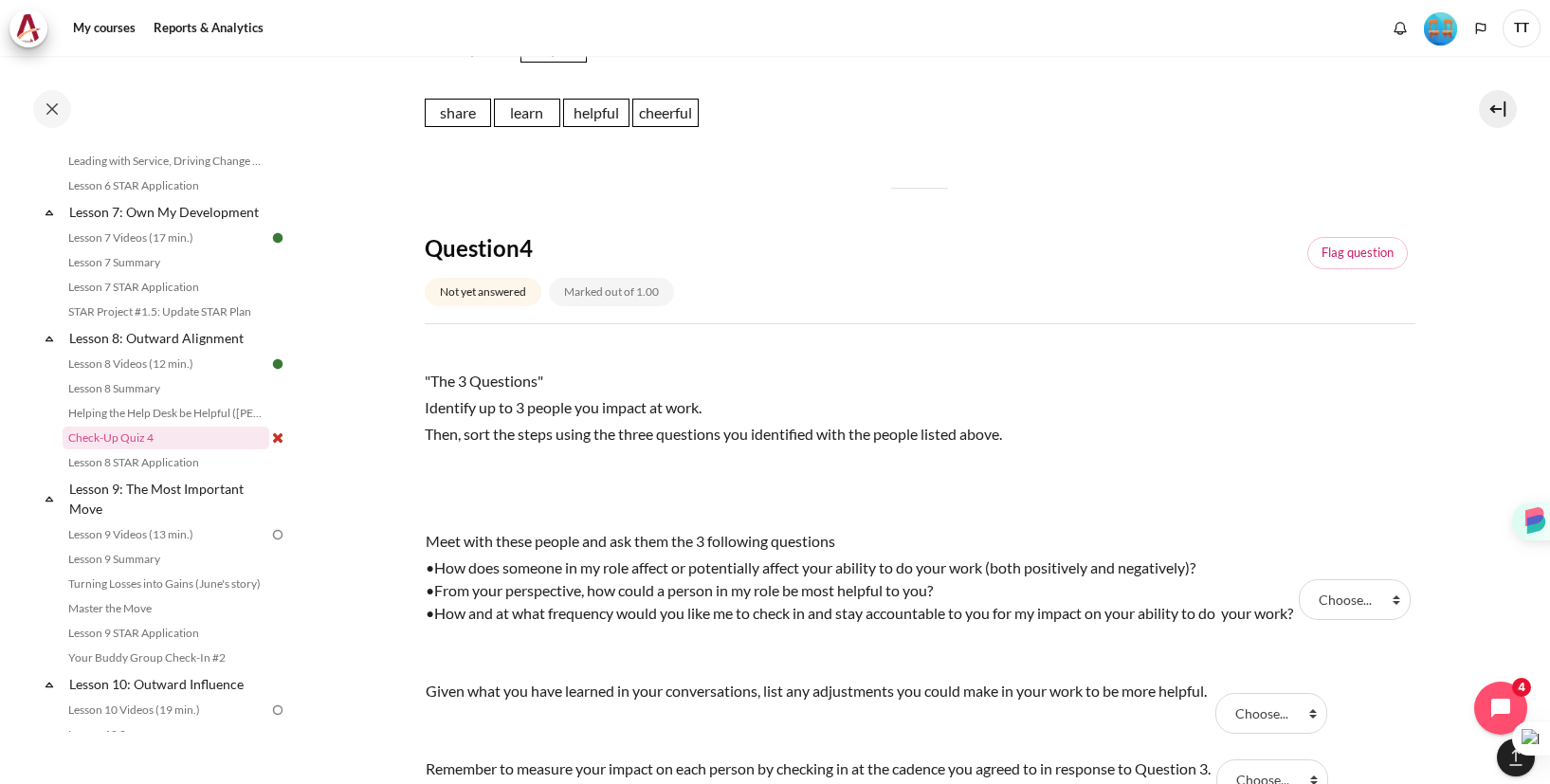
scroll to position [1281, 0]
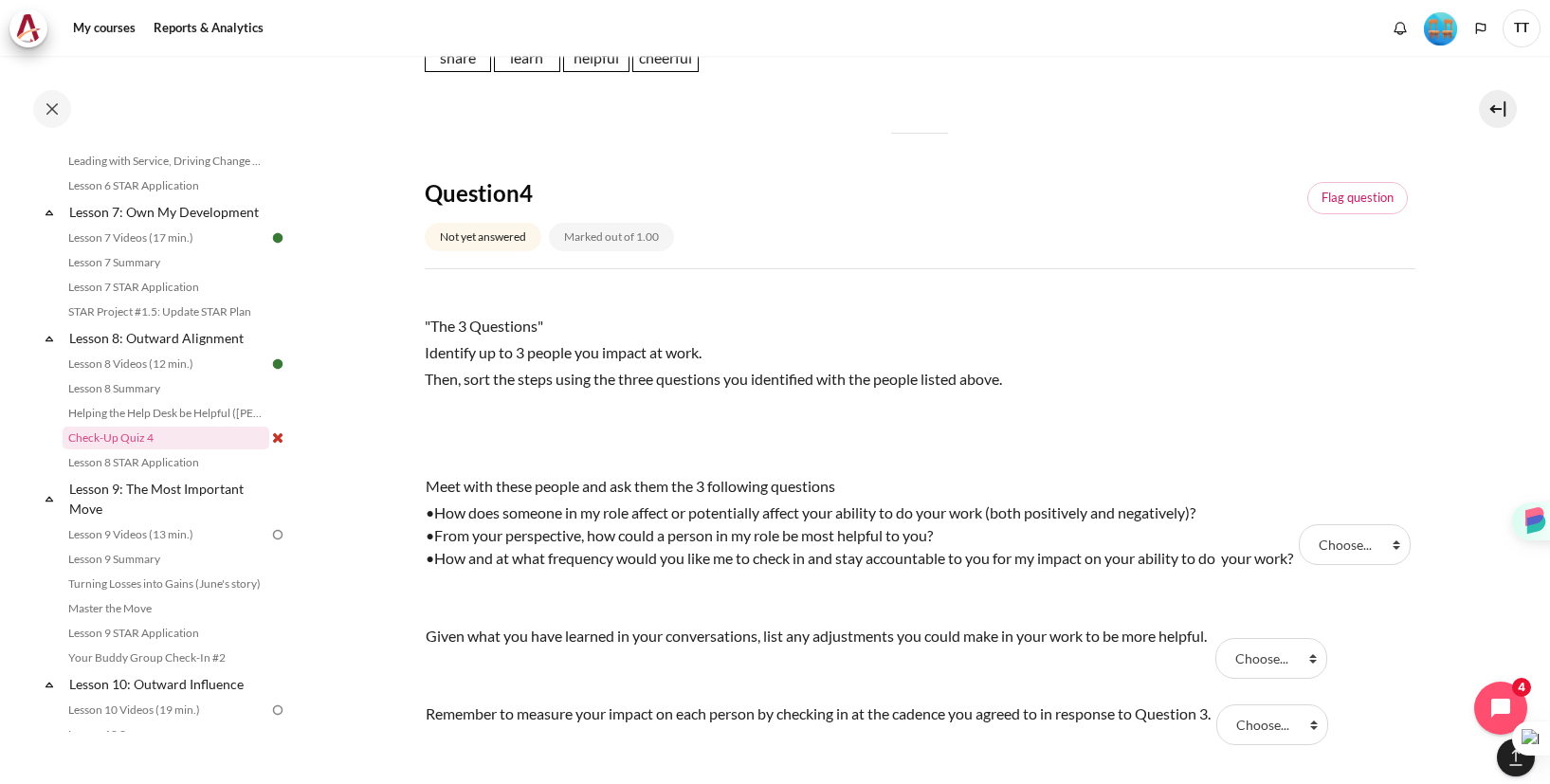
click at [1355, 565] on td "Answer 1 Question 4 Choose... Step 1 Step 2 Step 3" at bounding box center [1350, 544] width 114 height 42
click at [1345, 560] on select "Choose... Step 1 Step 2 Step 3" at bounding box center [1354, 544] width 112 height 40
select select "1"
click at [1282, 669] on select "Choose... Step 1 Step 2 Step 3" at bounding box center [1270, 658] width 112 height 40
select select "2"
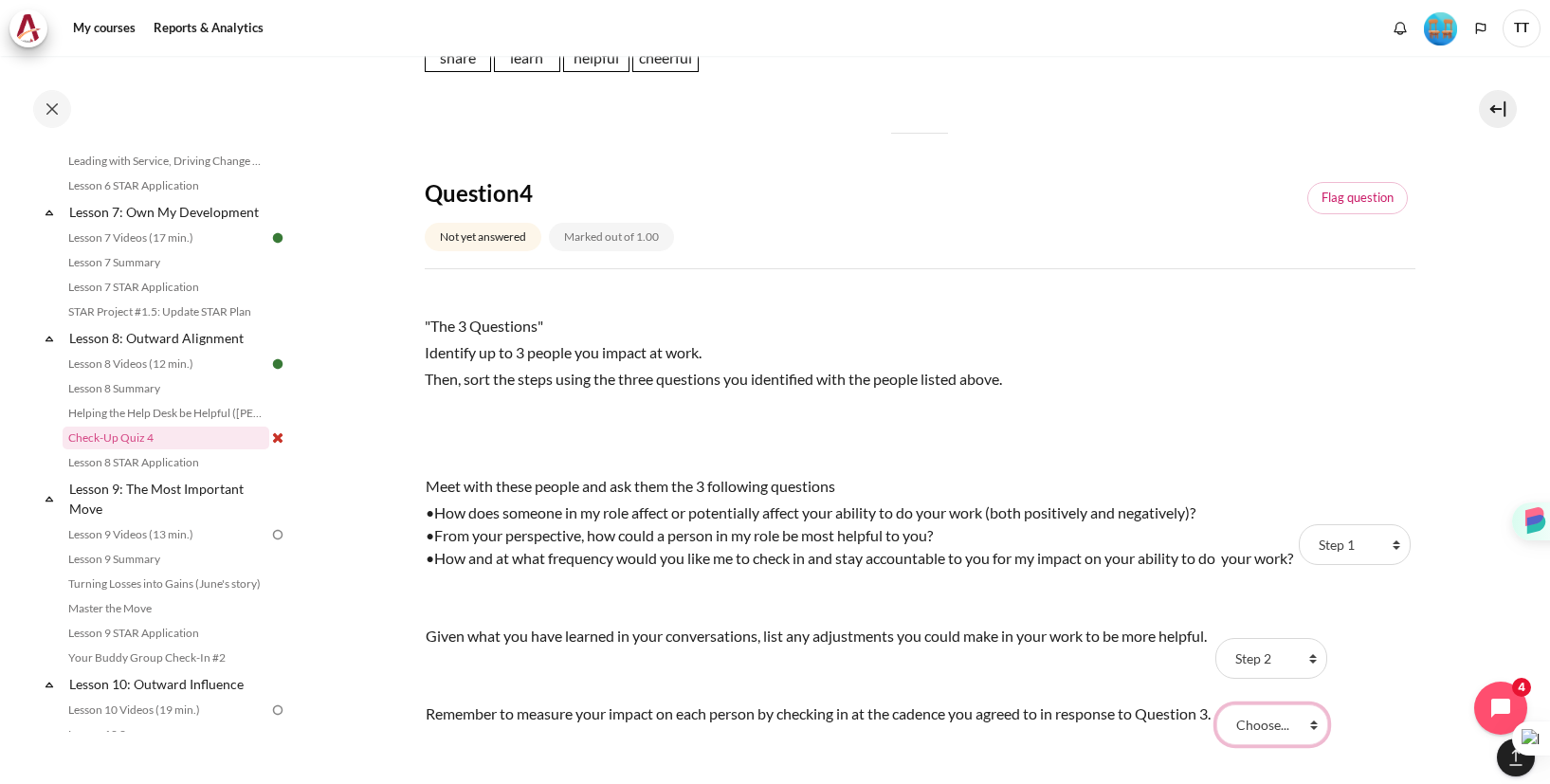
click at [1264, 744] on select "Choose... Step 1 Step 2 Step 3" at bounding box center [1271, 725] width 112 height 40
select select "3"
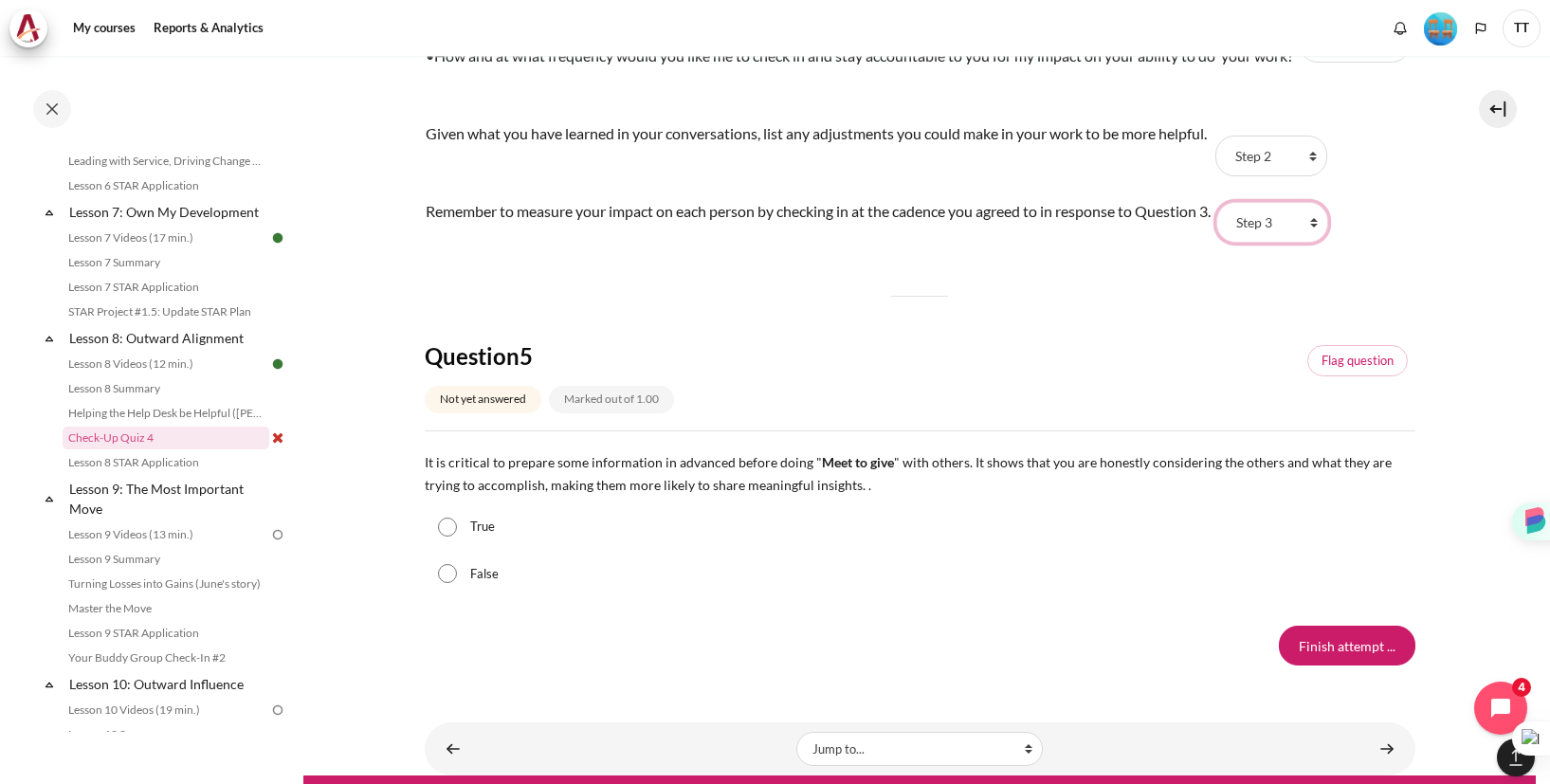
scroll to position [1846, 0]
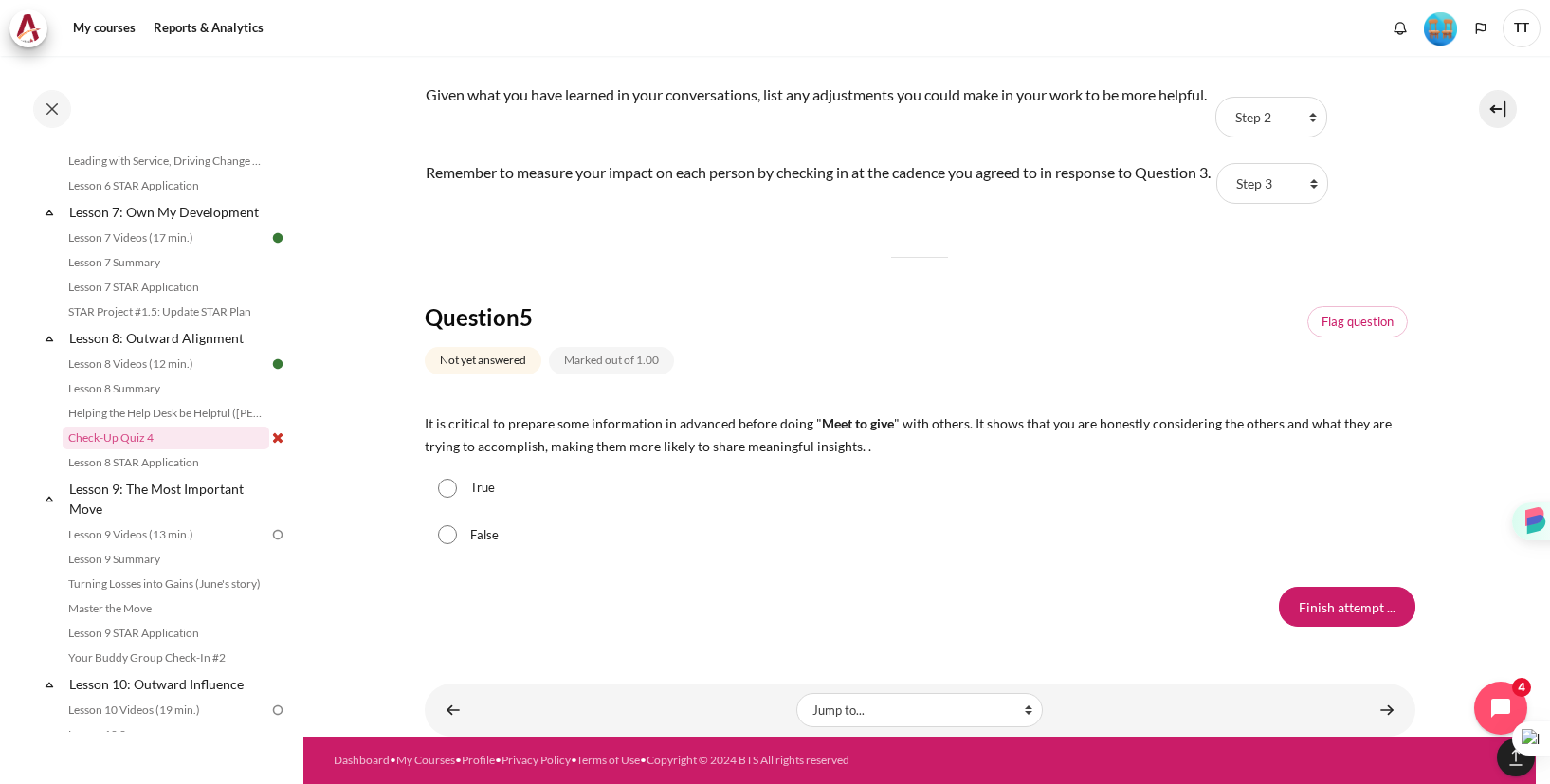
click at [452, 485] on input "True" at bounding box center [447, 488] width 19 height 19
radio input "true"
click at [1300, 620] on input "Finish attempt ..." at bounding box center [1347, 607] width 137 height 40
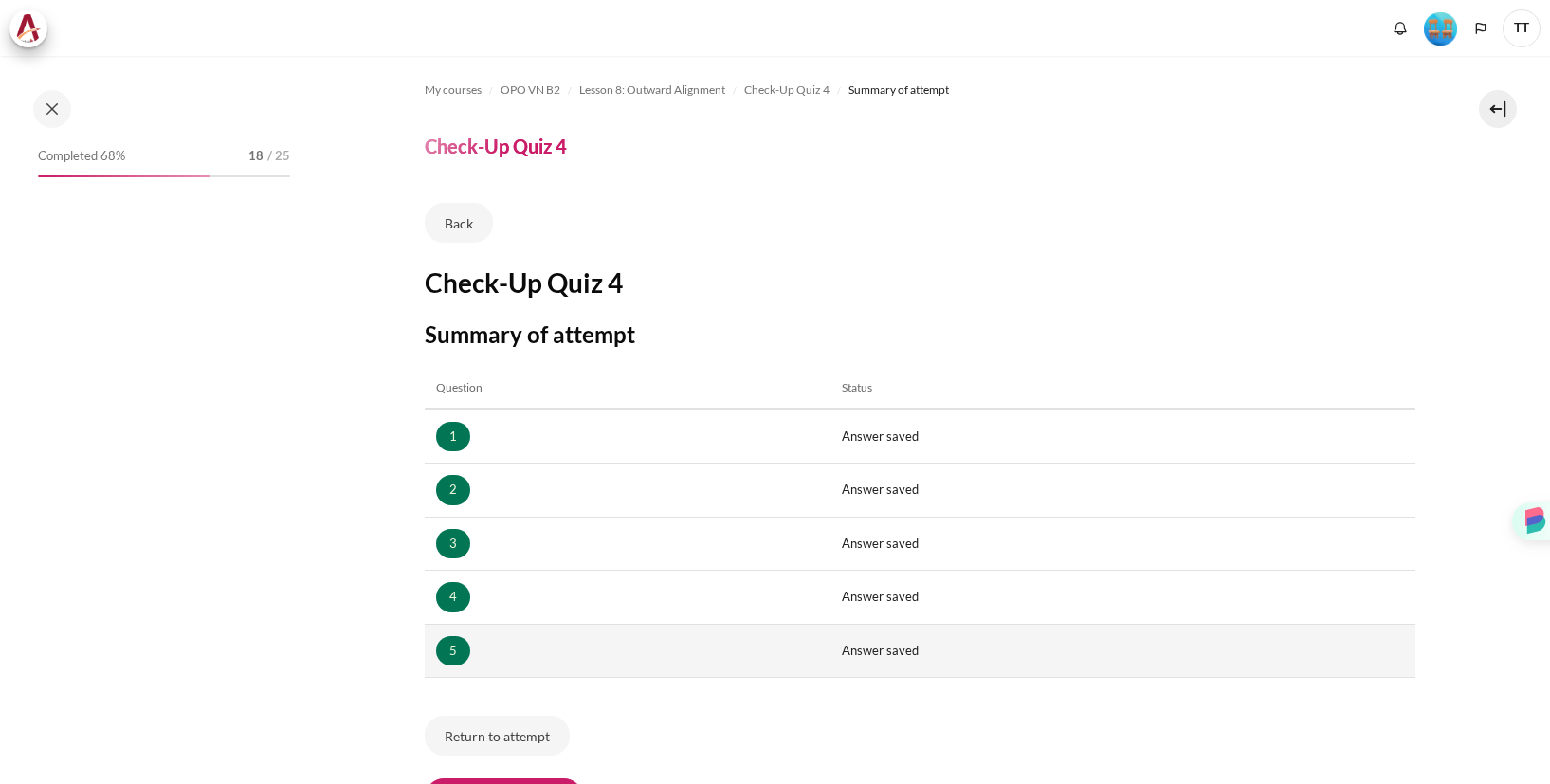
scroll to position [101, 0]
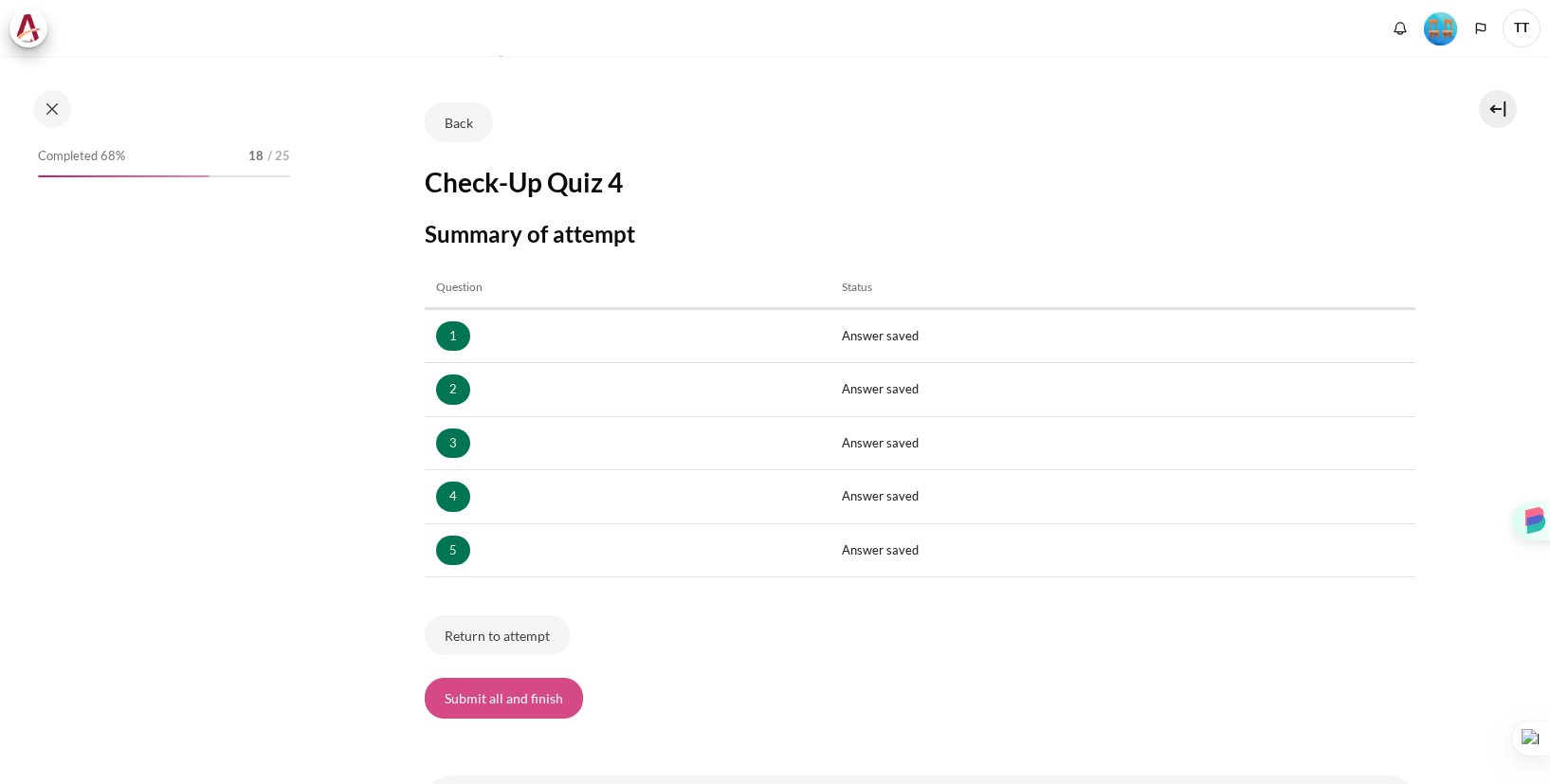
click at [485, 709] on button "Submit all and finish" at bounding box center [504, 698] width 158 height 40
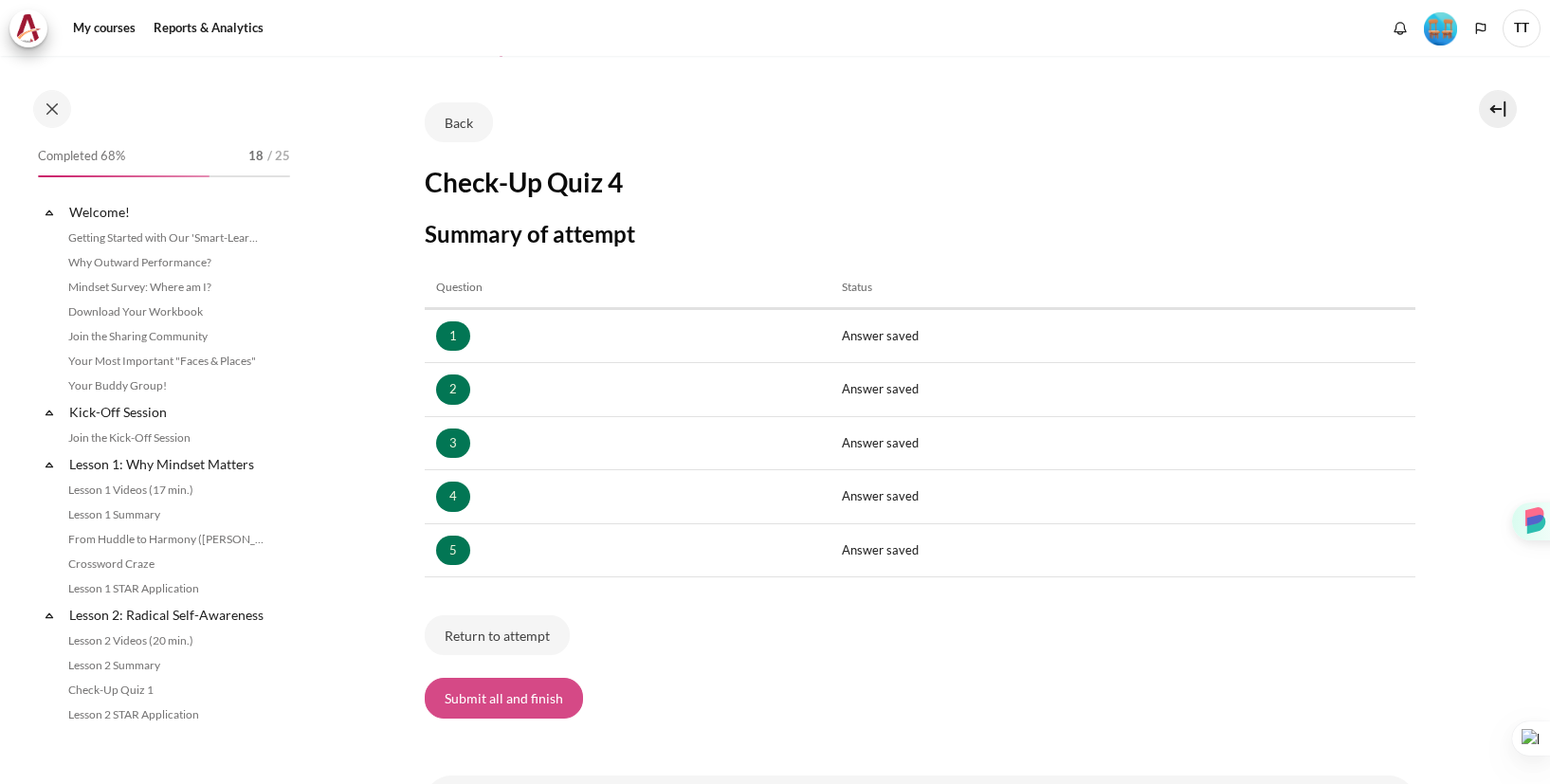
scroll to position [1273, 0]
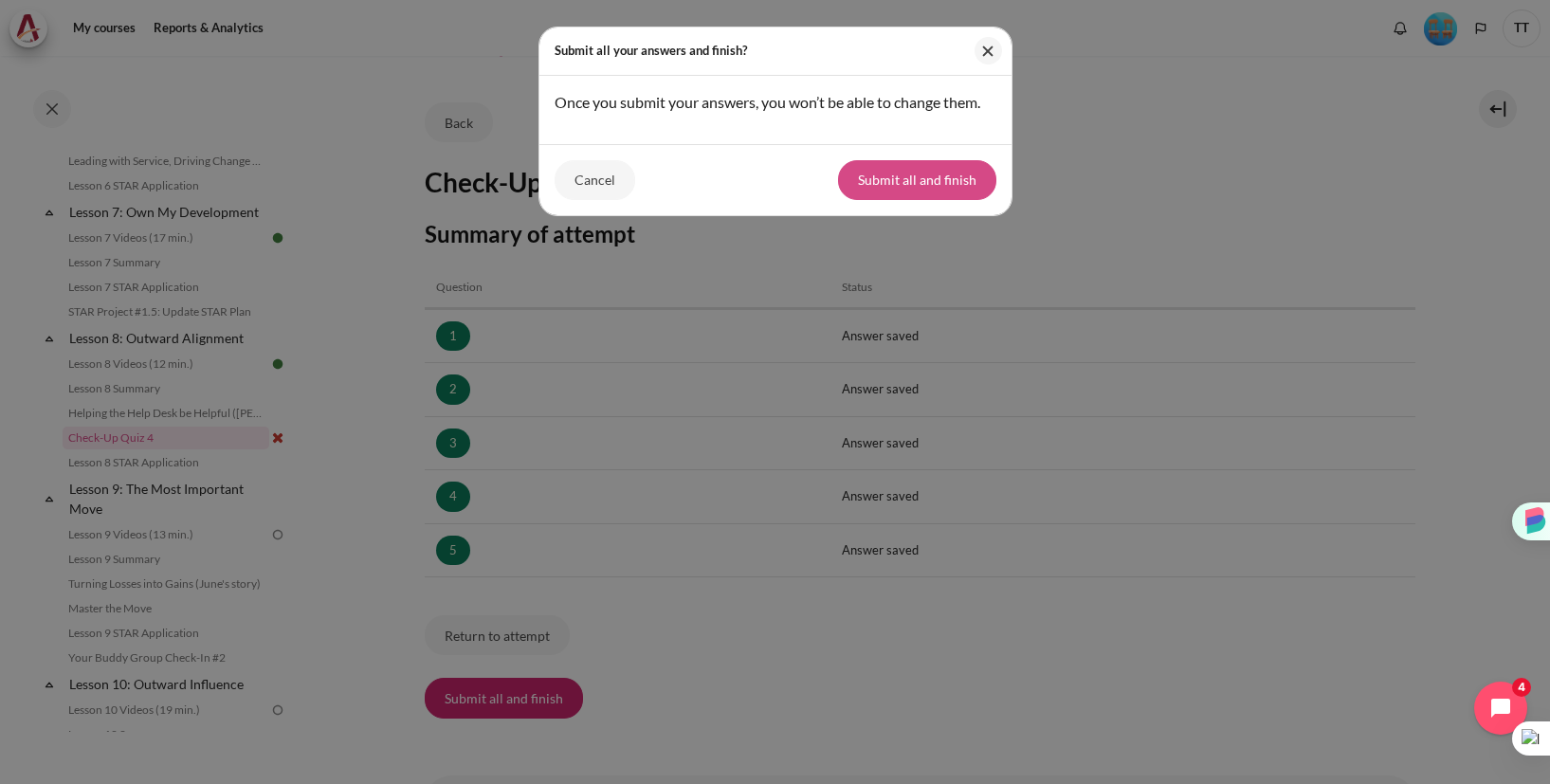
click at [916, 194] on button "Submit all and finish" at bounding box center [916, 180] width 158 height 40
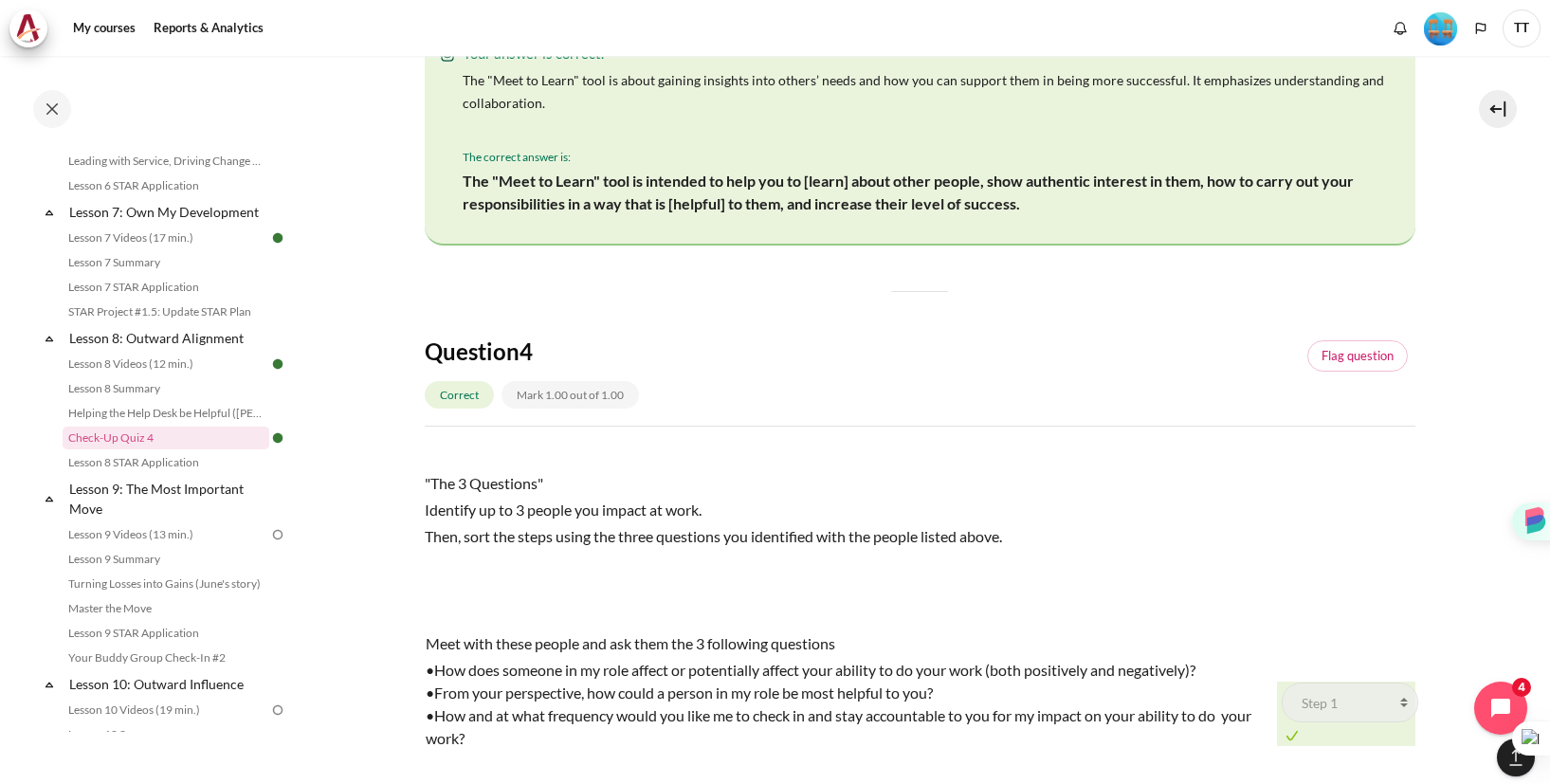
scroll to position [1693, 0]
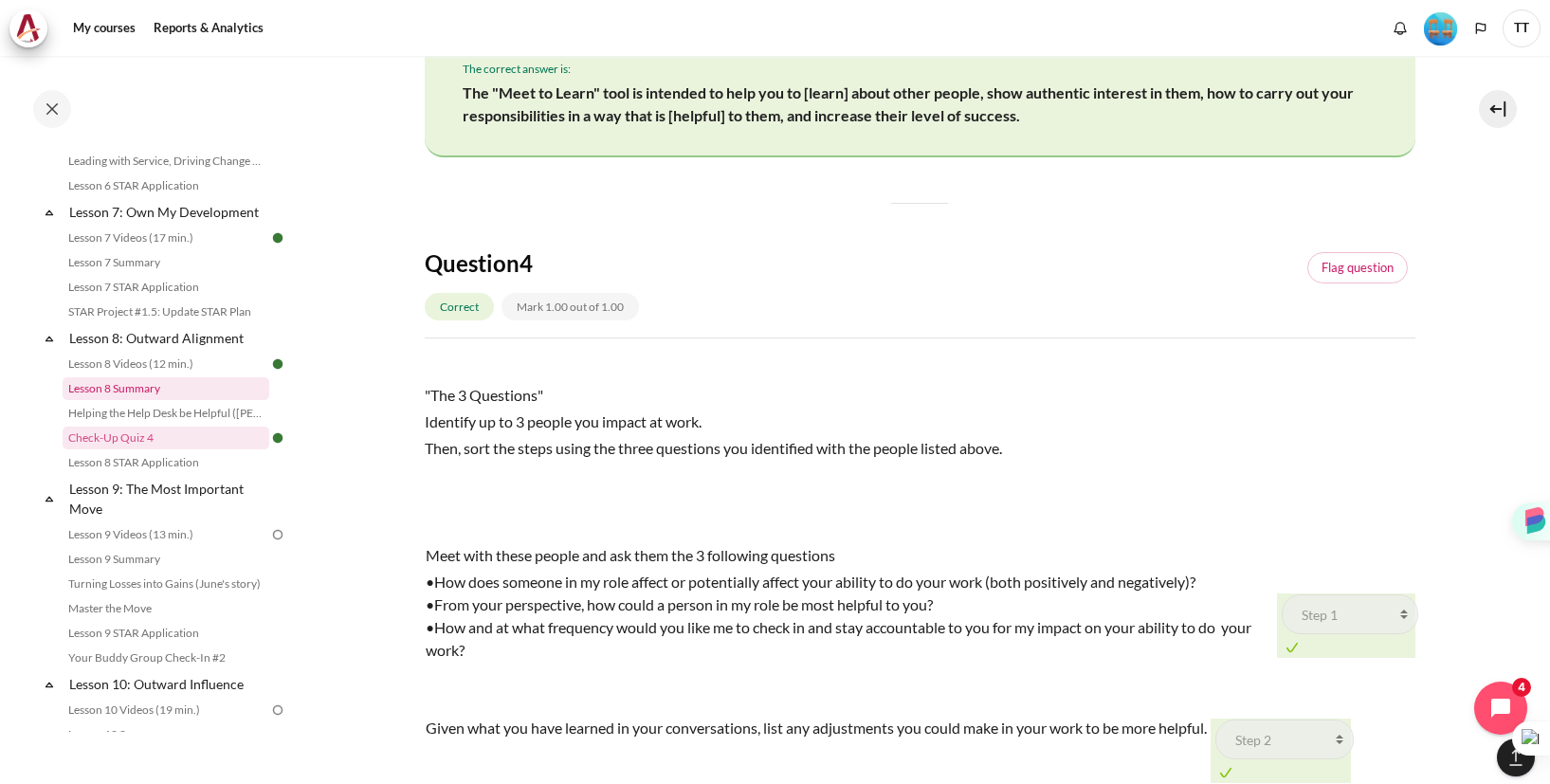
click at [132, 389] on link "Lesson 8 Summary" at bounding box center [166, 389] width 207 height 23
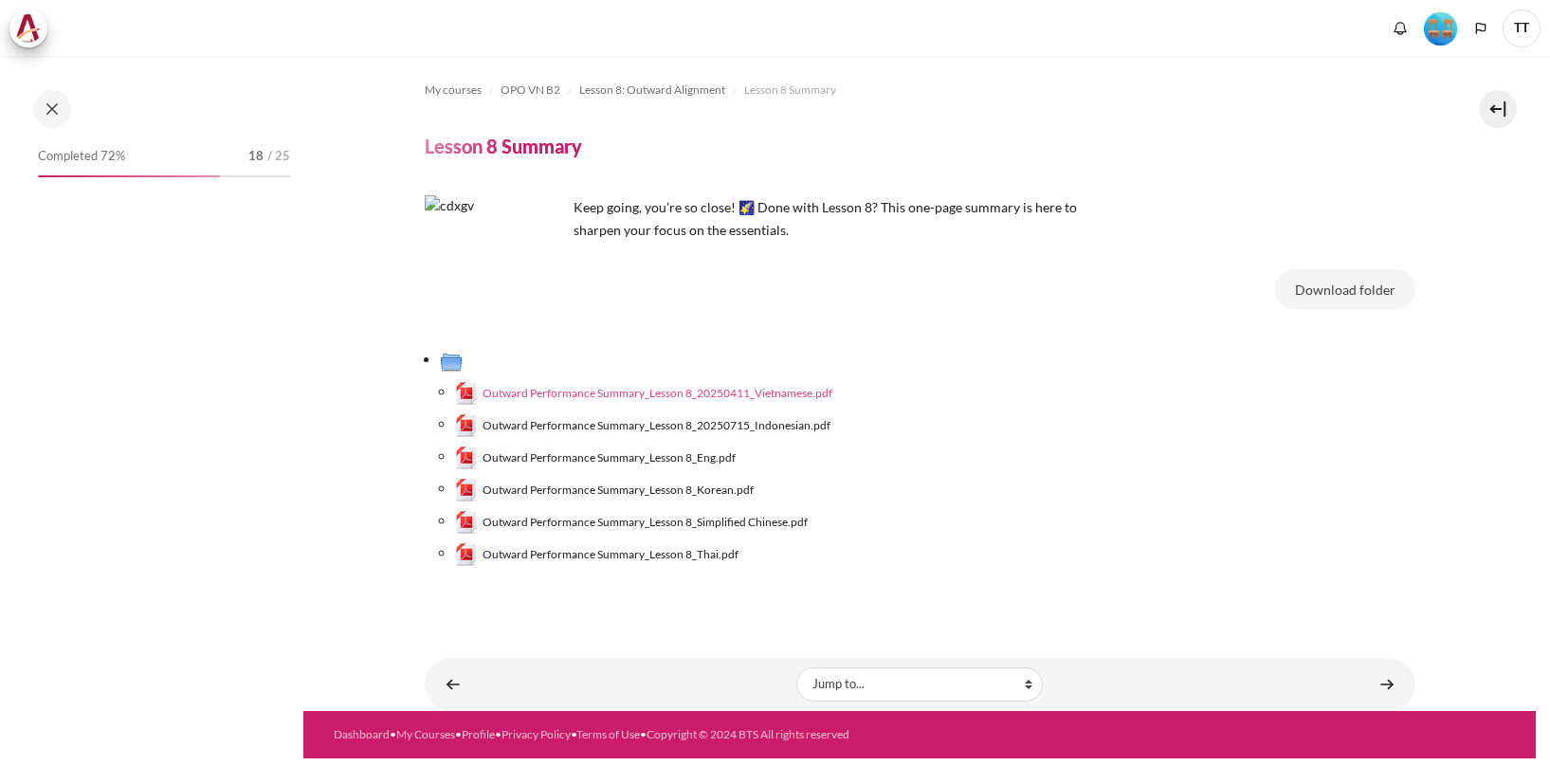
click at [717, 394] on span "Outward Performance Summary_Lesson 8_20250411_Vietnamese.pdf" at bounding box center [657, 393] width 349 height 17
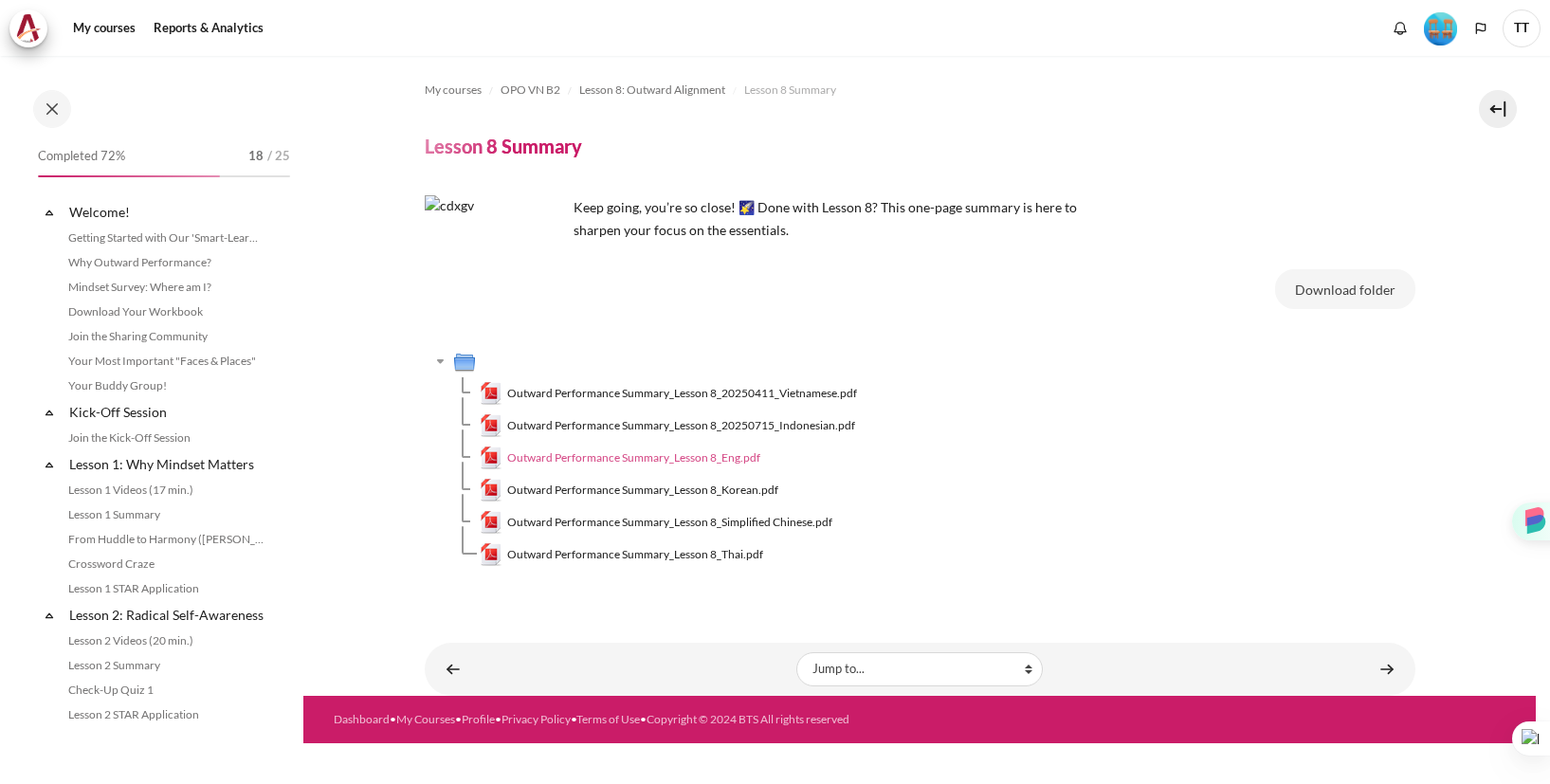
click at [711, 466] on span "Outward Performance Summary_Lesson 8_Eng.pdf" at bounding box center [634, 458] width 253 height 17
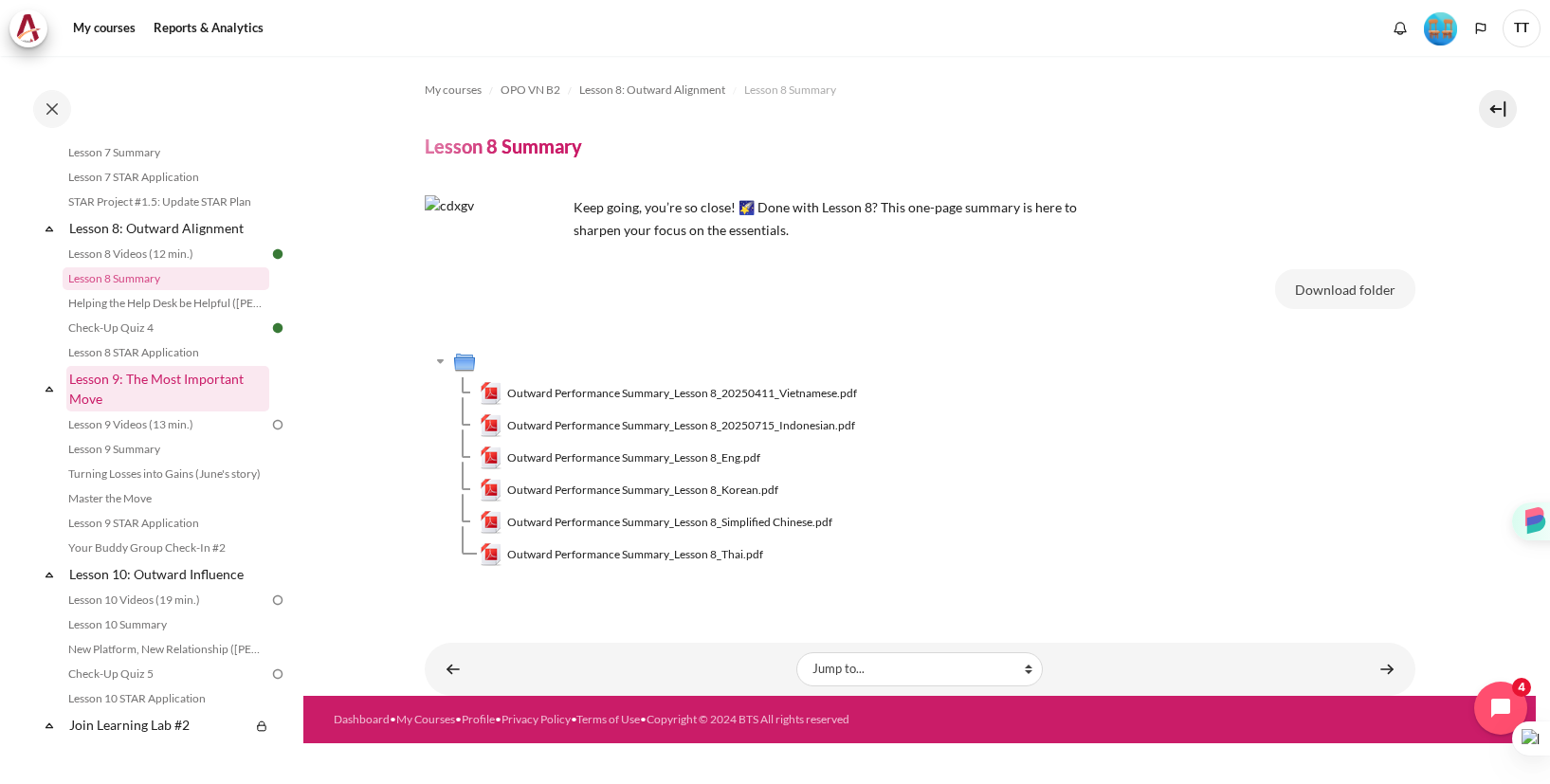
scroll to position [1400, 0]
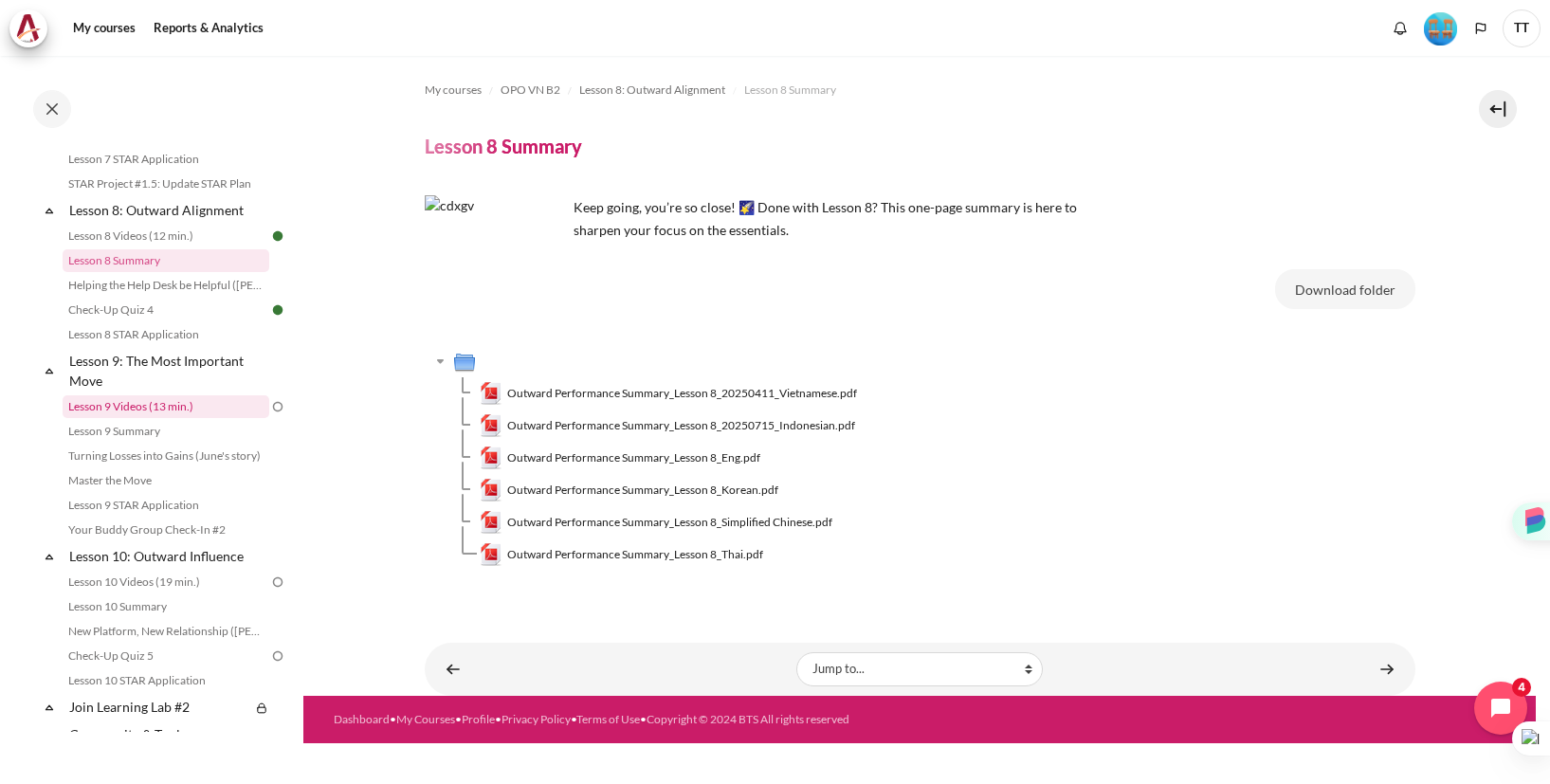
click at [178, 408] on link "Lesson 9 Videos (13 min.)" at bounding box center [166, 407] width 207 height 23
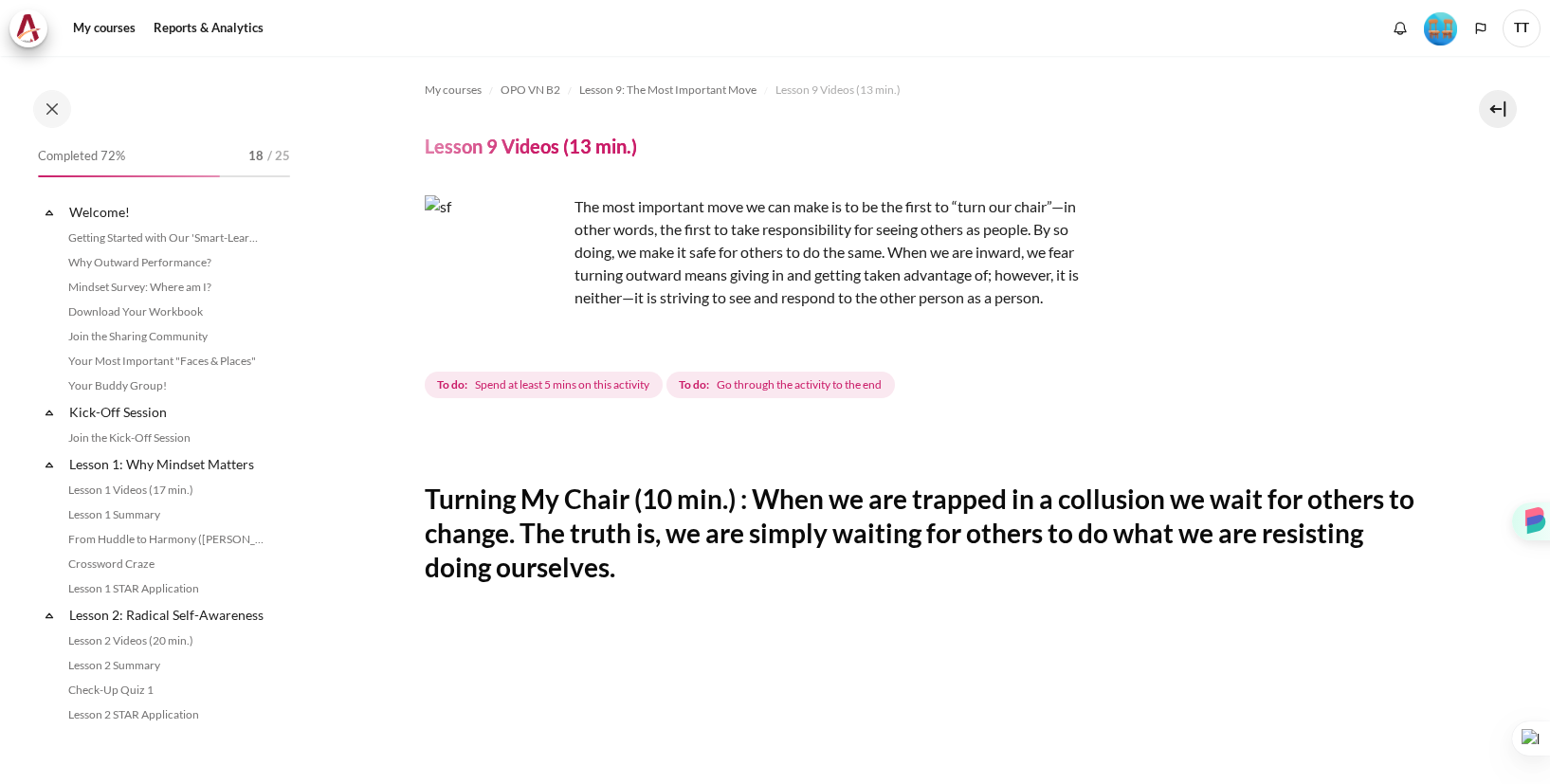
scroll to position [1370, 0]
